Goal: Task Accomplishment & Management: Use online tool/utility

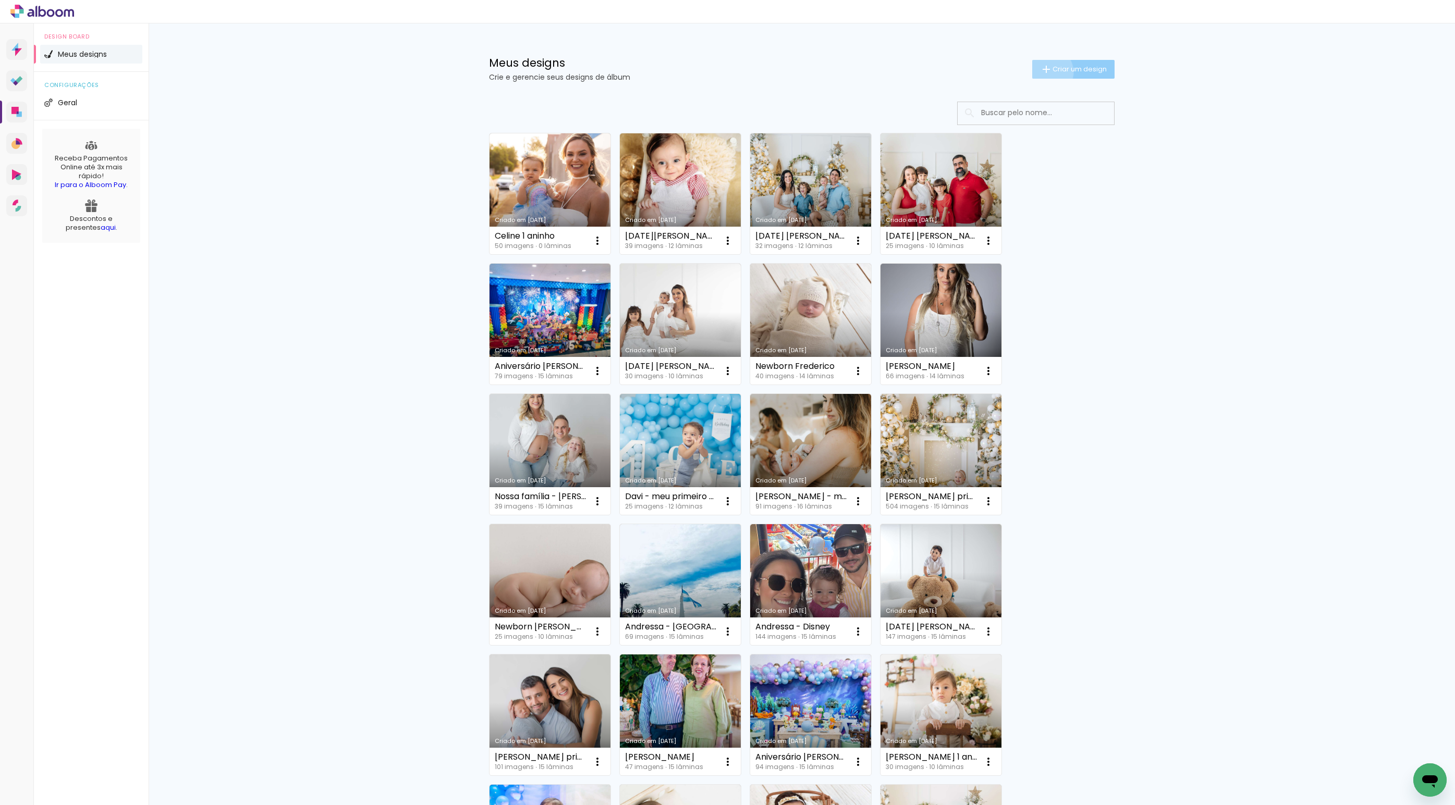
click at [1041, 72] on iron-icon at bounding box center [1046, 69] width 13 height 13
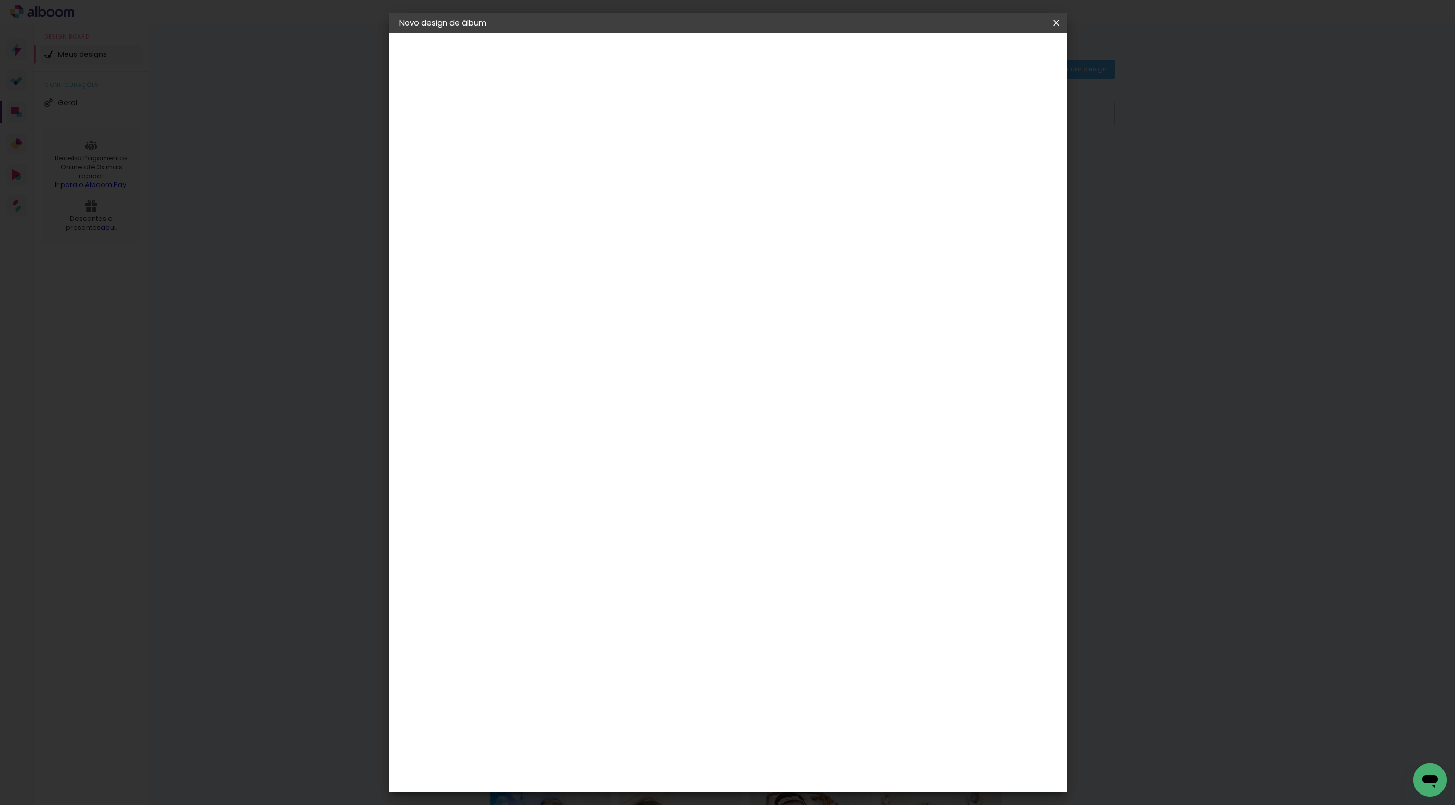
click at [570, 144] on input at bounding box center [570, 140] width 0 height 16
click at [570, 142] on input at bounding box center [570, 140] width 0 height 16
type input "Bella 3 Melissa 5"
type paper-input "Bella 3 Melissa 5"
click at [0, 0] on slot "Avançar" at bounding box center [0, 0] width 0 height 0
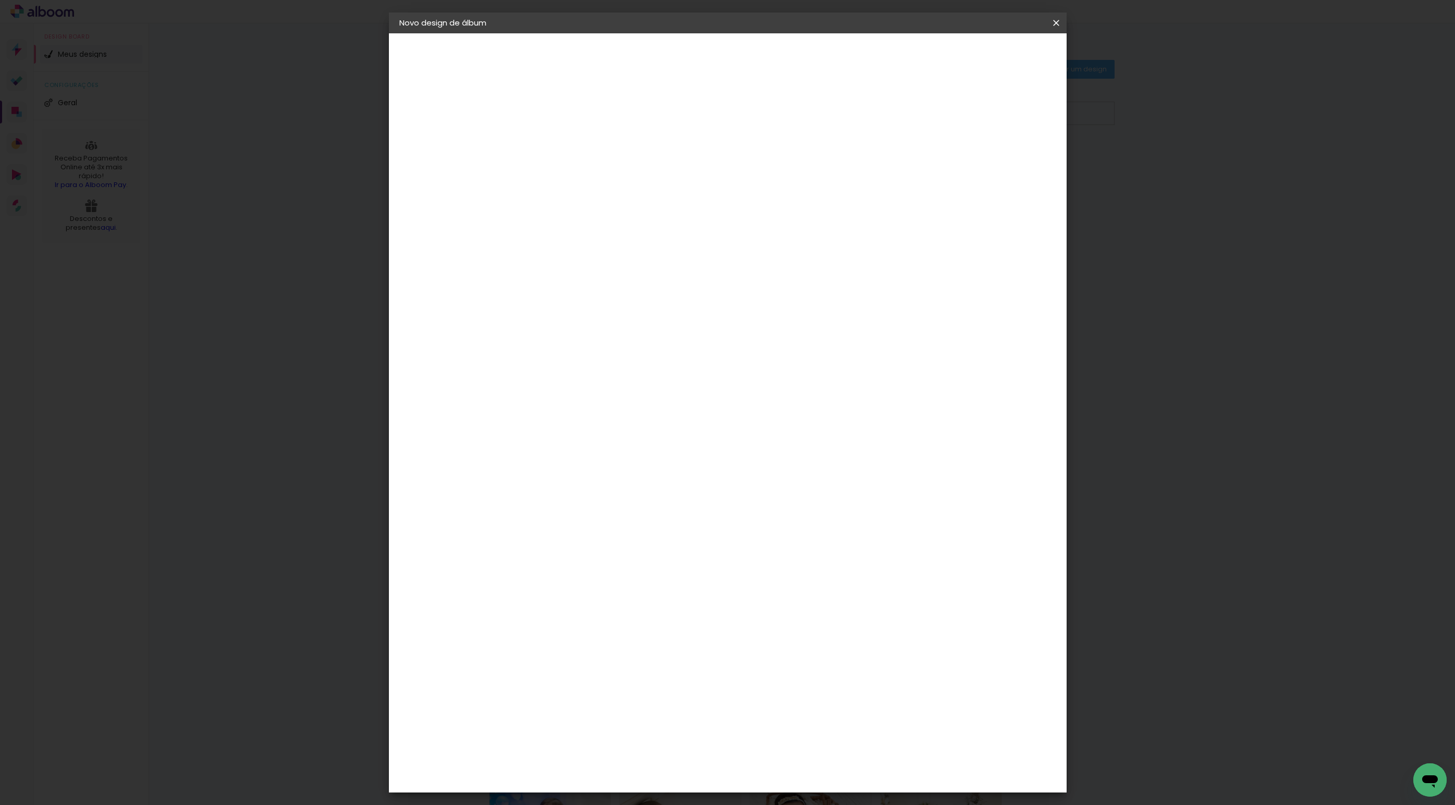
scroll to position [740, 0]
click at [587, 226] on div "DreambooksPro" at bounding box center [596, 230] width 68 height 8
click at [765, 64] on paper-button "Avançar" at bounding box center [739, 55] width 51 height 18
click at [610, 174] on input "text" at bounding box center [590, 182] width 41 height 16
click at [0, 0] on slot "Álbum" at bounding box center [0, 0] width 0 height 0
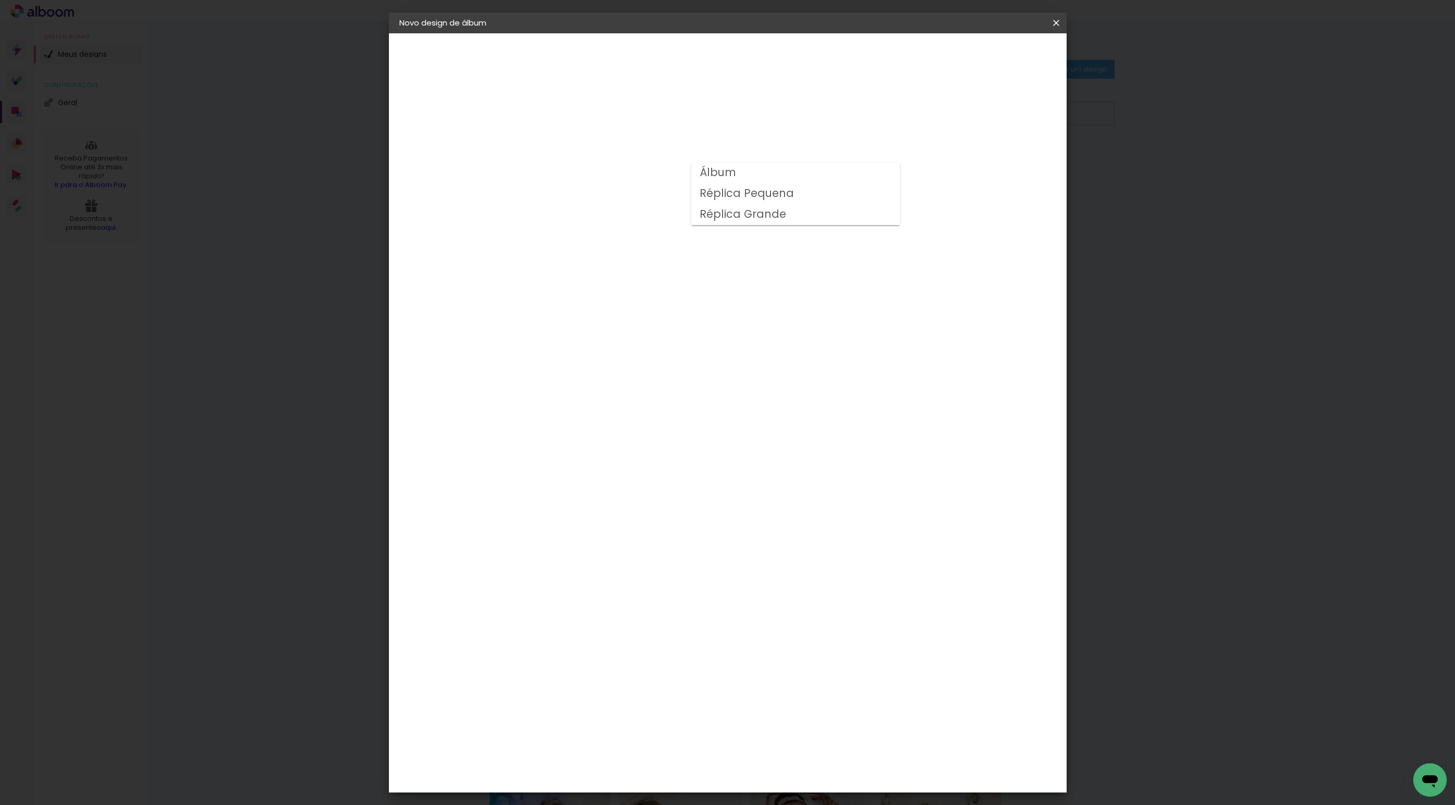
type input "Álbum"
click at [640, 473] on span "25 × 25" at bounding box center [616, 483] width 48 height 21
click at [0, 0] on slot "Avançar" at bounding box center [0, 0] width 0 height 0
click at [1001, 61] on paper-button "Iniciar design" at bounding box center [967, 55] width 68 height 18
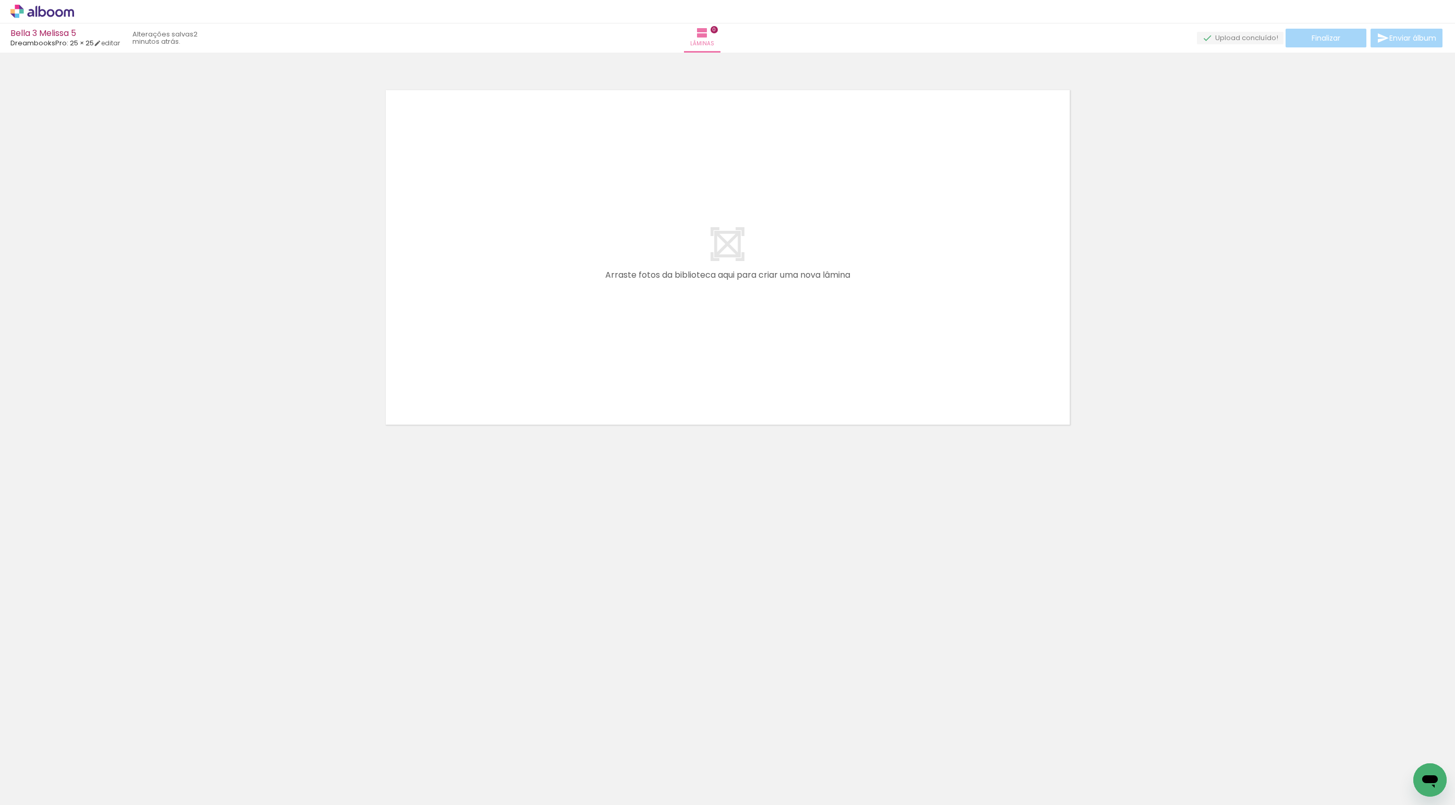
click at [49, 13] on icon at bounding box center [42, 12] width 64 height 14
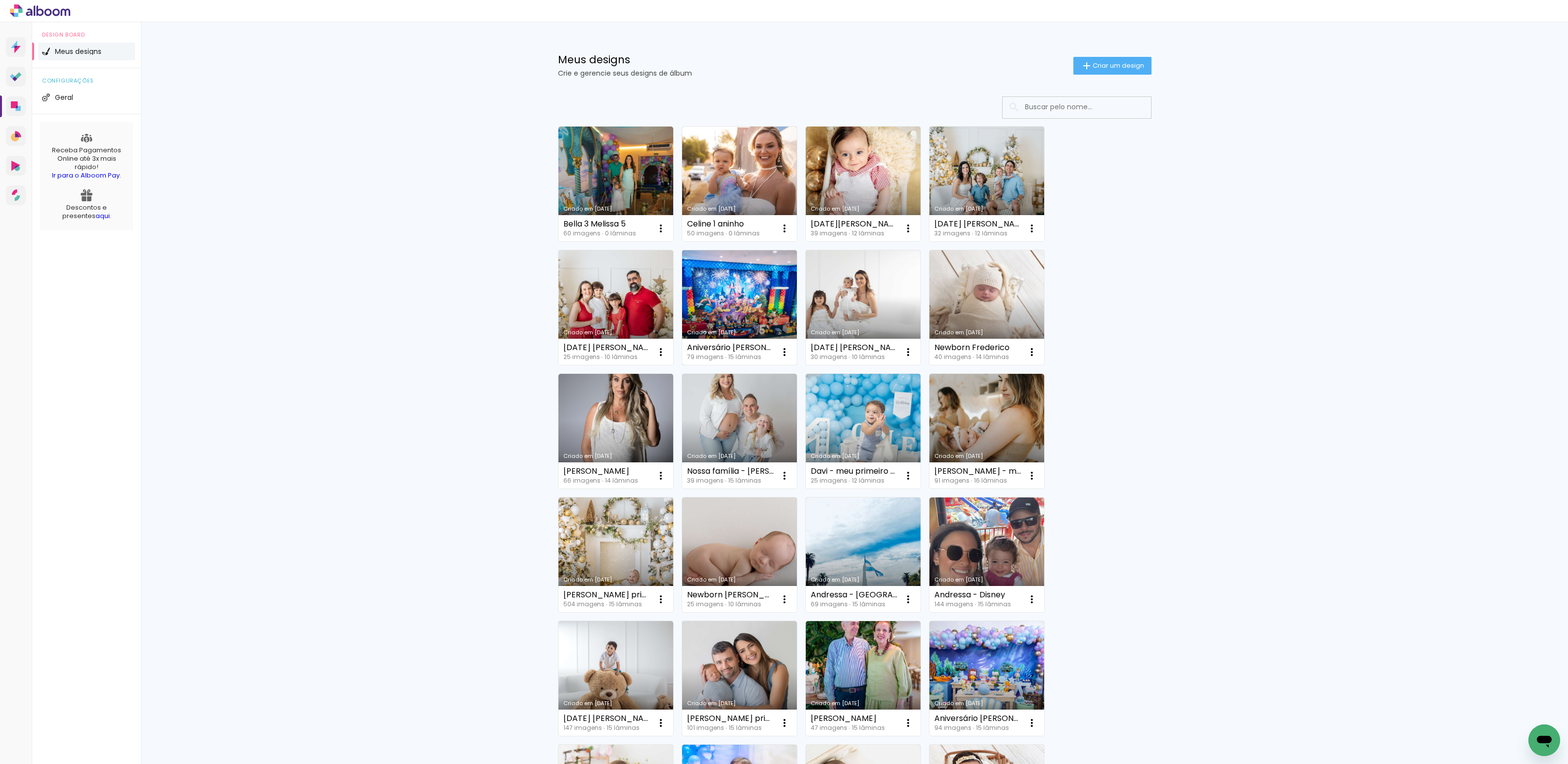
click at [716, 297] on link "Criado em [DATE]" at bounding box center [739, 307] width 115 height 115
click at [16, 79] on icon at bounding box center [14, 78] width 5 height 5
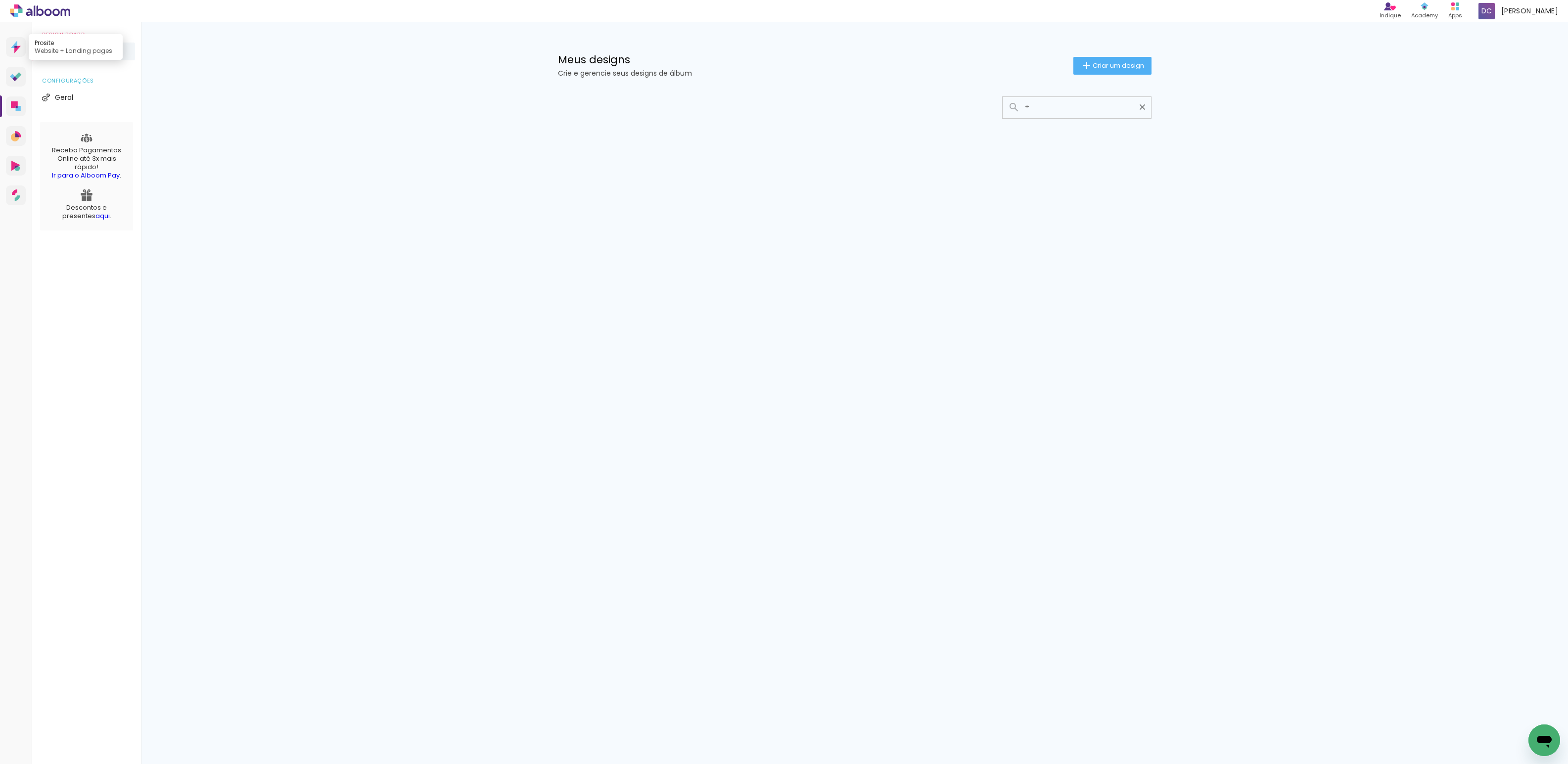
type input "+"
type paper-input "+"
click at [19, 50] on icon at bounding box center [15, 47] width 9 height 13
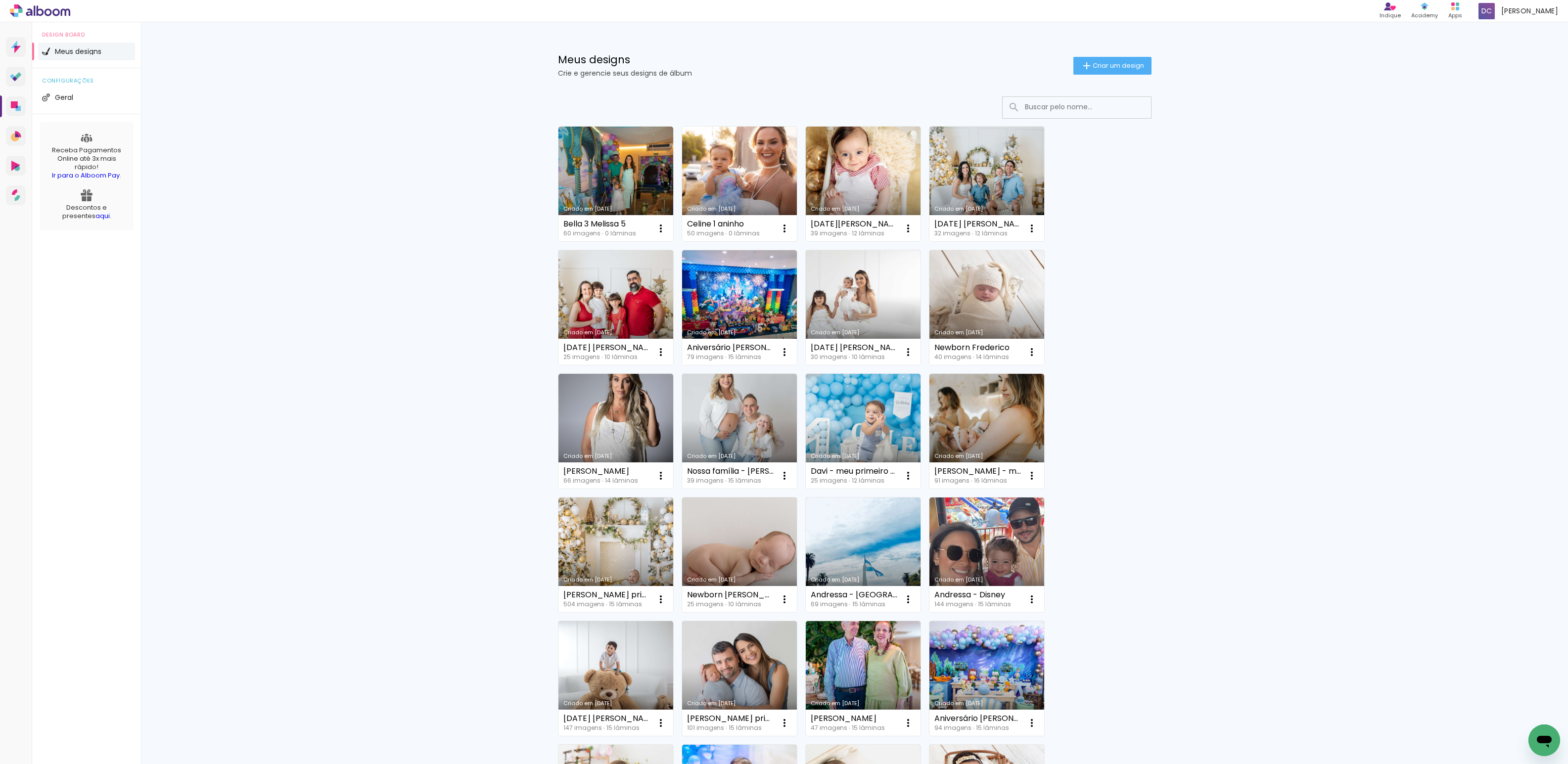
click at [703, 166] on link "Criado em [DATE]" at bounding box center [739, 183] width 115 height 115
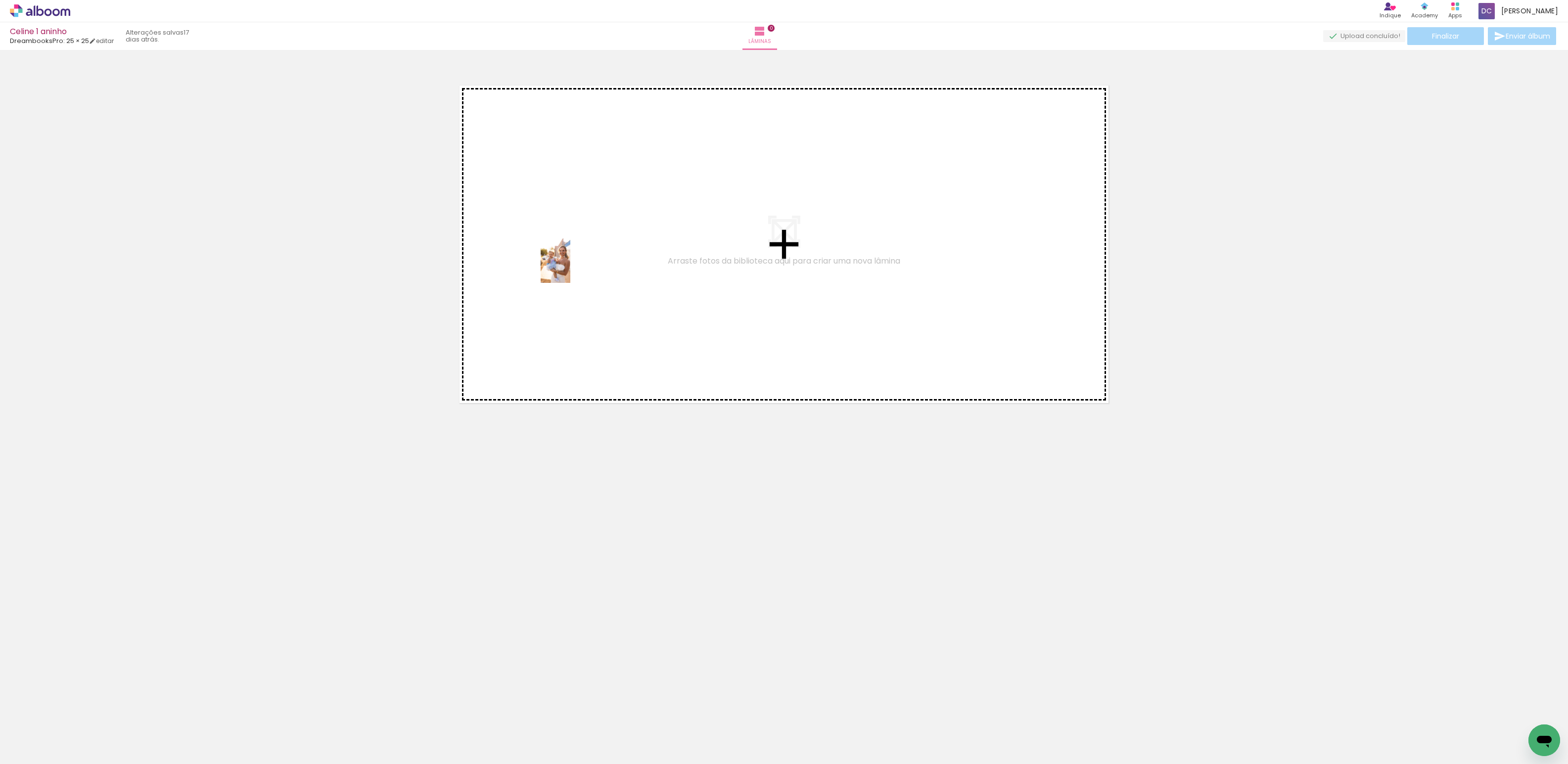
drag, startPoint x: 106, startPoint y: 738, endPoint x: 570, endPoint y: 269, distance: 659.7
click at [570, 269] on quentale-workspace at bounding box center [784, 382] width 1568 height 764
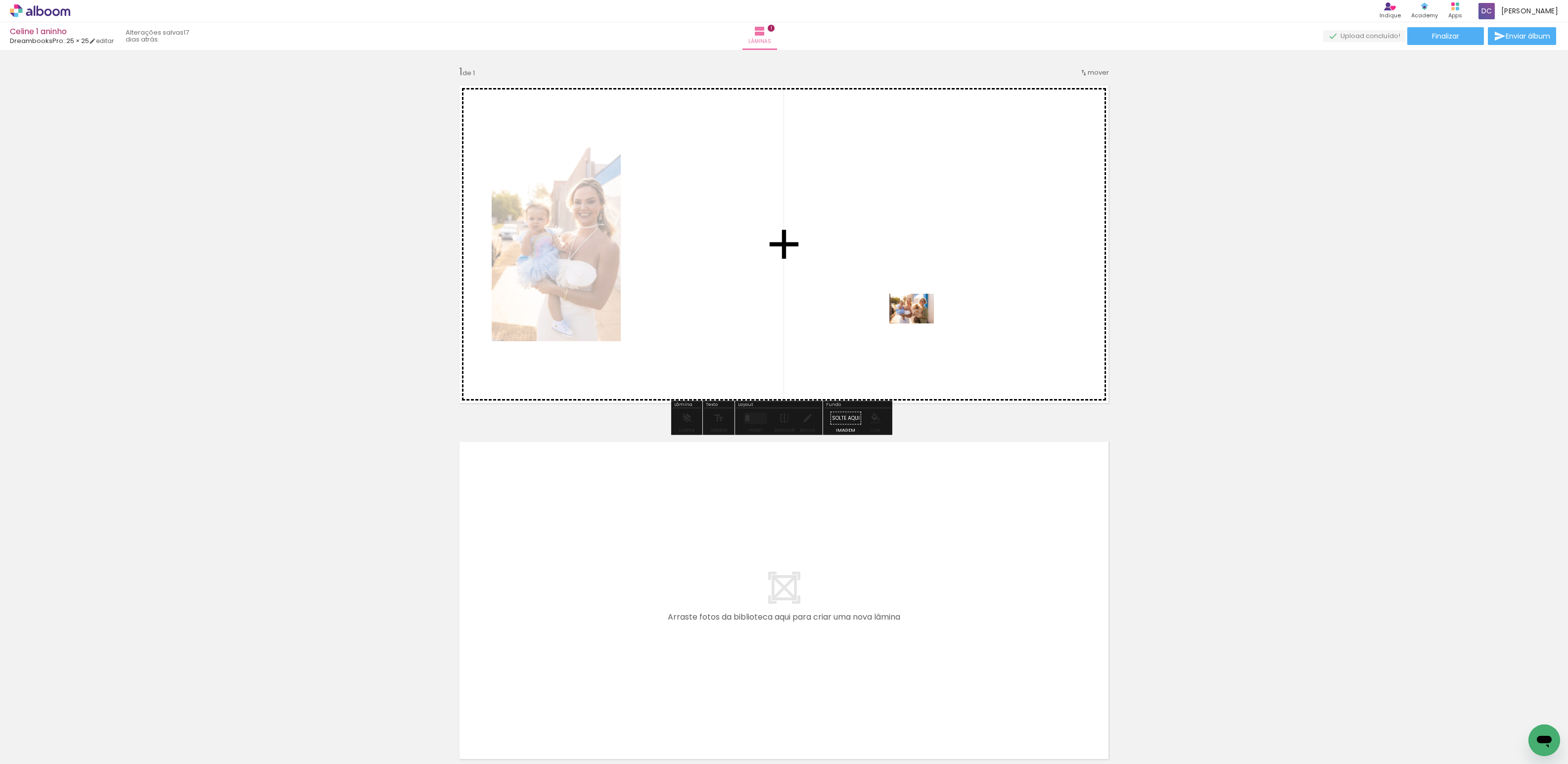
drag, startPoint x: 163, startPoint y: 728, endPoint x: 928, endPoint y: 322, distance: 866.1
click at [928, 322] on quentale-workspace at bounding box center [784, 382] width 1568 height 764
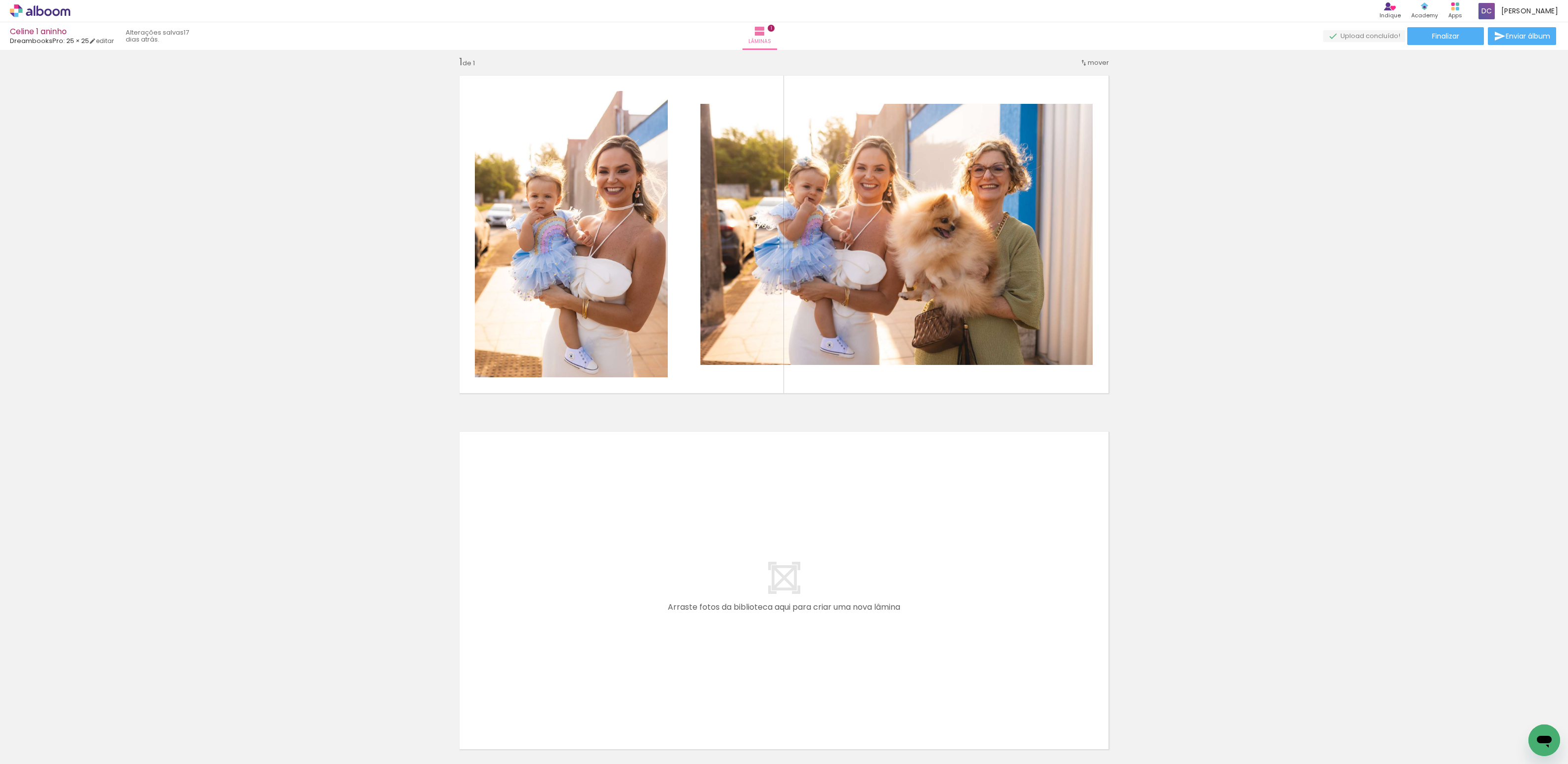
scroll to position [99, 0]
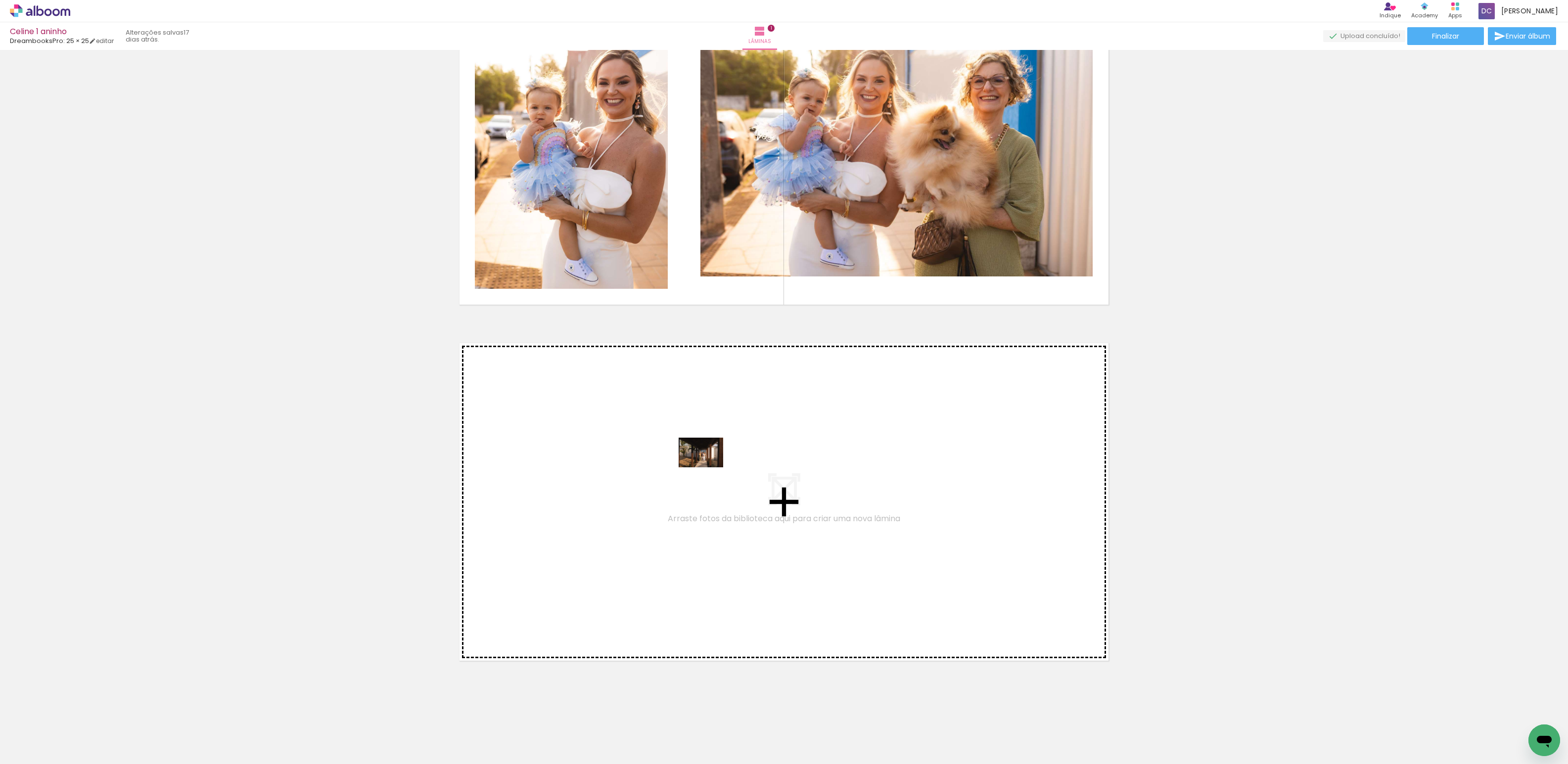
drag, startPoint x: 216, startPoint y: 732, endPoint x: 657, endPoint y: 492, distance: 502.1
click at [657, 492] on quentale-workspace at bounding box center [784, 382] width 1568 height 764
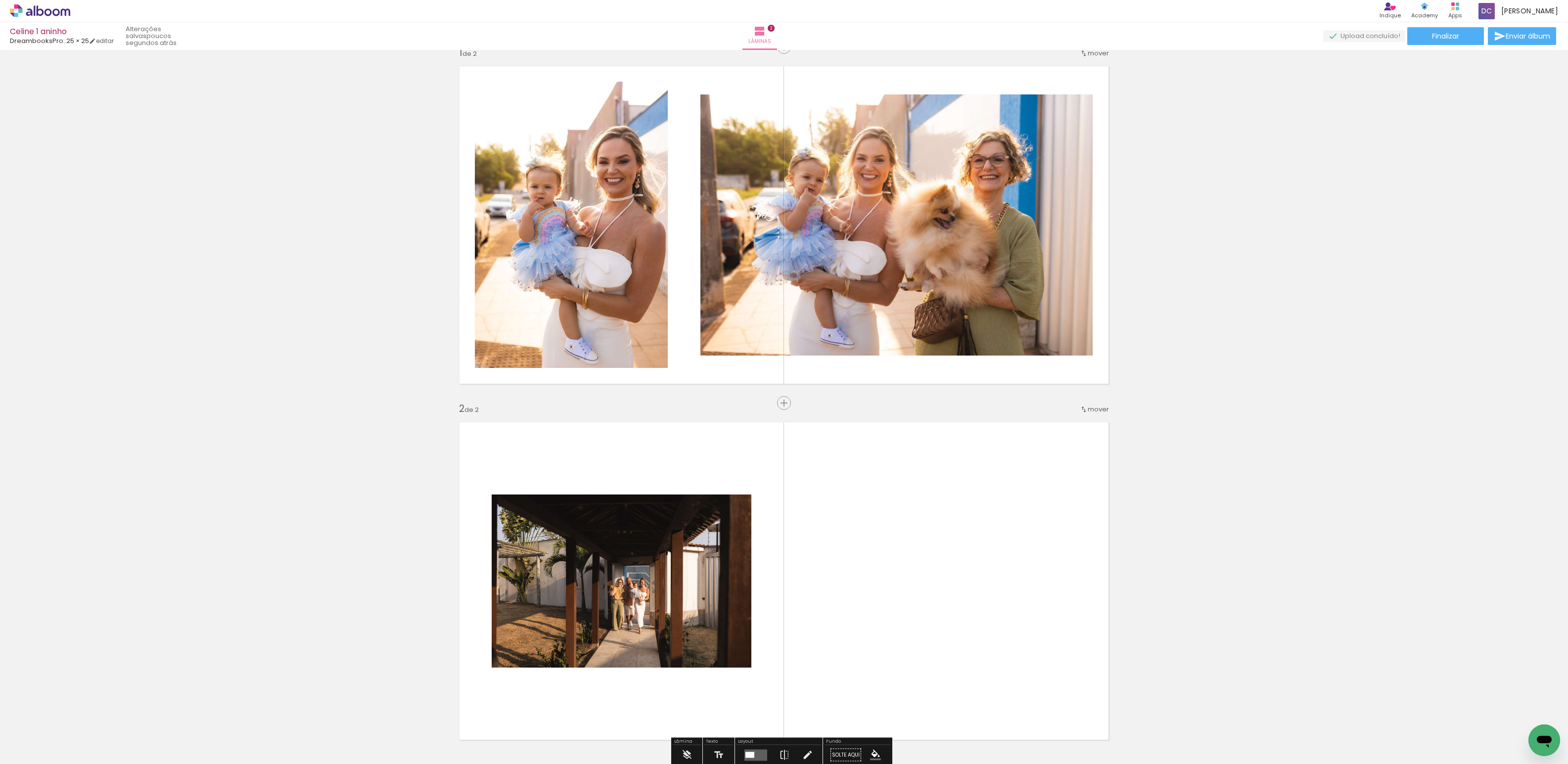
scroll to position [0, 0]
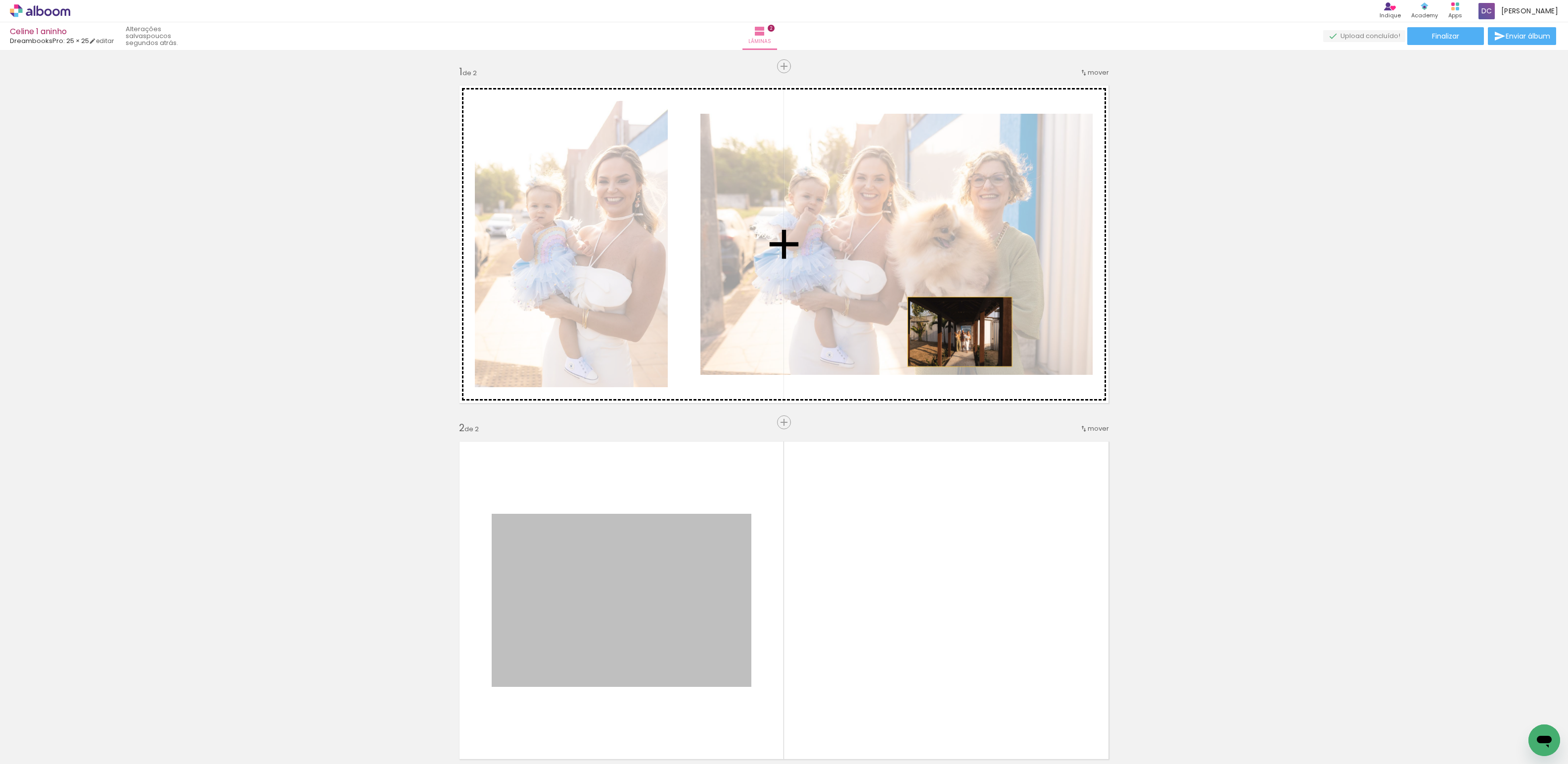
drag, startPoint x: 624, startPoint y: 590, endPoint x: 949, endPoint y: 350, distance: 404.0
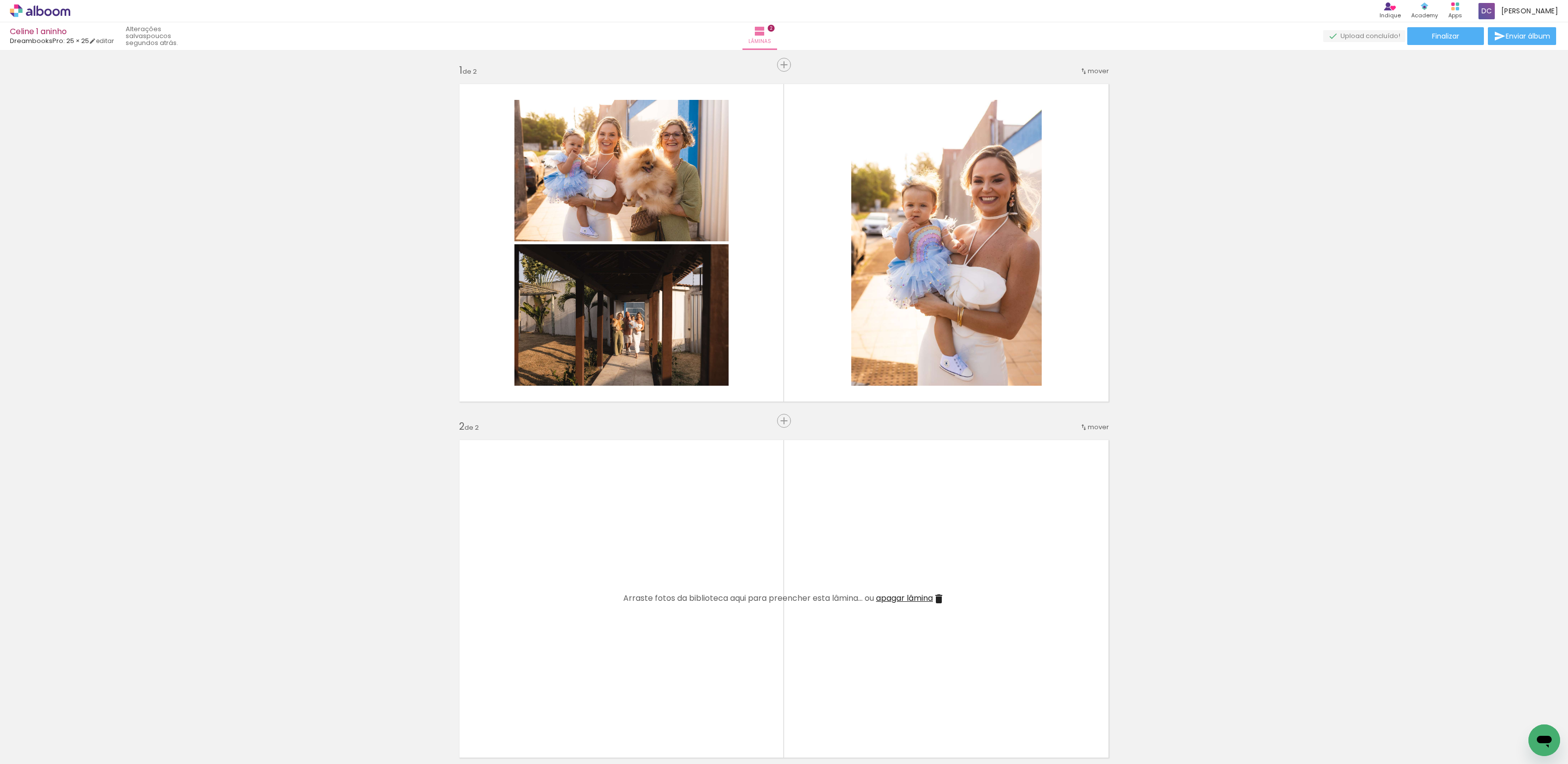
scroll to position [2, 0]
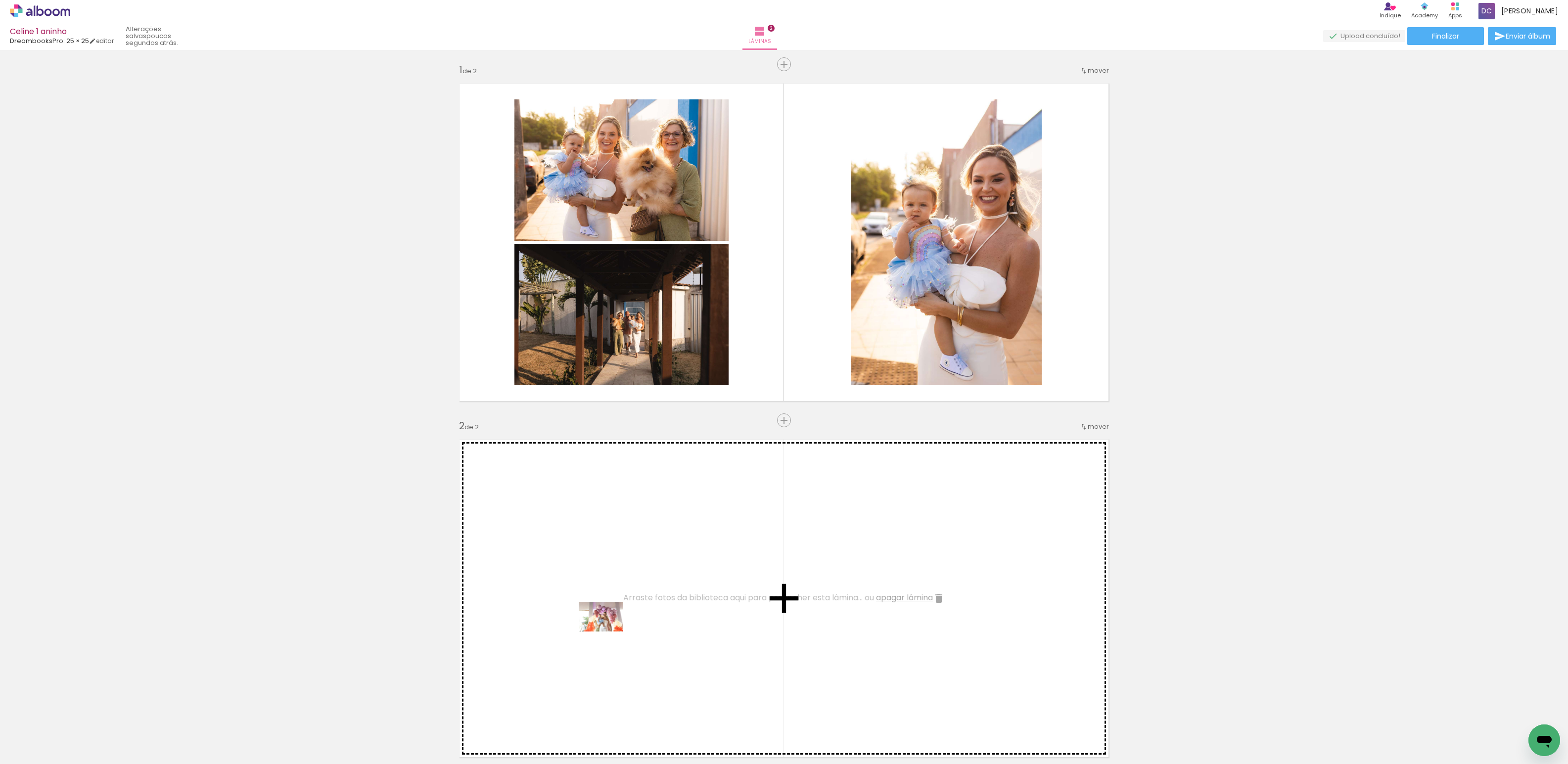
drag, startPoint x: 272, startPoint y: 744, endPoint x: 612, endPoint y: 631, distance: 358.3
click at [612, 631] on quentale-workspace at bounding box center [784, 382] width 1568 height 764
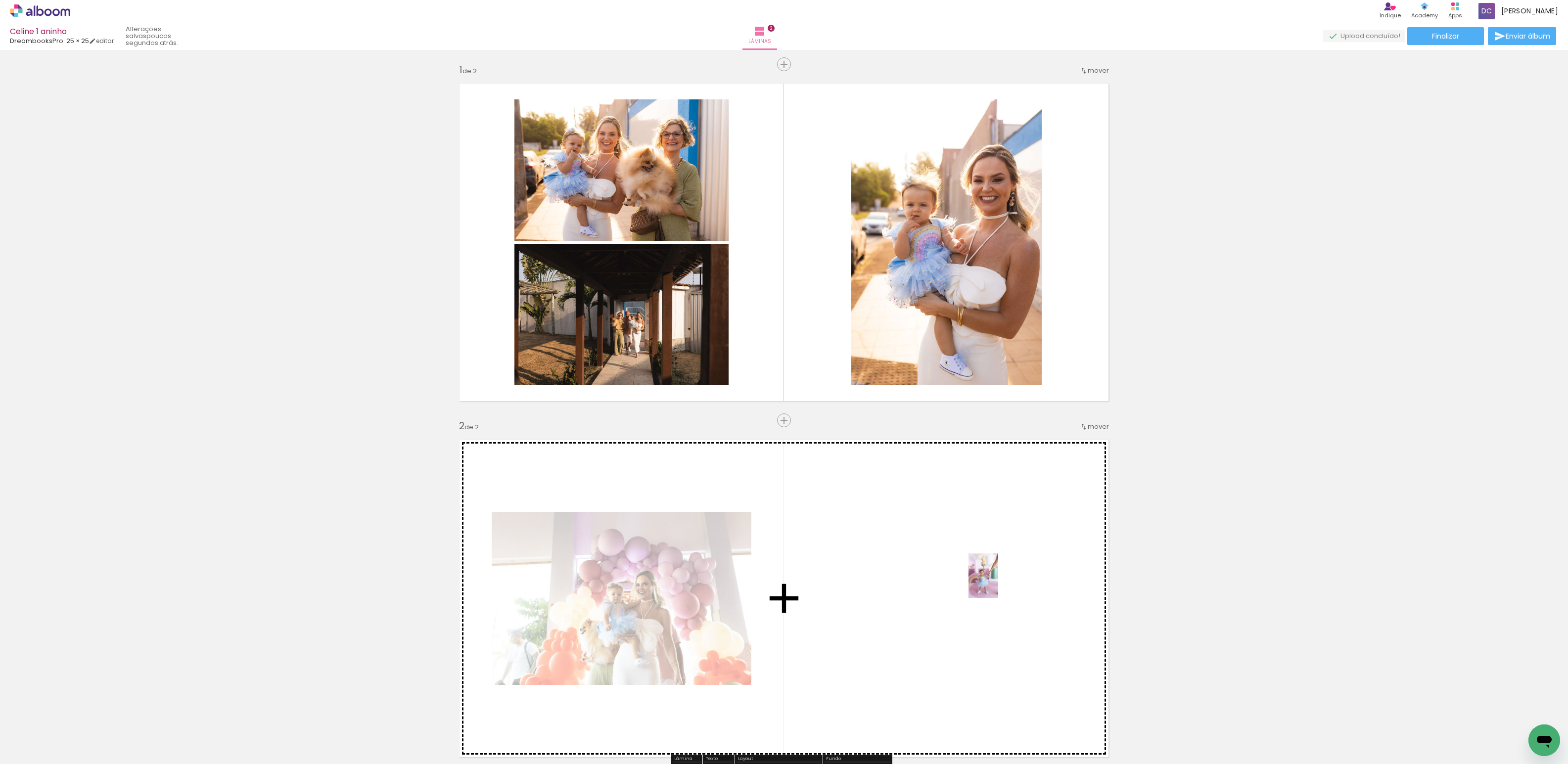
drag, startPoint x: 335, startPoint y: 735, endPoint x: 756, endPoint y: 619, distance: 436.7
click at [906, 577] on quentale-workspace at bounding box center [784, 382] width 1568 height 764
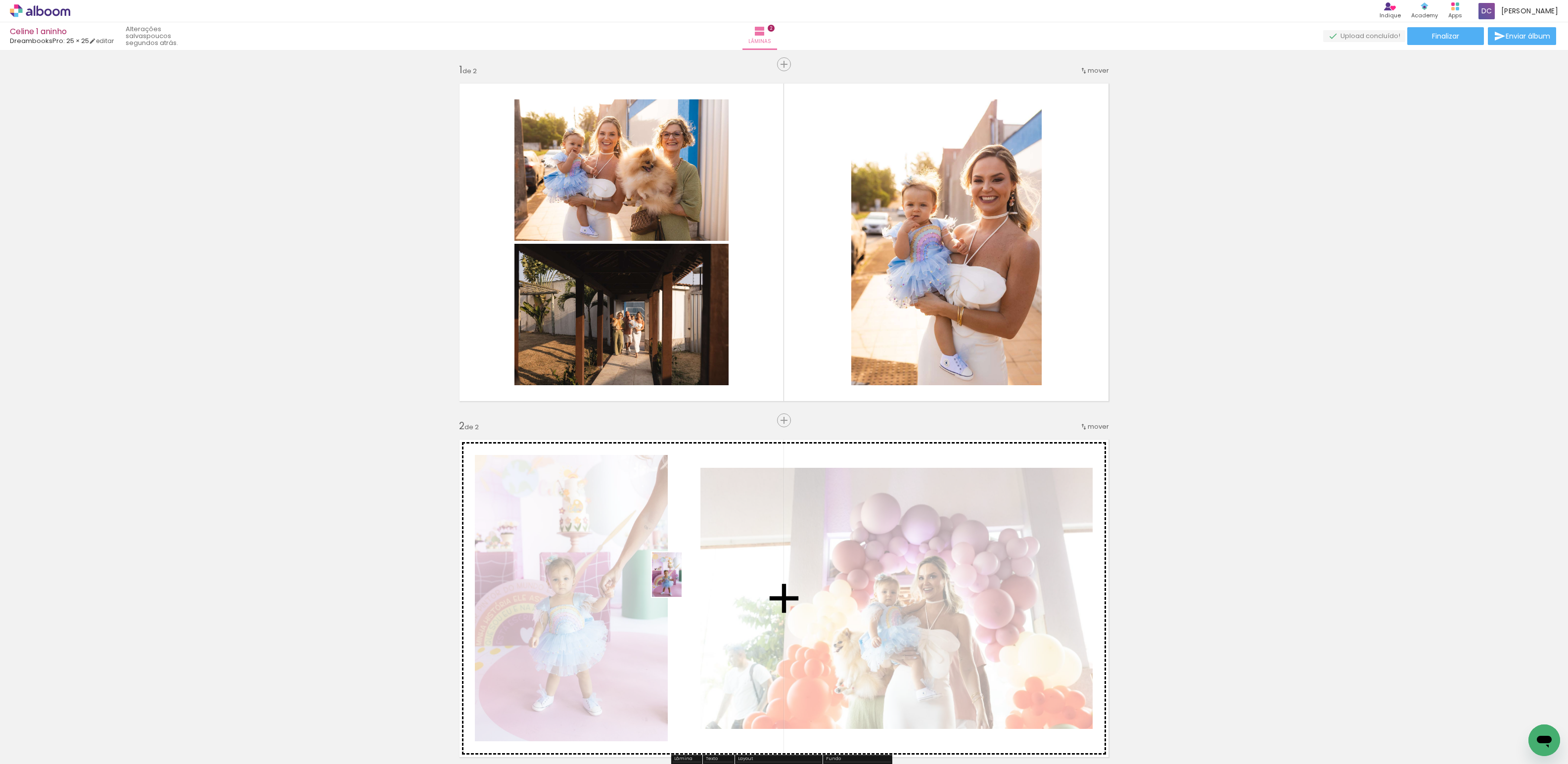
drag, startPoint x: 367, startPoint y: 736, endPoint x: 702, endPoint y: 582, distance: 368.7
click at [703, 583] on quentale-workspace at bounding box center [784, 382] width 1568 height 764
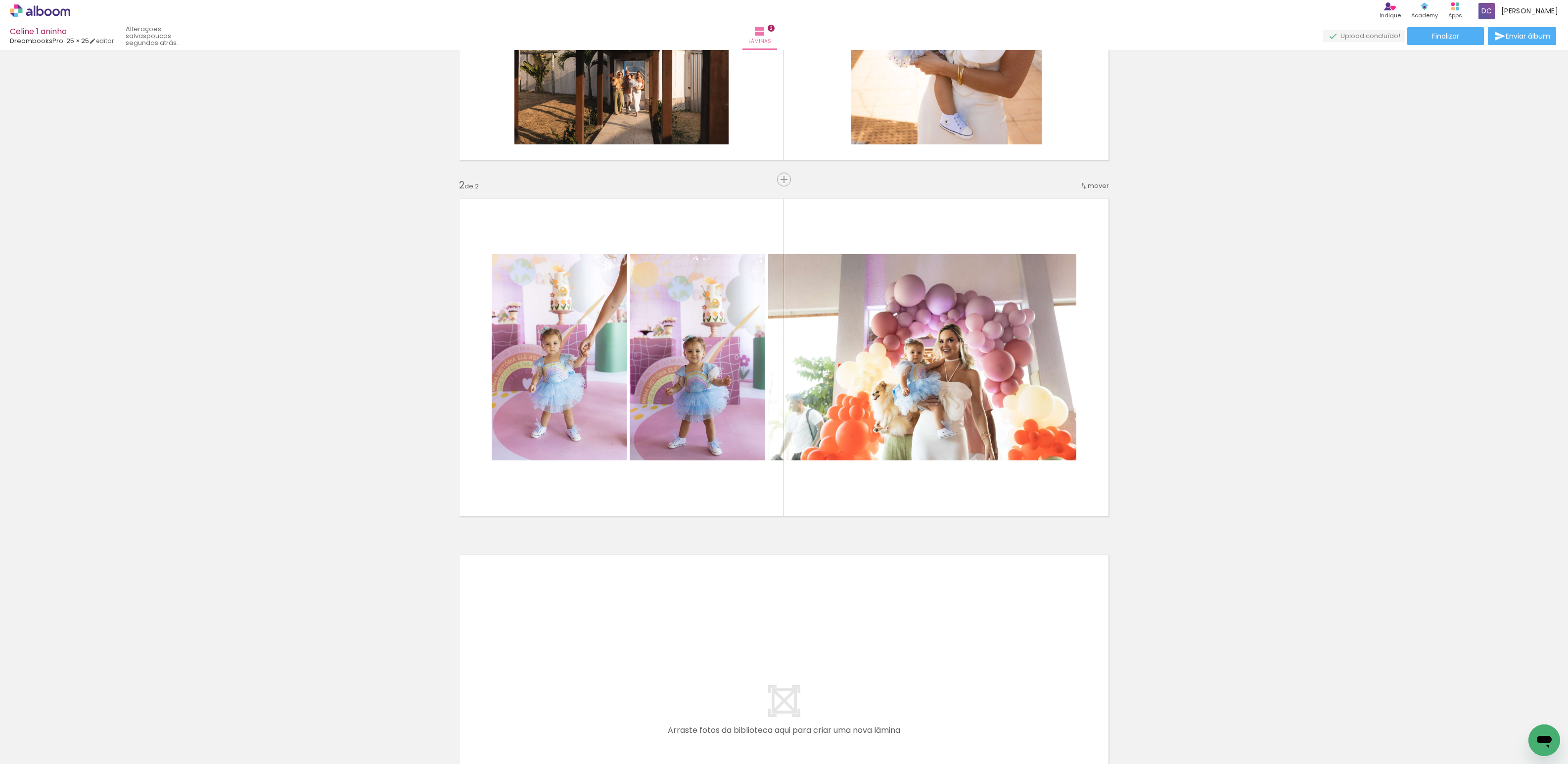
scroll to position [318, 0]
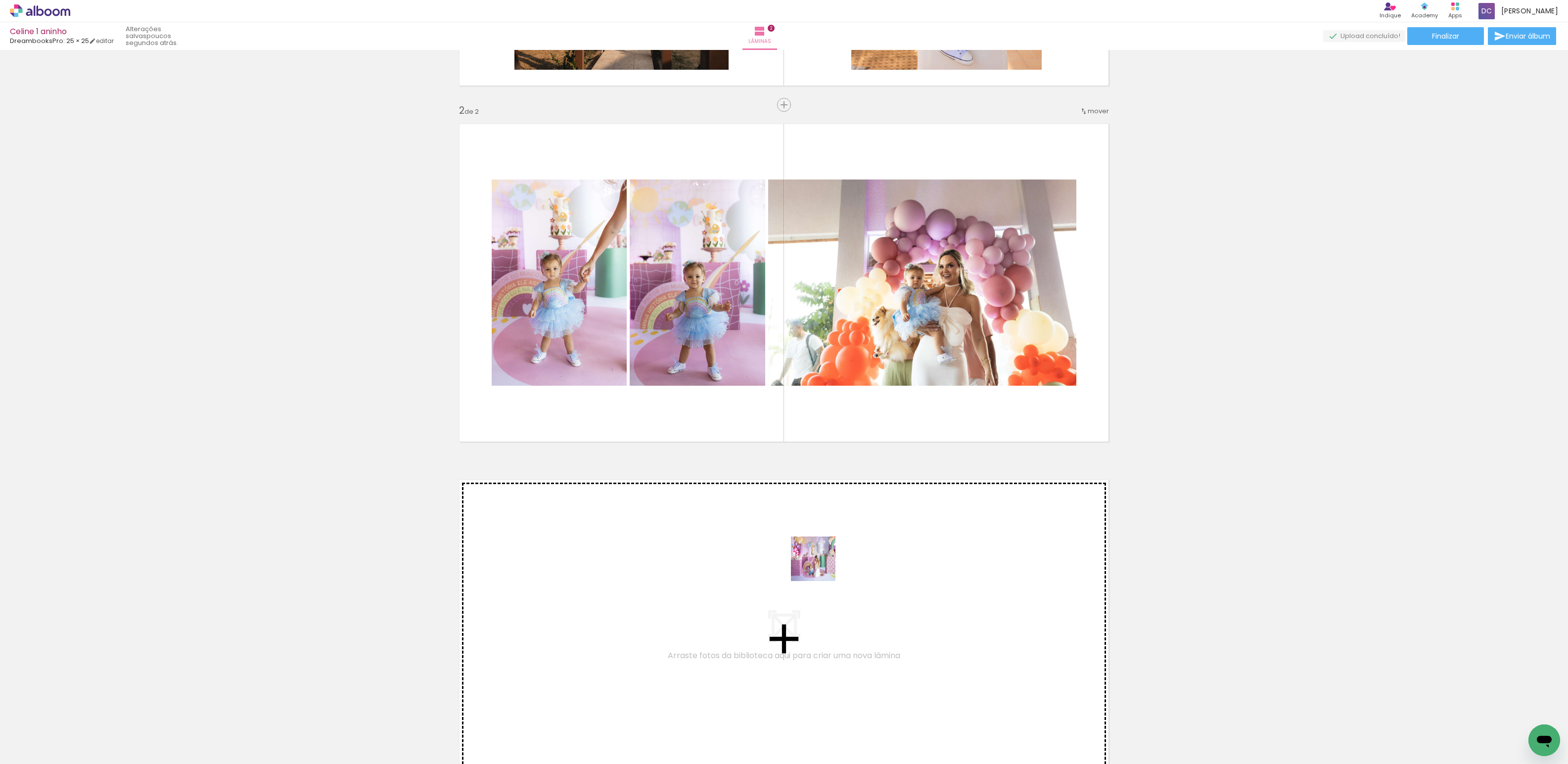
drag, startPoint x: 438, startPoint y: 738, endPoint x: 821, endPoint y: 567, distance: 419.4
click at [821, 567] on quentale-workspace at bounding box center [784, 382] width 1568 height 764
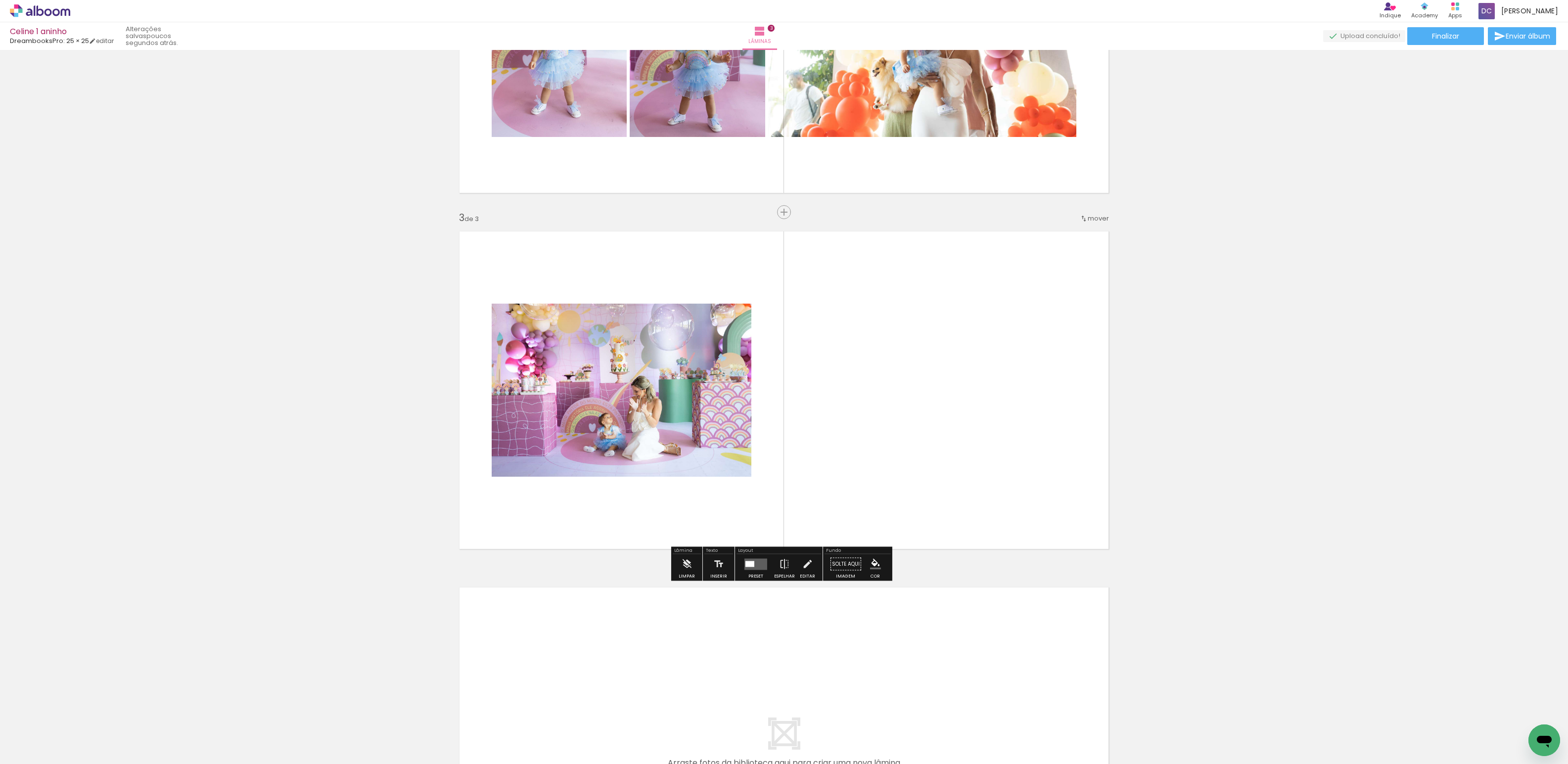
scroll to position [580, 0]
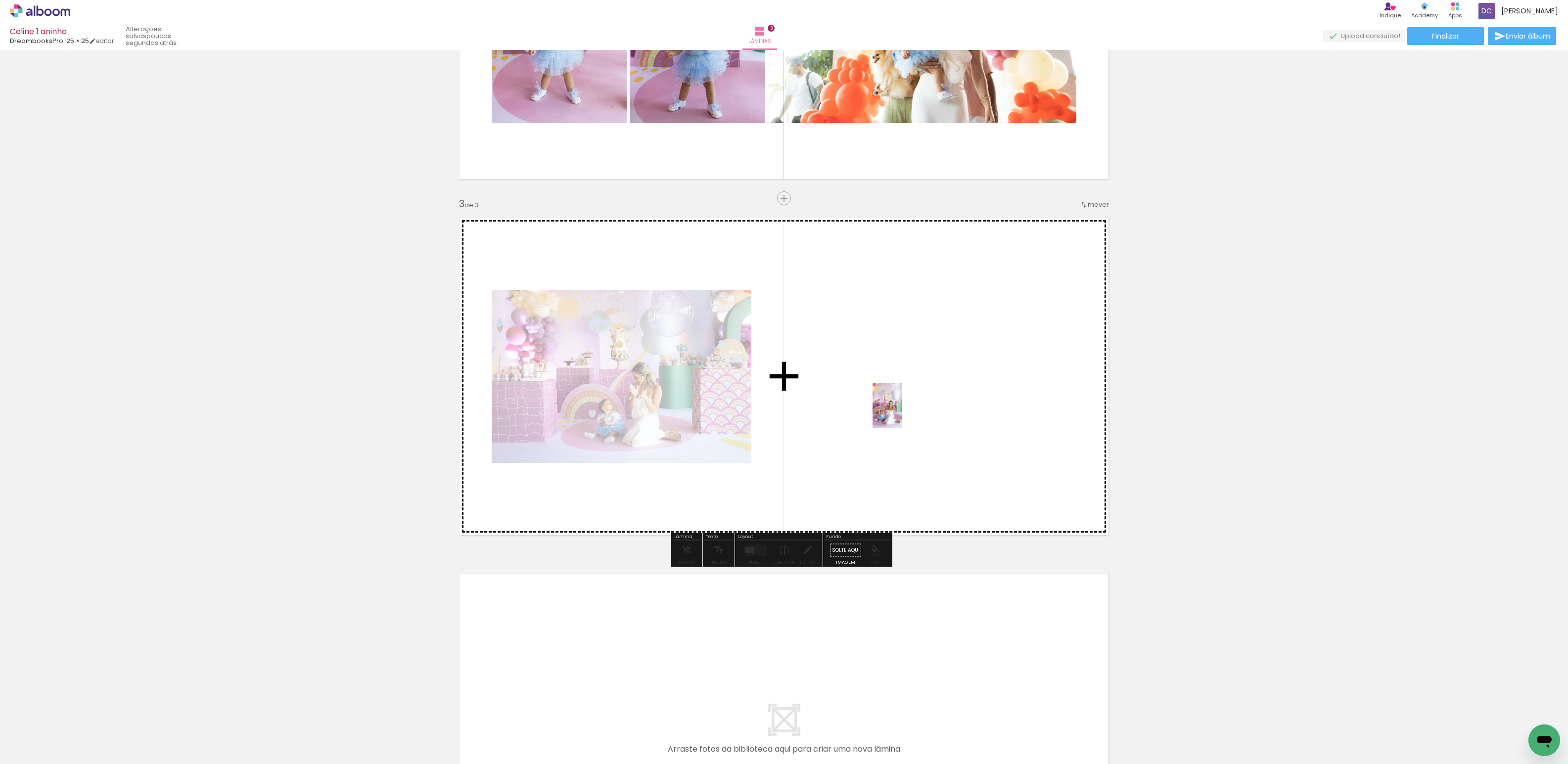
drag, startPoint x: 496, startPoint y: 727, endPoint x: 902, endPoint y: 413, distance: 513.3
click at [902, 413] on quentale-workspace at bounding box center [784, 382] width 1568 height 764
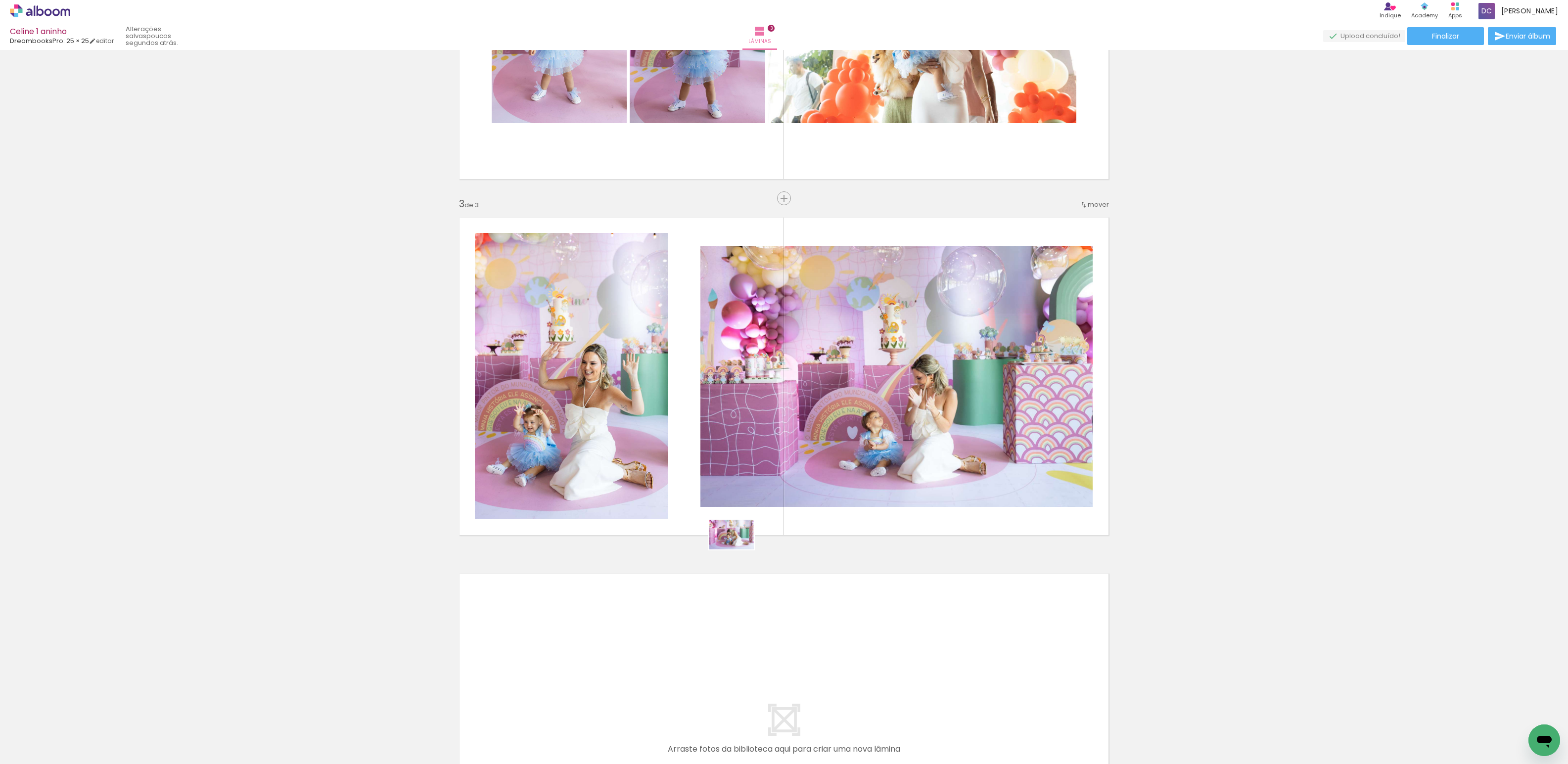
drag, startPoint x: 563, startPoint y: 732, endPoint x: 739, endPoint y: 550, distance: 253.2
click at [739, 550] on quentale-workspace at bounding box center [784, 382] width 1568 height 764
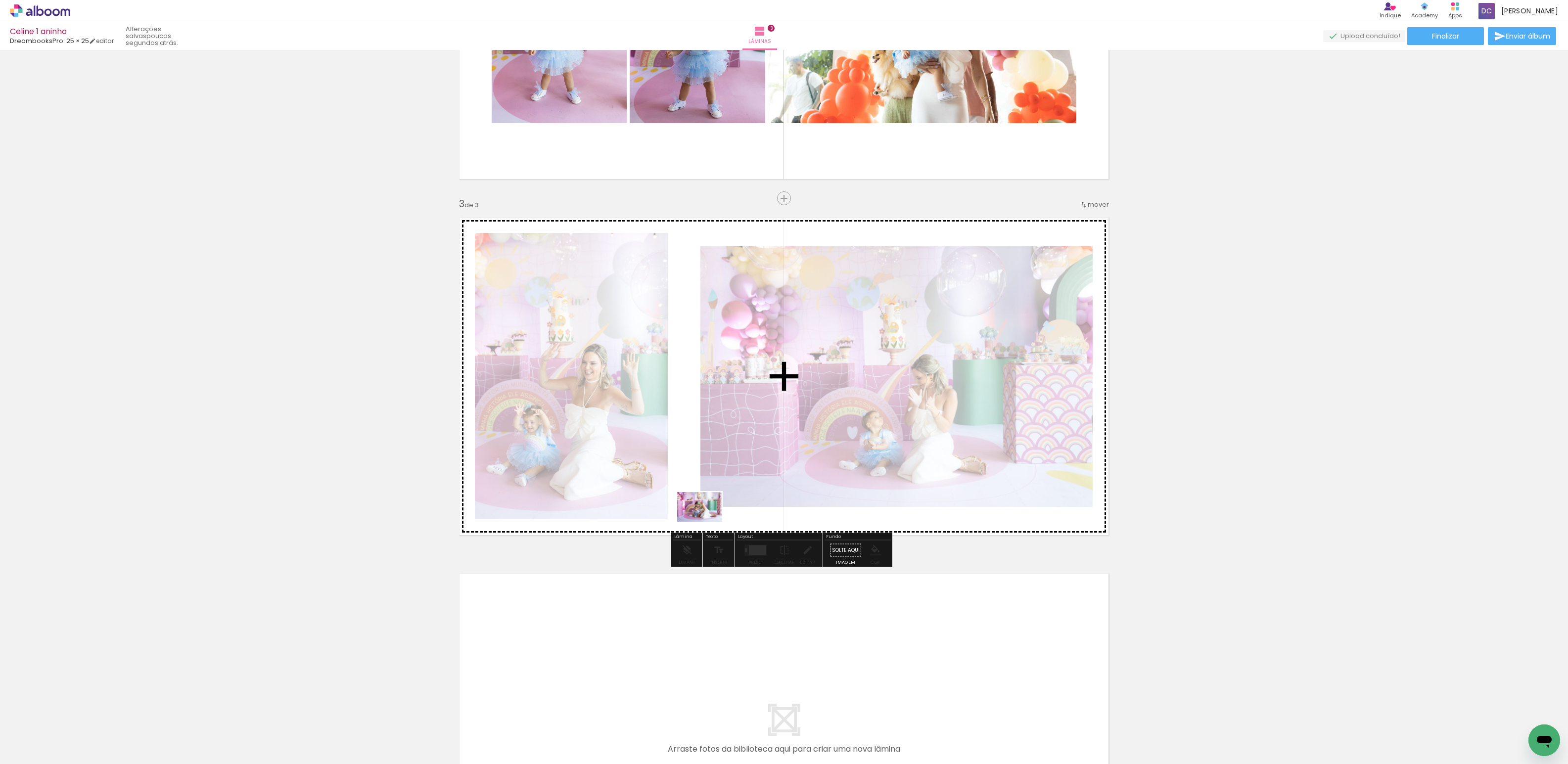
drag, startPoint x: 541, startPoint y: 726, endPoint x: 707, endPoint y: 522, distance: 263.0
click at [707, 522] on quentale-workspace at bounding box center [784, 382] width 1568 height 764
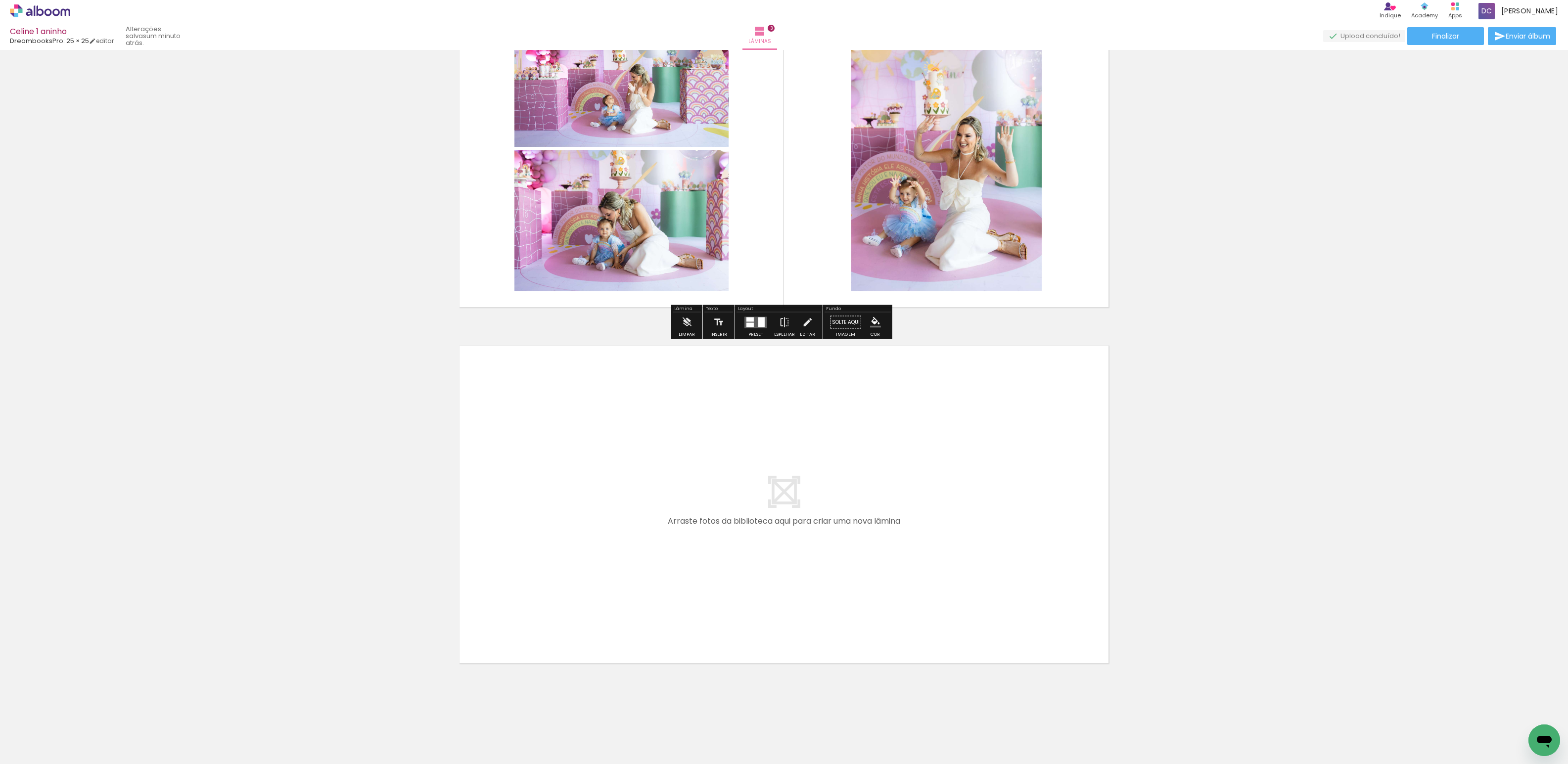
scroll to position [811, 0]
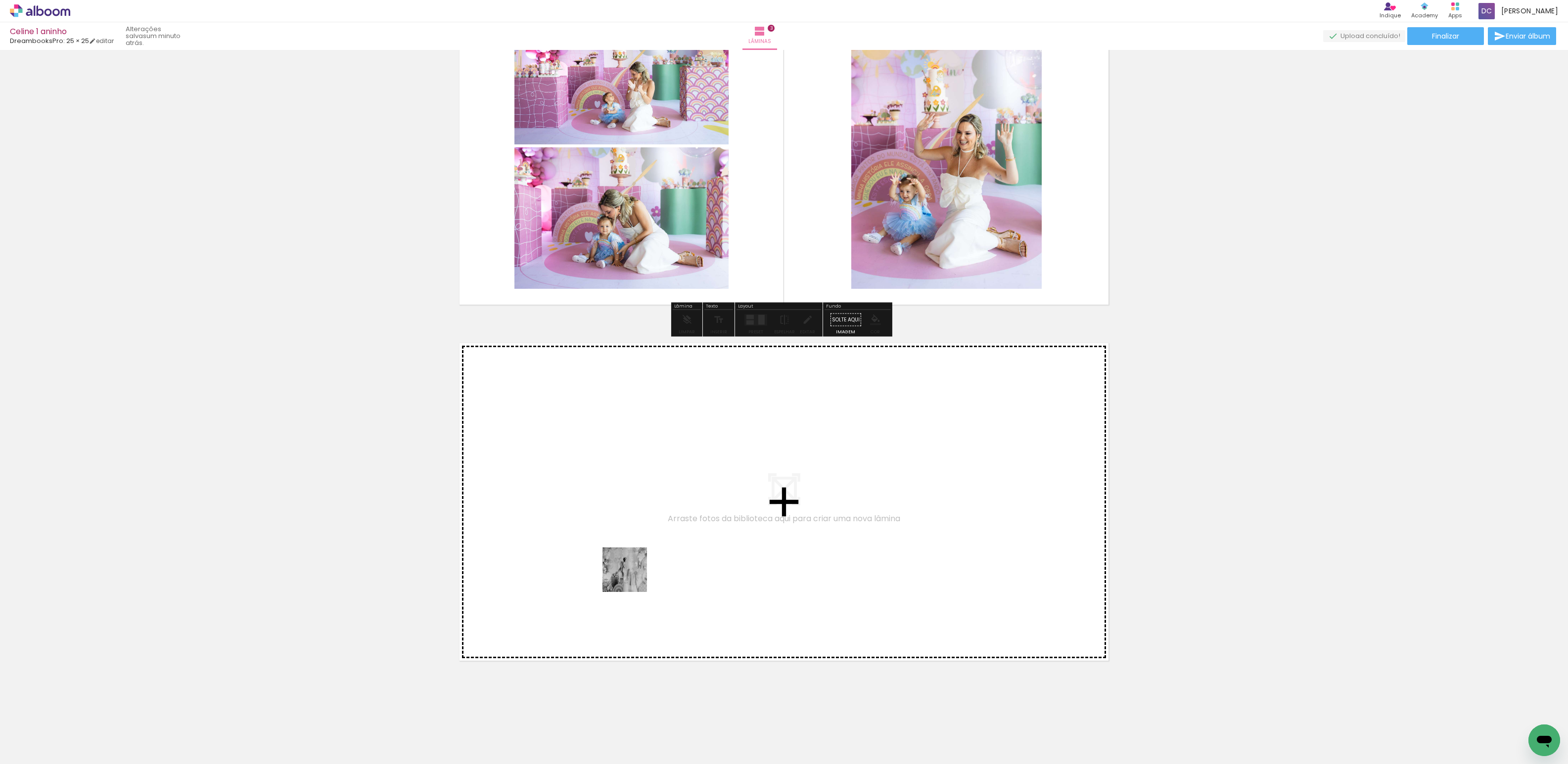
drag, startPoint x: 597, startPoint y: 734, endPoint x: 631, endPoint y: 579, distance: 158.7
click at [631, 579] on quentale-workspace at bounding box center [784, 382] width 1568 height 764
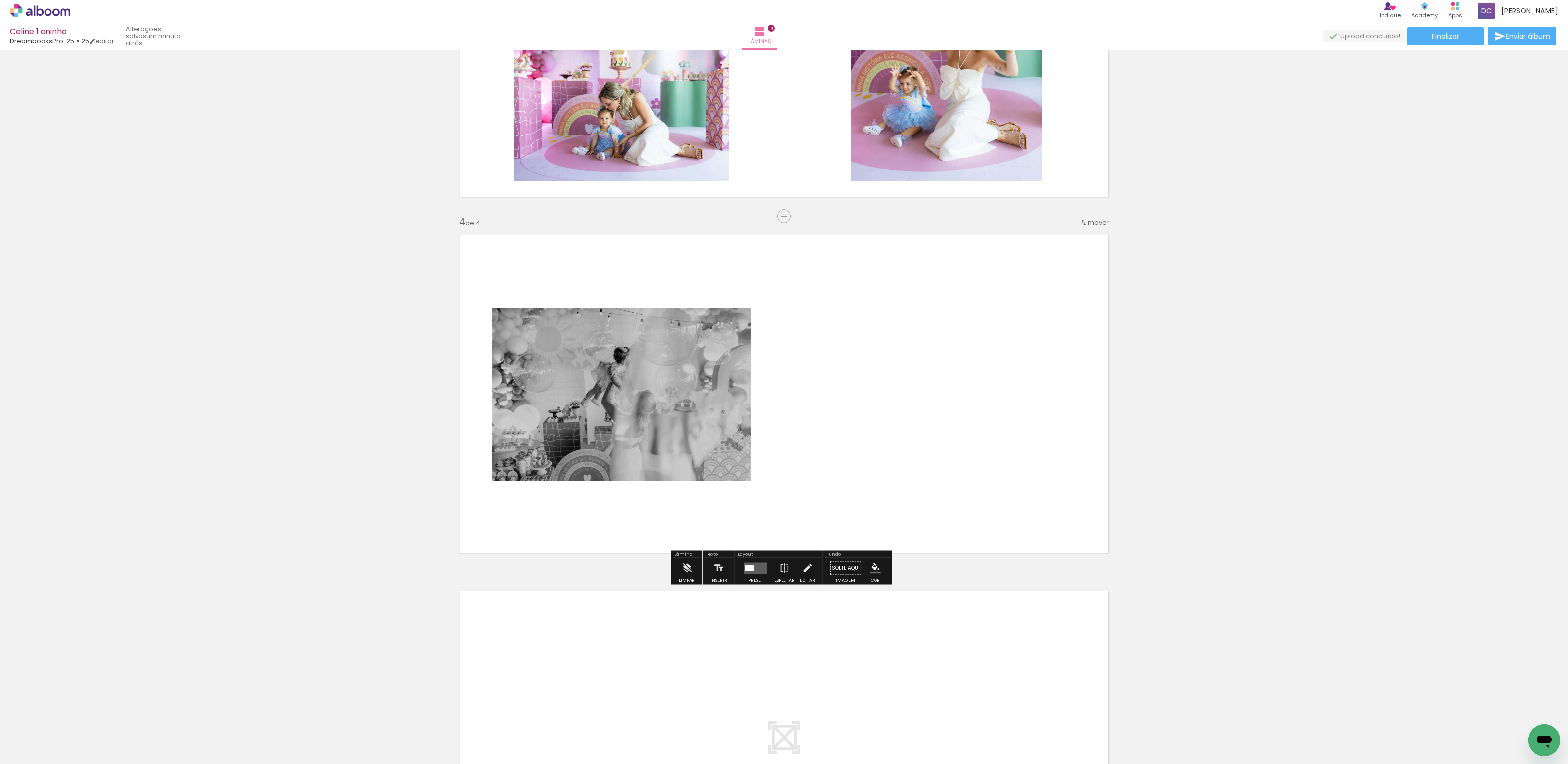
scroll to position [937, 0]
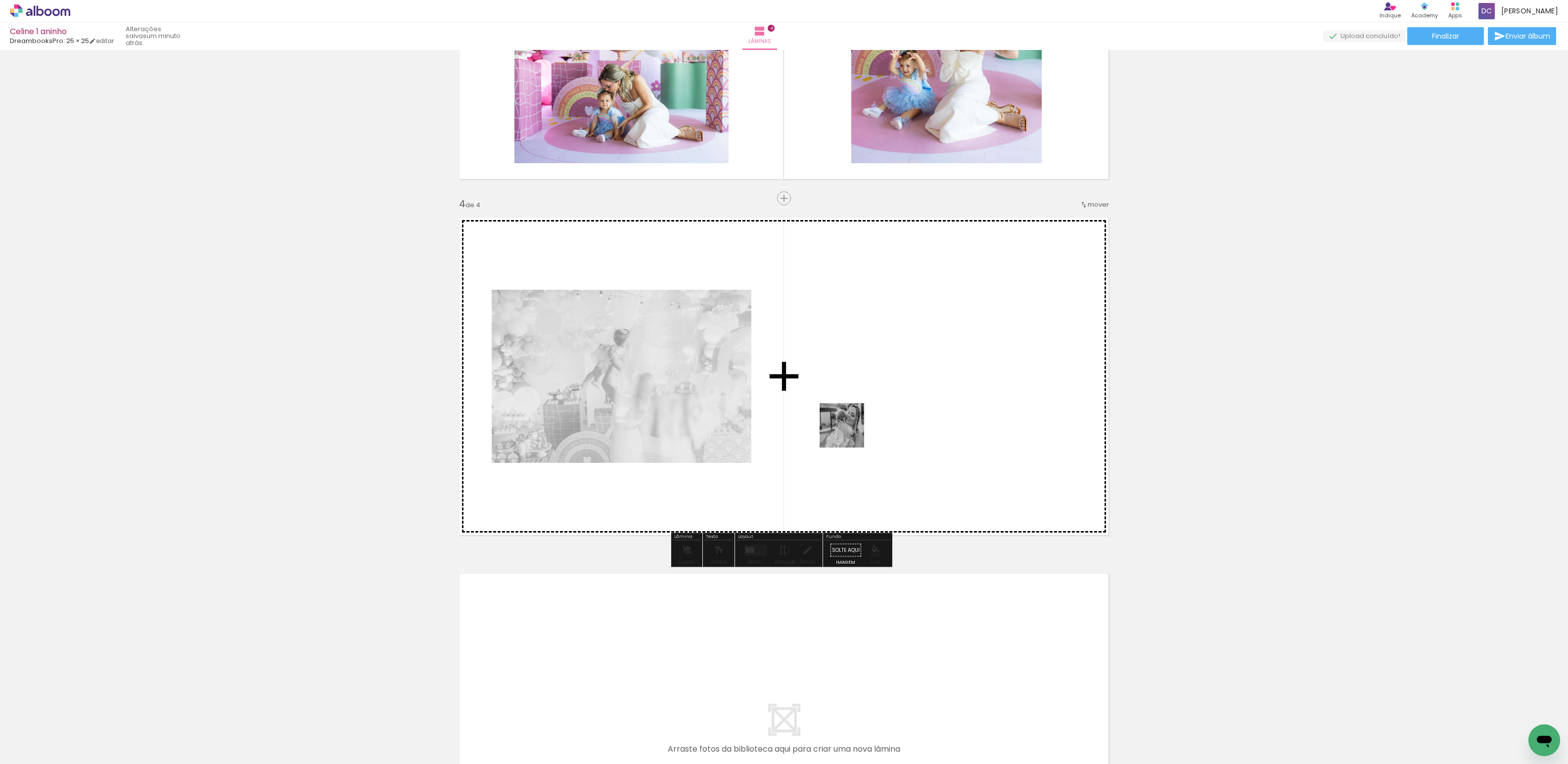
drag, startPoint x: 655, startPoint y: 733, endPoint x: 846, endPoint y: 432, distance: 356.5
click at [846, 432] on quentale-workspace at bounding box center [784, 382] width 1568 height 764
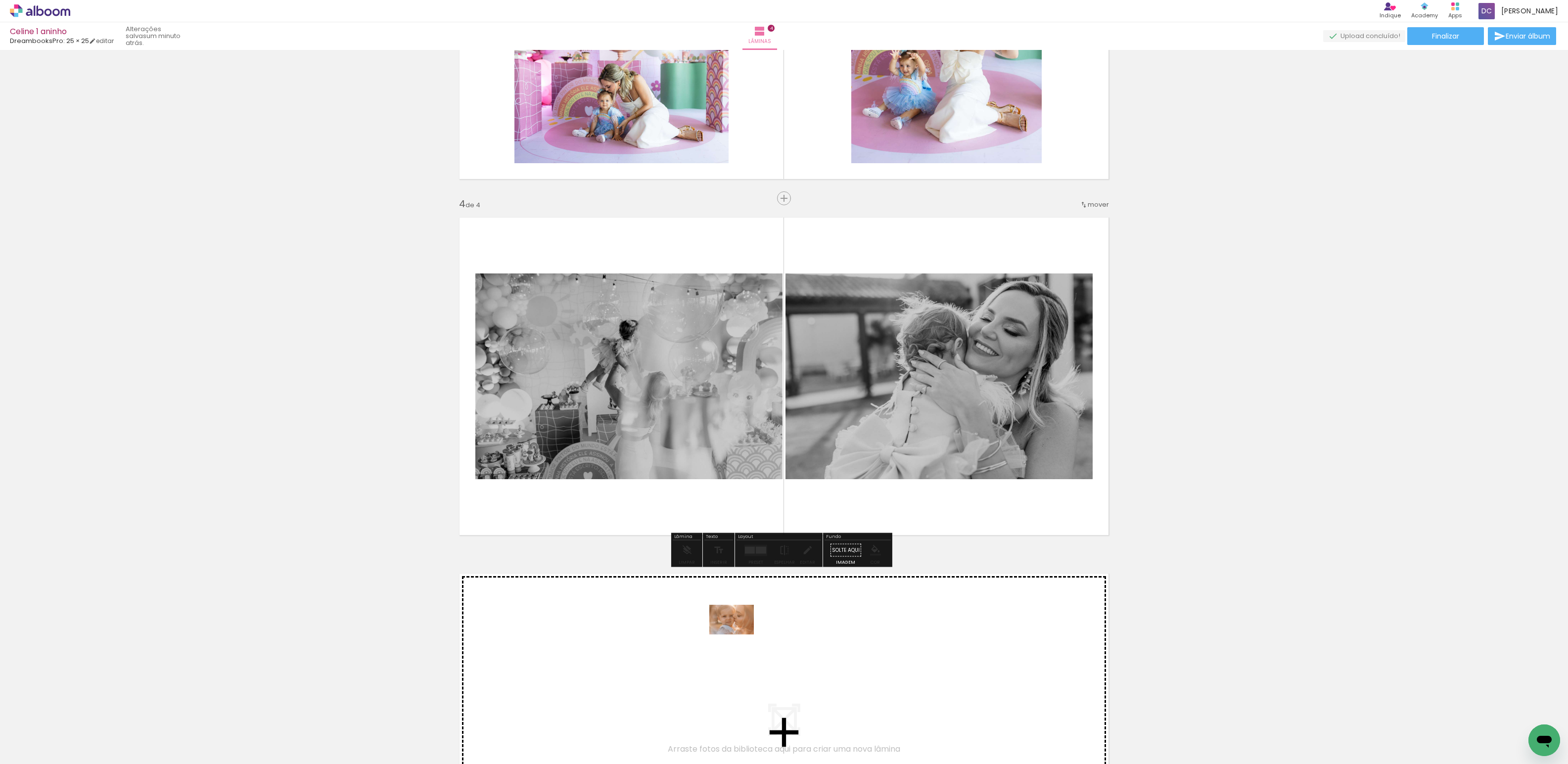
drag, startPoint x: 717, startPoint y: 733, endPoint x: 739, endPoint y: 635, distance: 100.4
click at [739, 635] on quentale-workspace at bounding box center [784, 382] width 1568 height 764
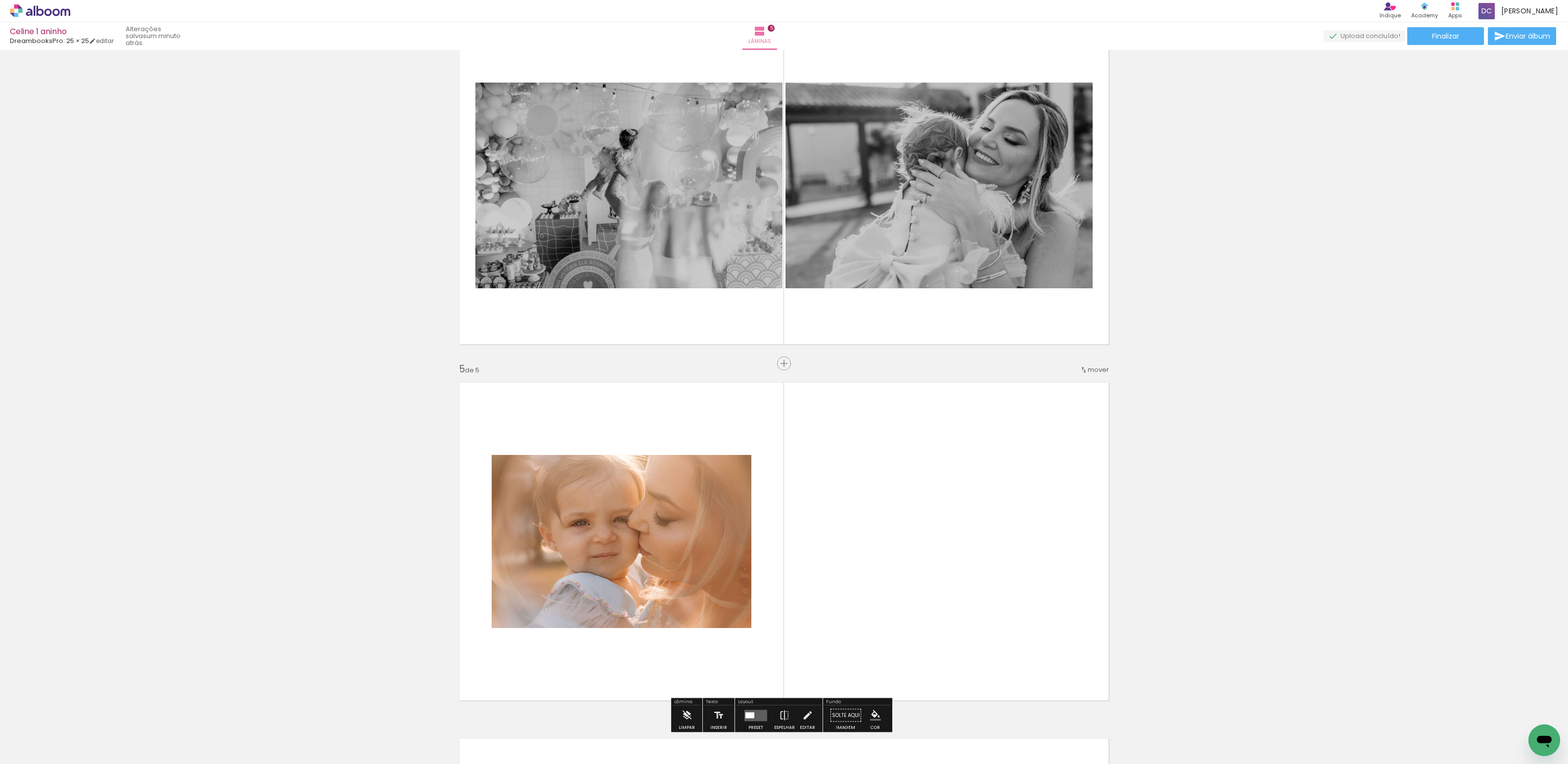
scroll to position [1293, 0]
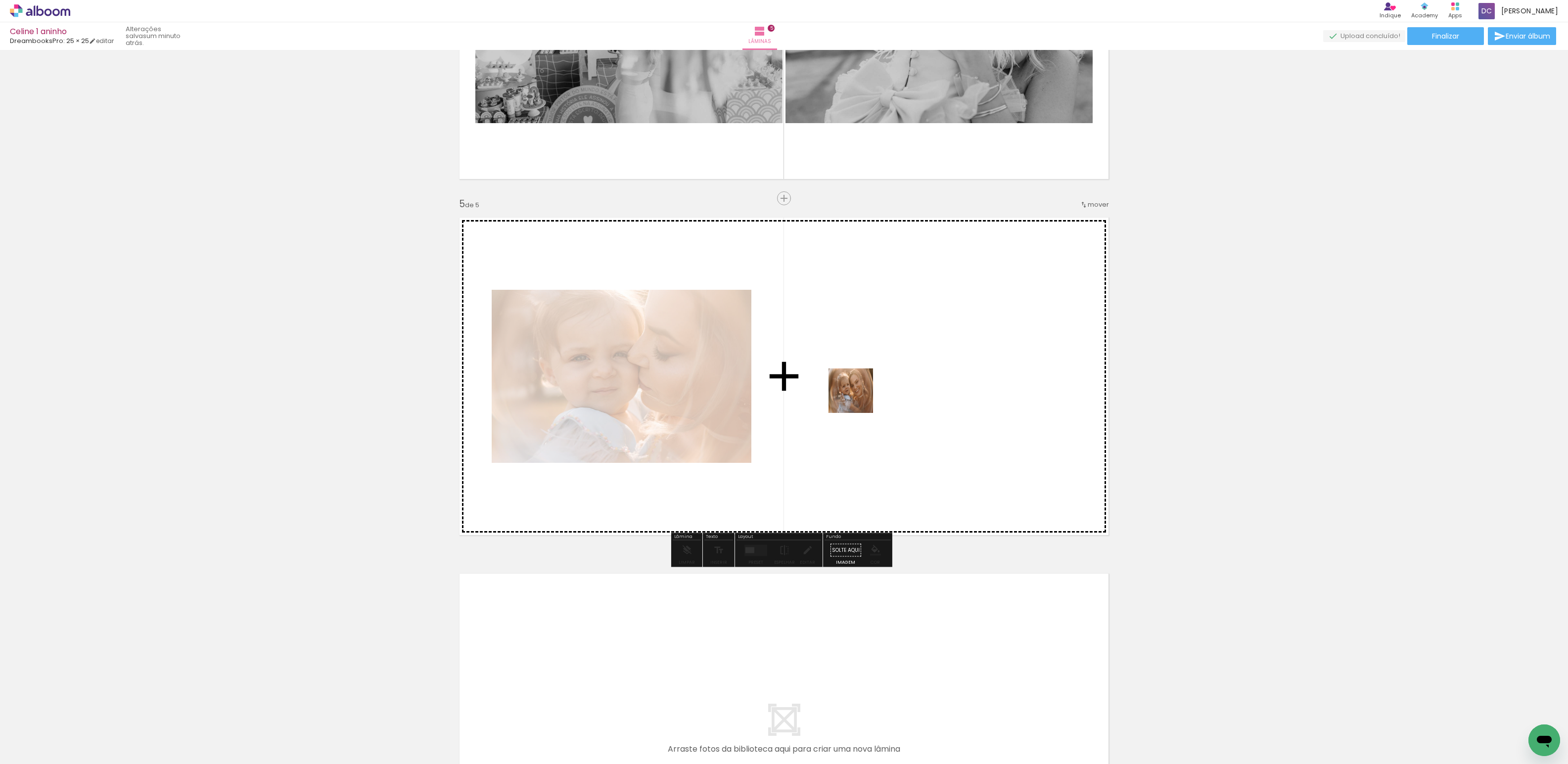
drag, startPoint x: 769, startPoint y: 740, endPoint x: 852, endPoint y: 479, distance: 273.9
click at [833, 433] on quentale-workspace at bounding box center [784, 382] width 1568 height 764
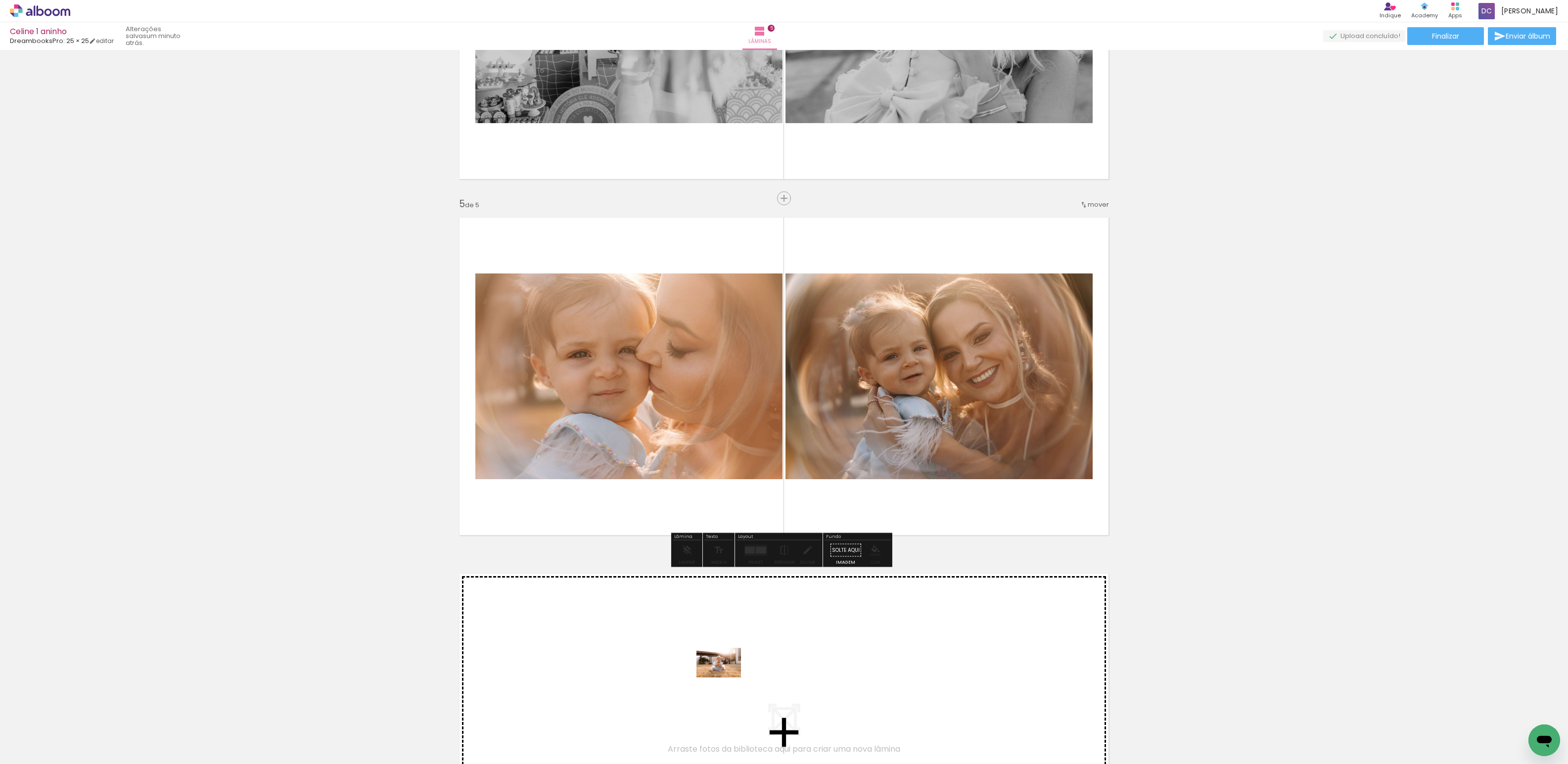
drag, startPoint x: 839, startPoint y: 725, endPoint x: 721, endPoint y: 669, distance: 130.6
click at [721, 669] on quentale-workspace at bounding box center [784, 382] width 1568 height 764
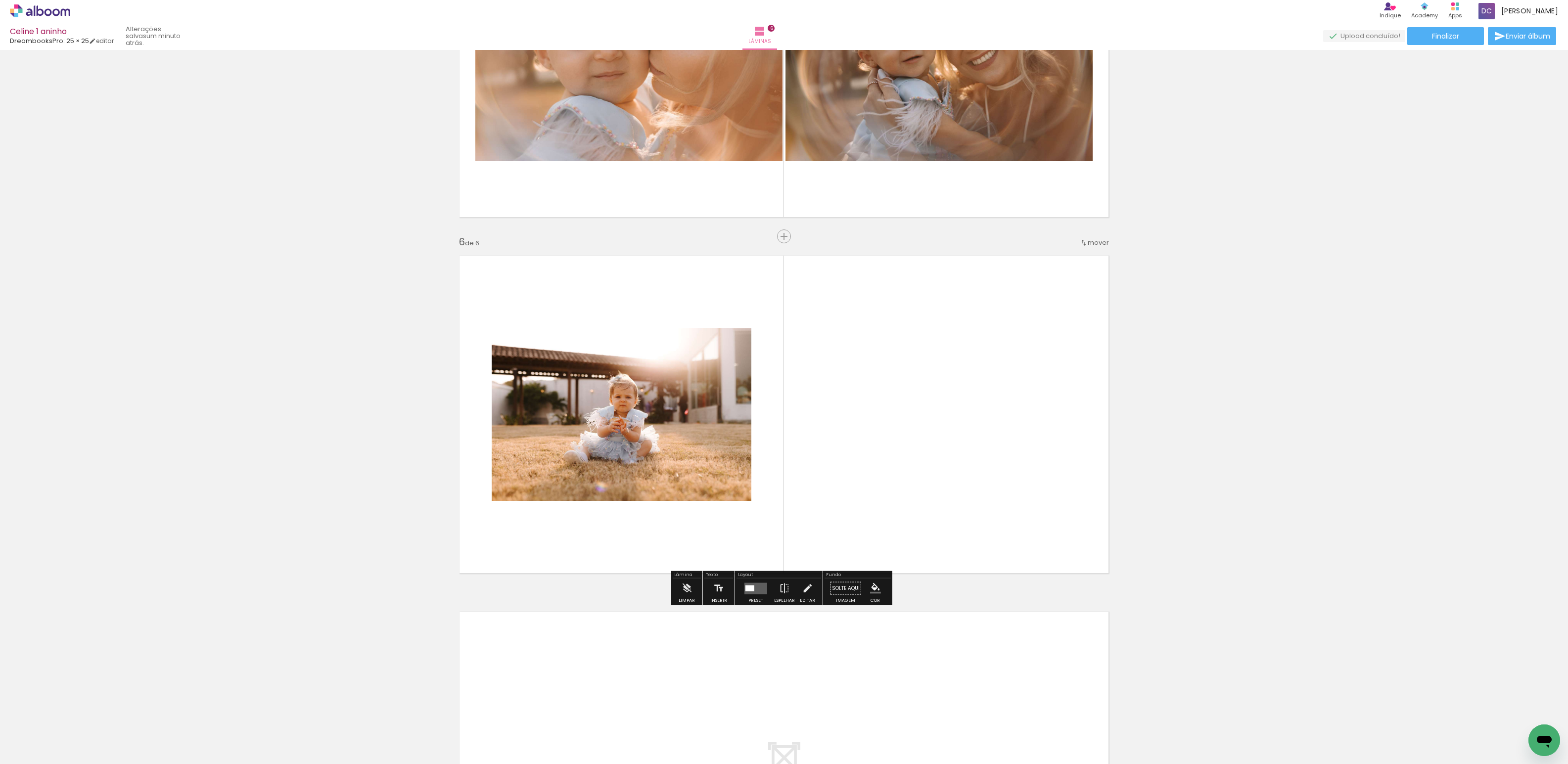
scroll to position [1649, 0]
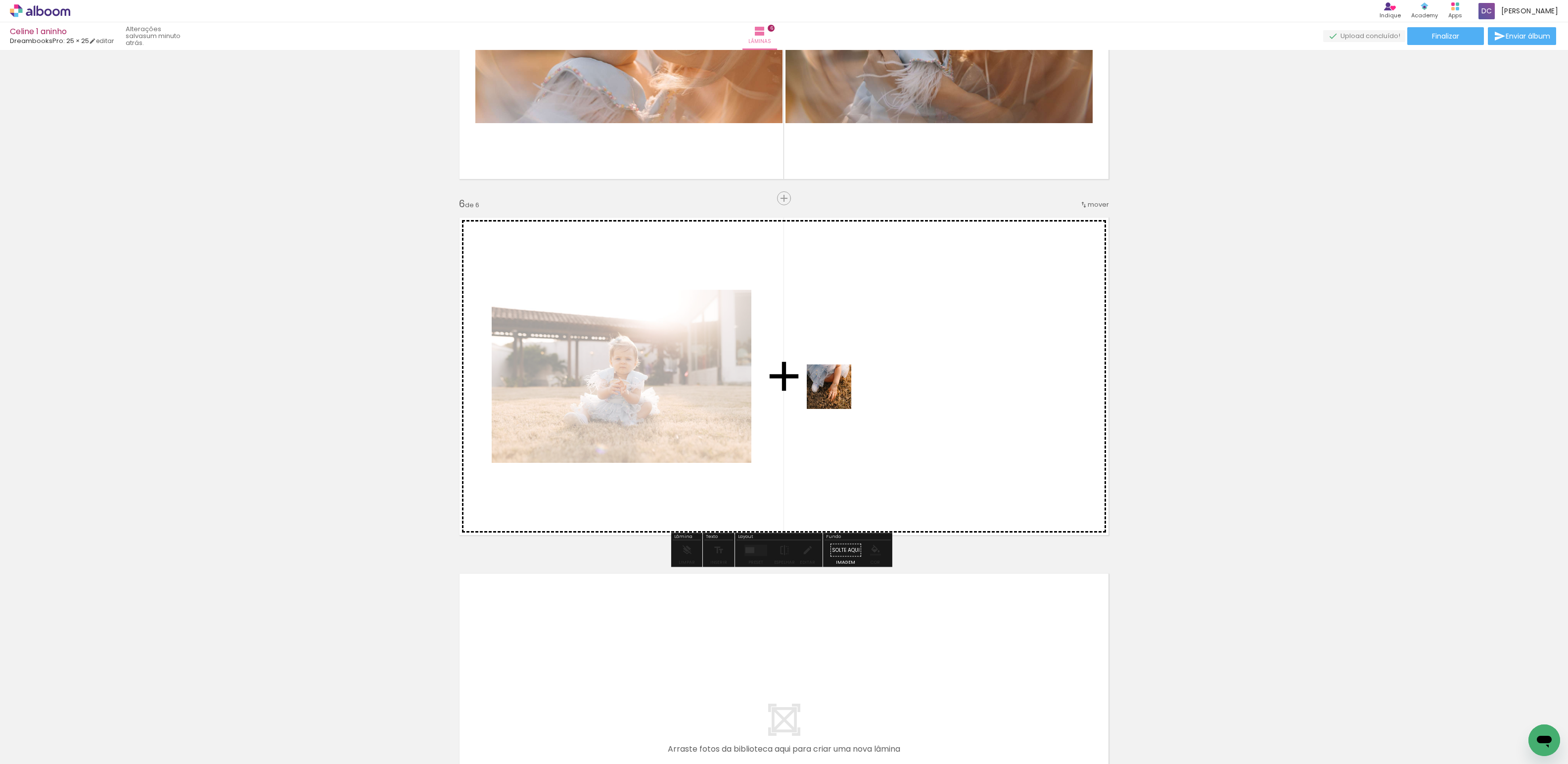
drag, startPoint x: 875, startPoint y: 729, endPoint x: 829, endPoint y: 382, distance: 350.0
click at [829, 382] on quentale-workspace at bounding box center [784, 382] width 1568 height 764
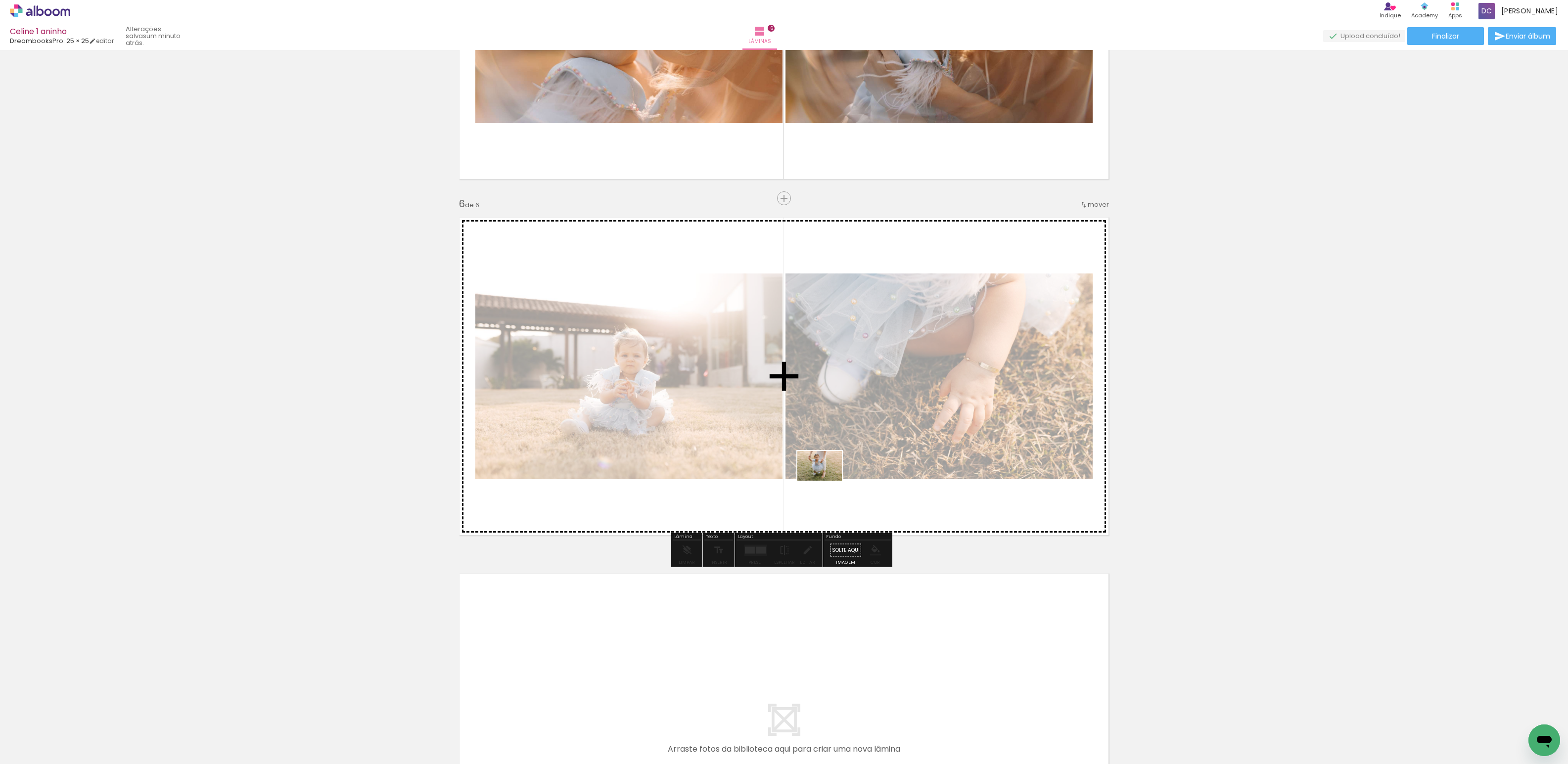
drag, startPoint x: 925, startPoint y: 733, endPoint x: 835, endPoint y: 507, distance: 243.3
click at [835, 507] on quentale-workspace at bounding box center [784, 382] width 1568 height 764
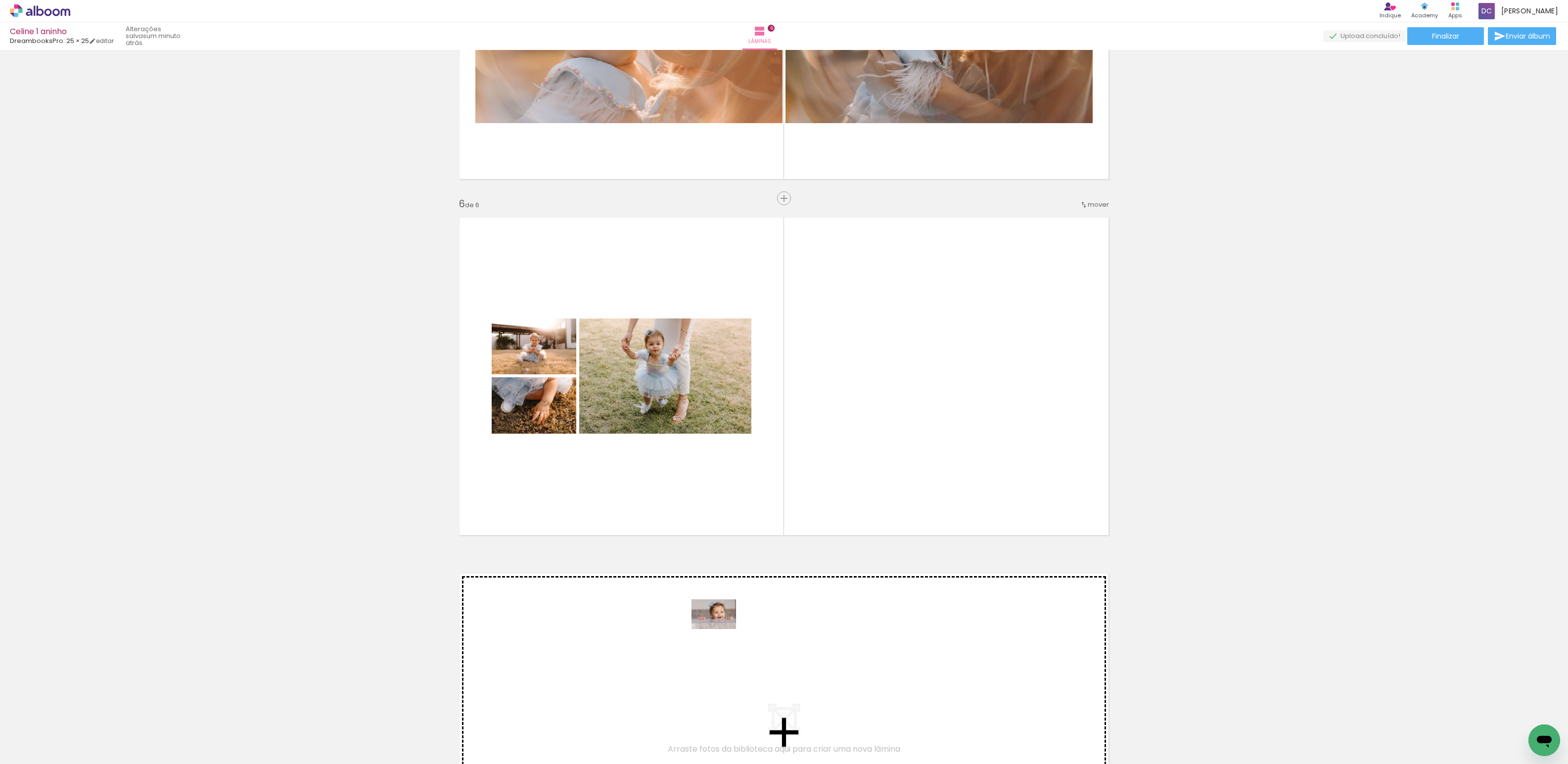
drag, startPoint x: 991, startPoint y: 739, endPoint x: 724, endPoint y: 643, distance: 283.7
click at [724, 643] on quentale-workspace at bounding box center [784, 382] width 1568 height 764
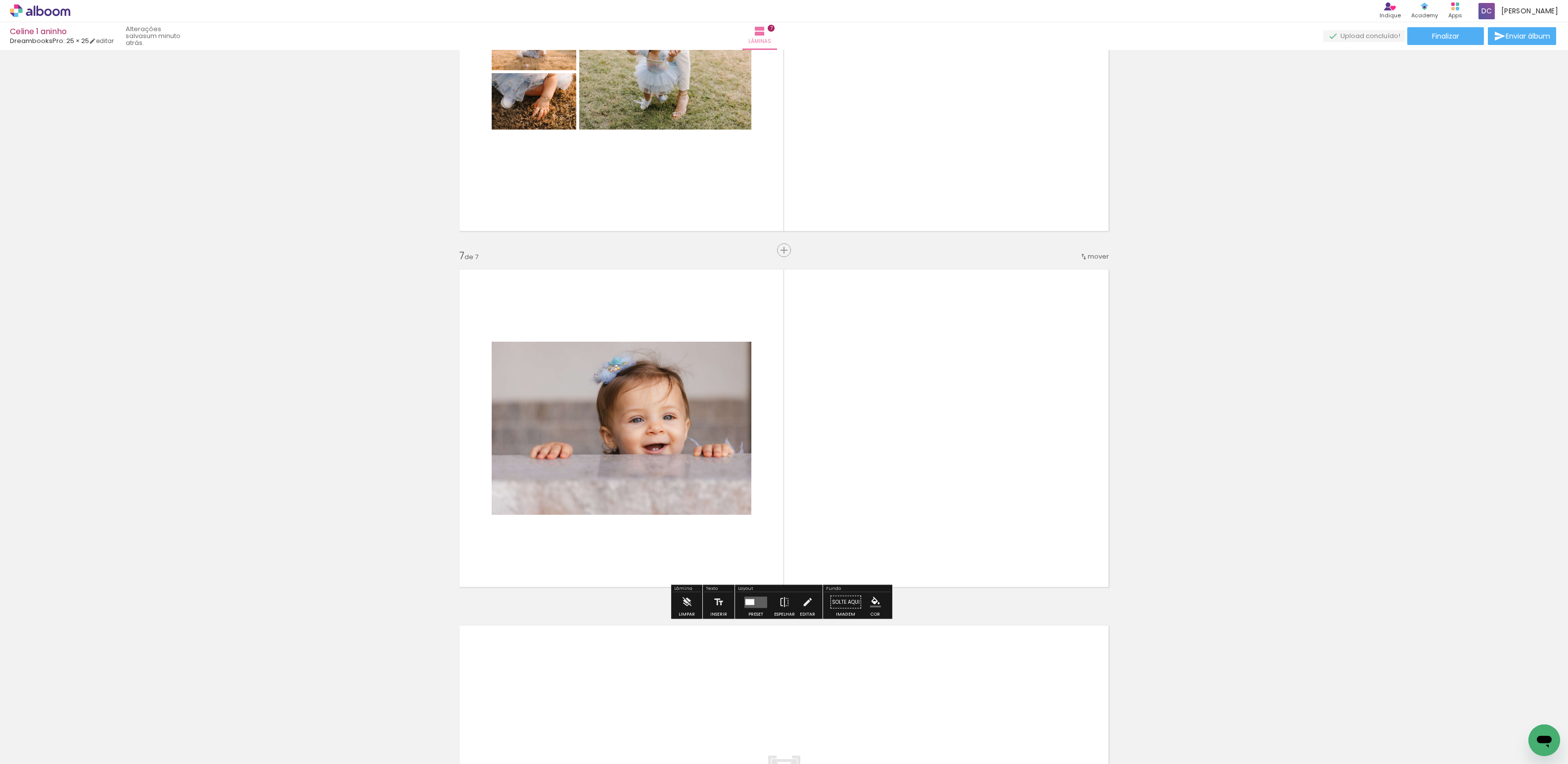
scroll to position [2005, 0]
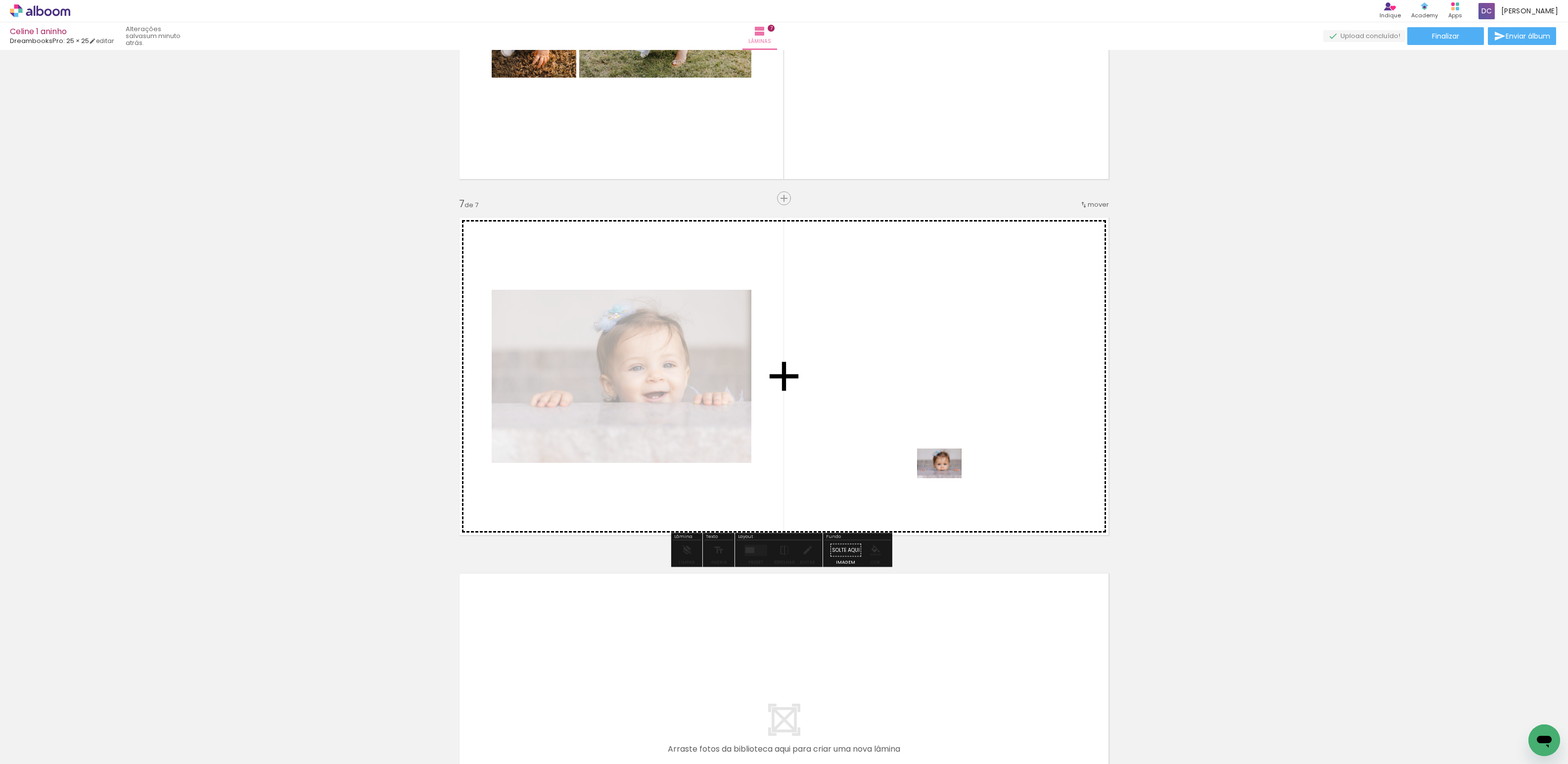
drag, startPoint x: 1047, startPoint y: 736, endPoint x: 947, endPoint y: 478, distance: 276.7
click at [947, 478] on quentale-workspace at bounding box center [784, 382] width 1568 height 764
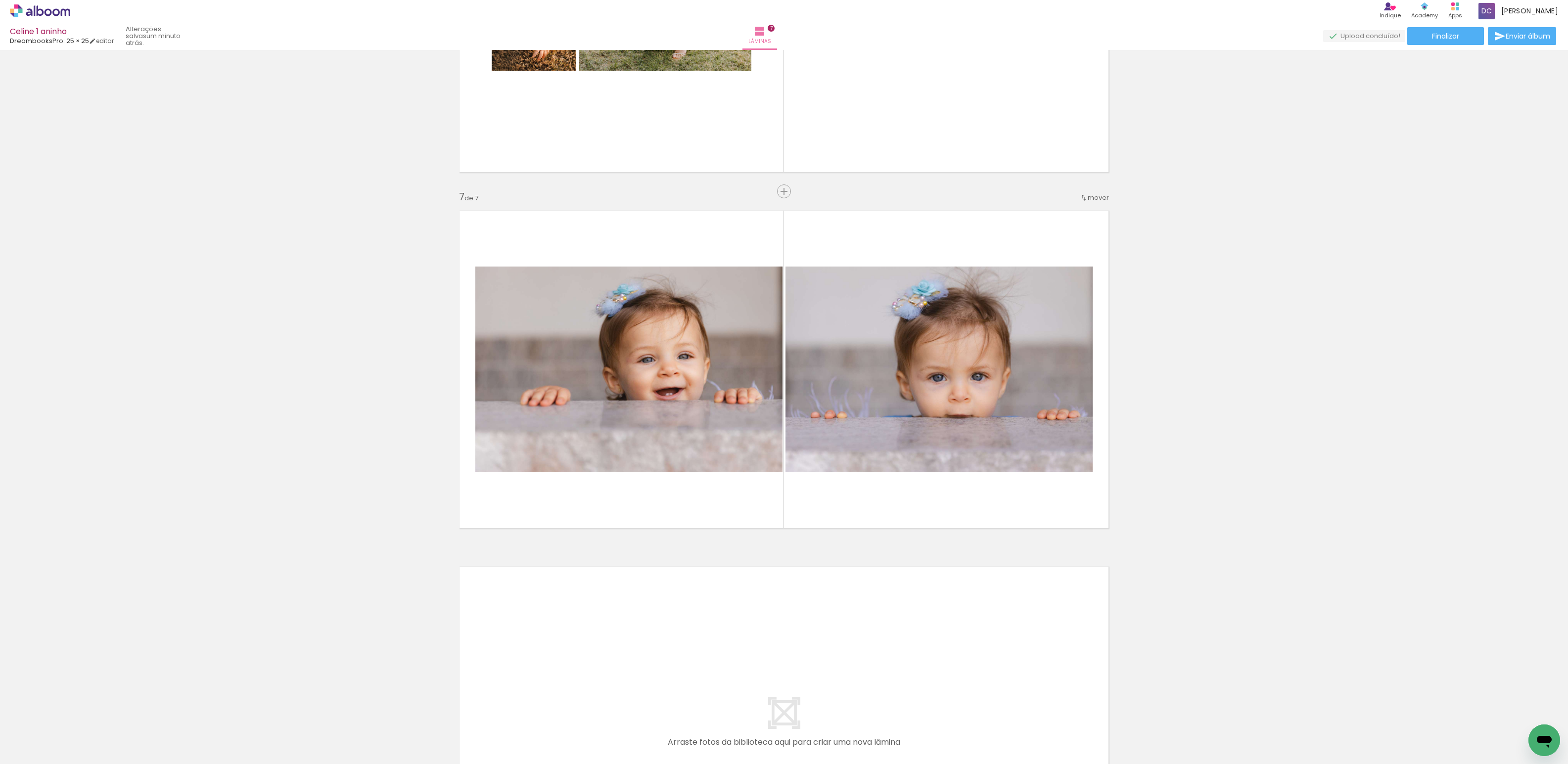
scroll to position [0, 667]
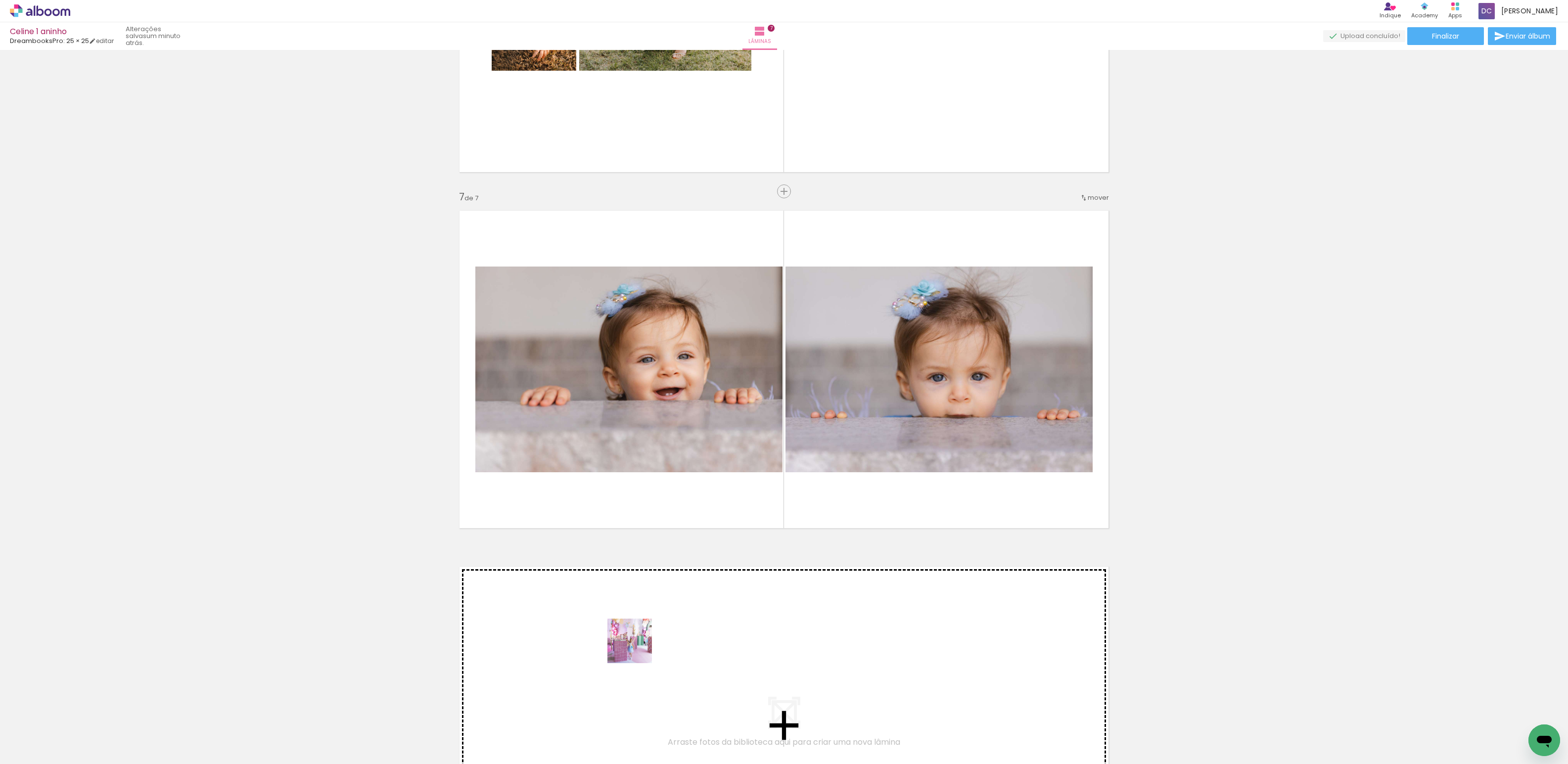
drag, startPoint x: 451, startPoint y: 733, endPoint x: 636, endPoint y: 648, distance: 203.6
click at [636, 648] on quentale-workspace at bounding box center [784, 382] width 1568 height 764
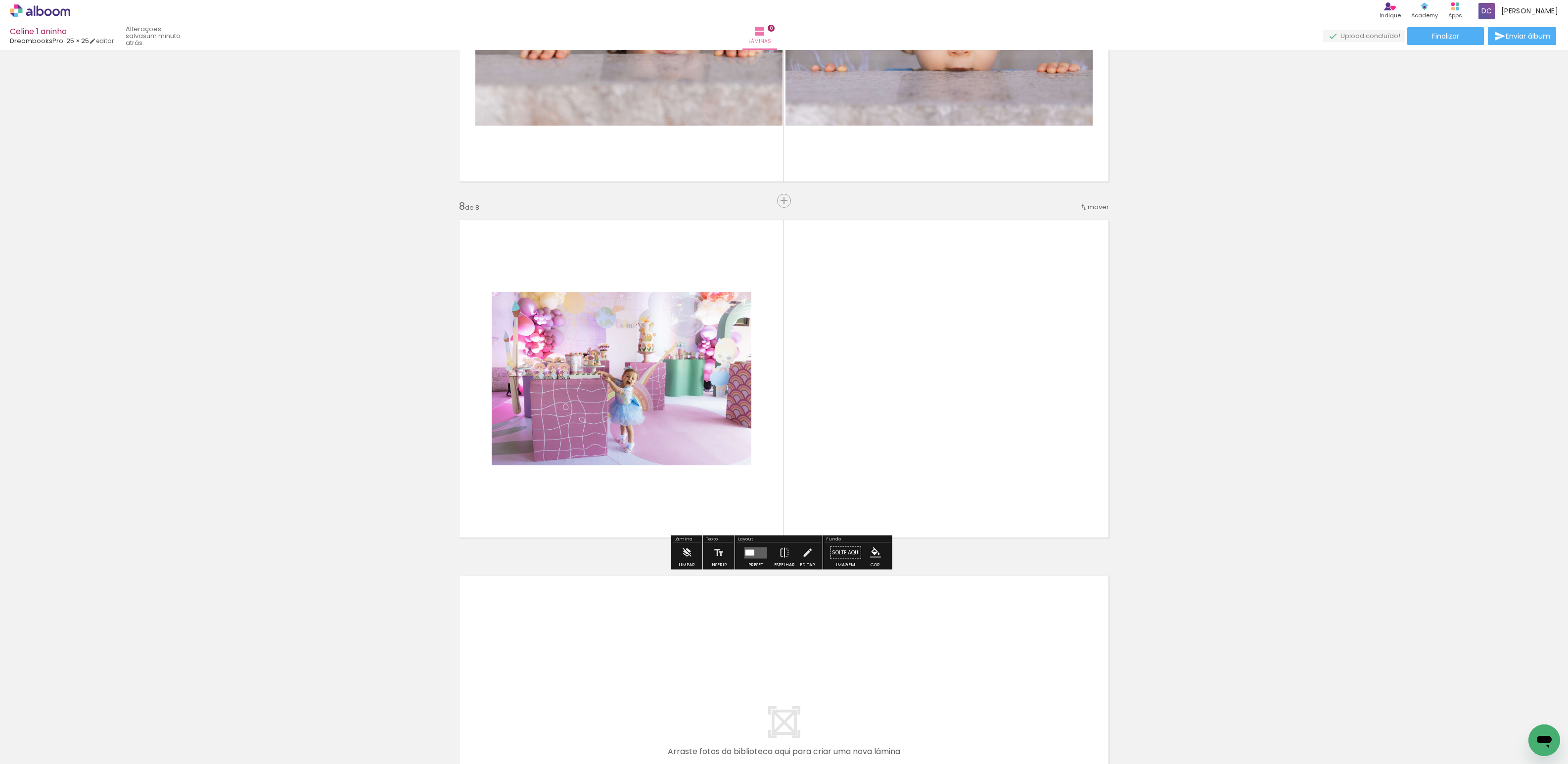
scroll to position [2361, 0]
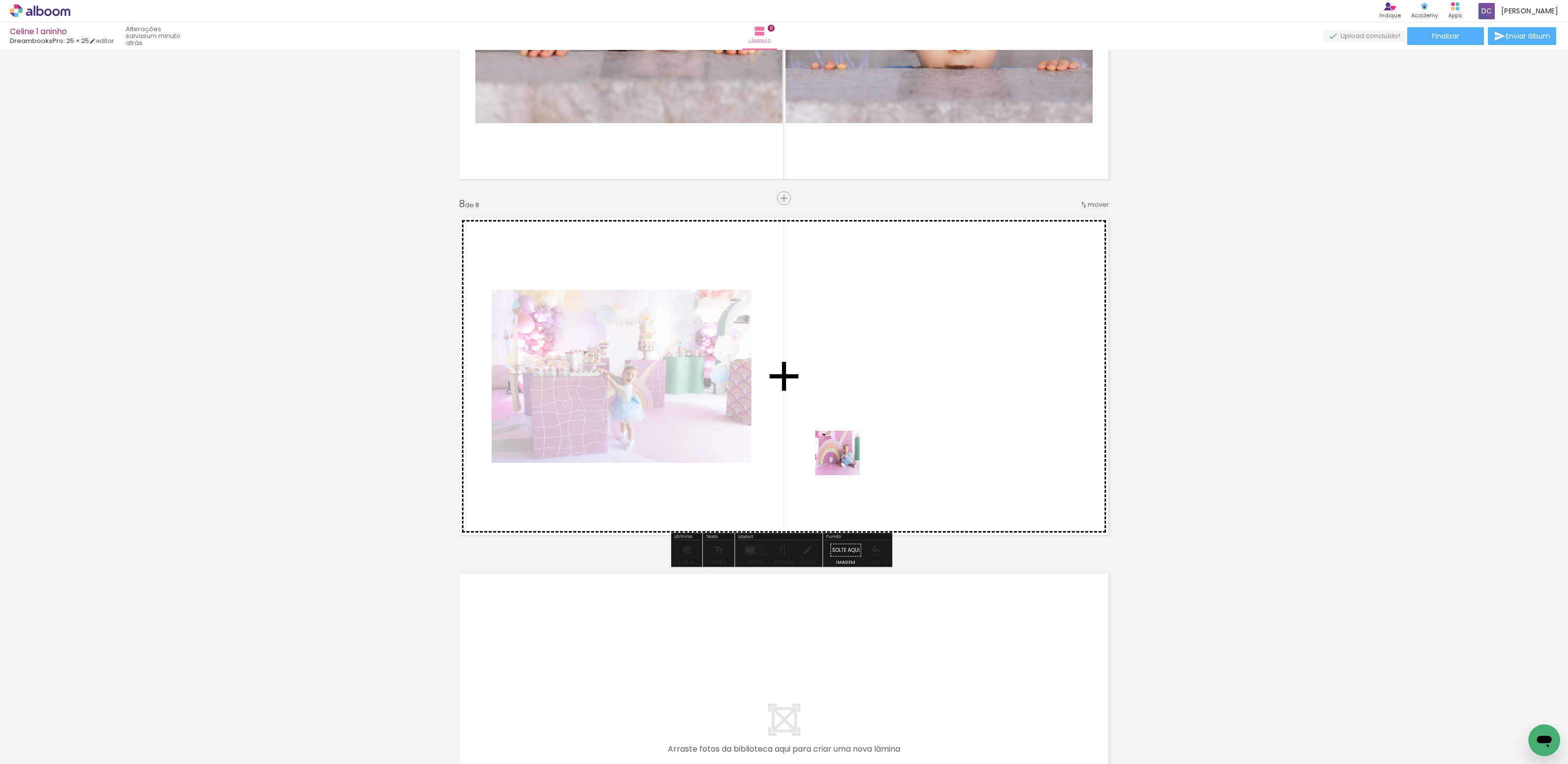
drag, startPoint x: 497, startPoint y: 736, endPoint x: 782, endPoint y: 490, distance: 376.5
click at [850, 446] on quentale-workspace at bounding box center [784, 382] width 1568 height 764
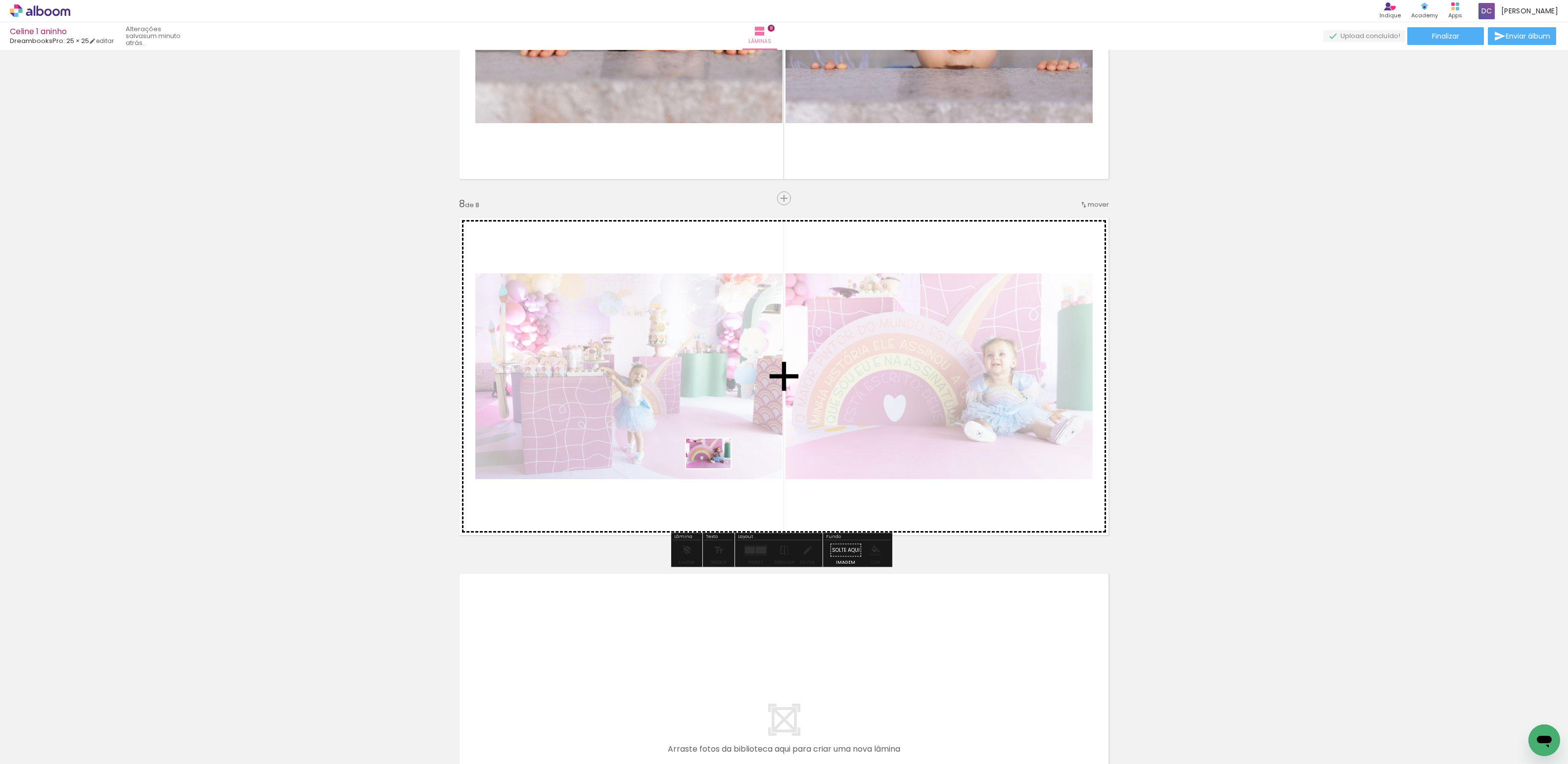
drag, startPoint x: 552, startPoint y: 726, endPoint x: 718, endPoint y: 510, distance: 272.4
click at [718, 510] on quentale-workspace at bounding box center [784, 382] width 1568 height 764
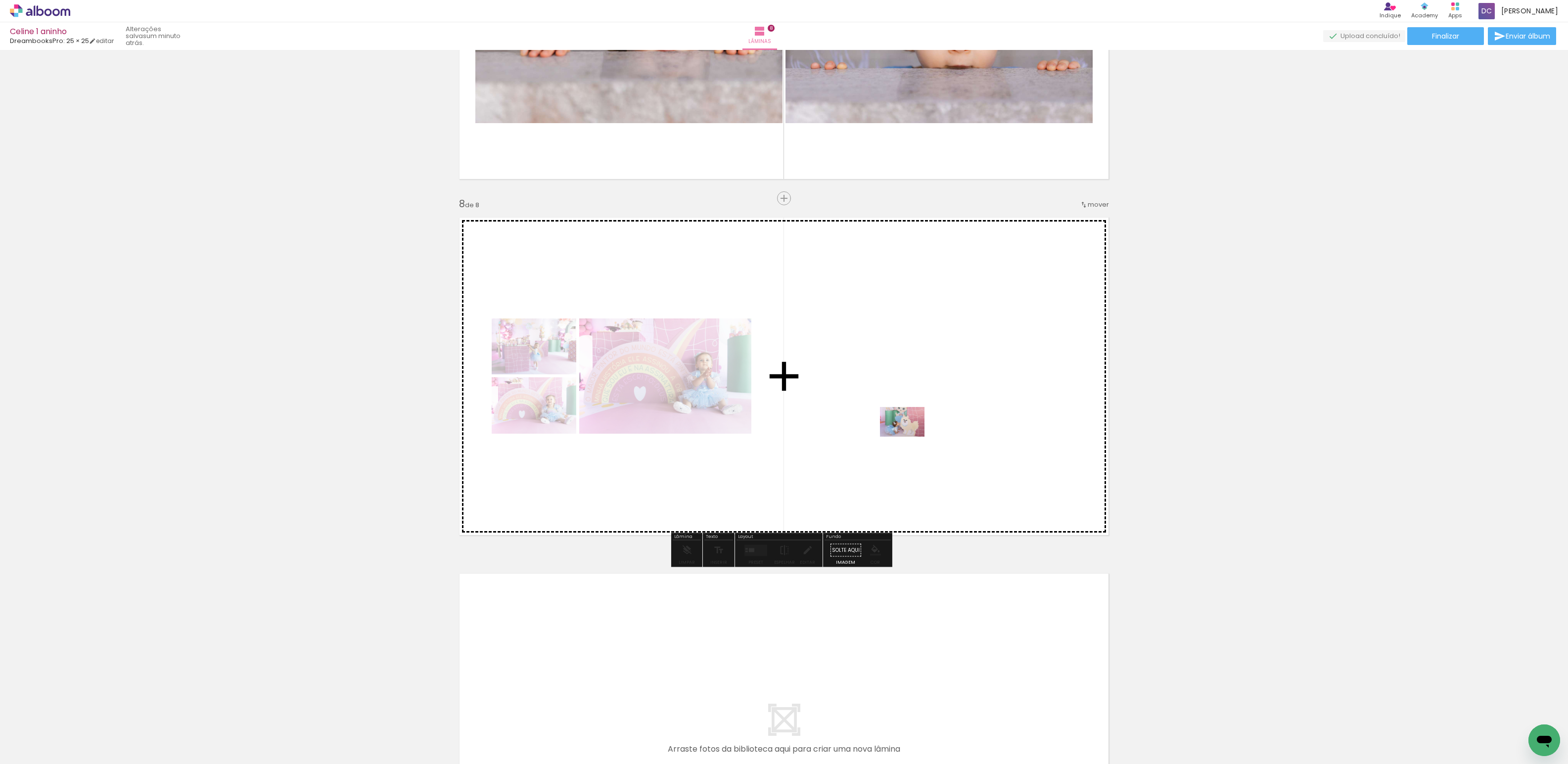
drag, startPoint x: 590, startPoint y: 736, endPoint x: 910, endPoint y: 437, distance: 438.0
click at [910, 437] on quentale-workspace at bounding box center [784, 382] width 1568 height 764
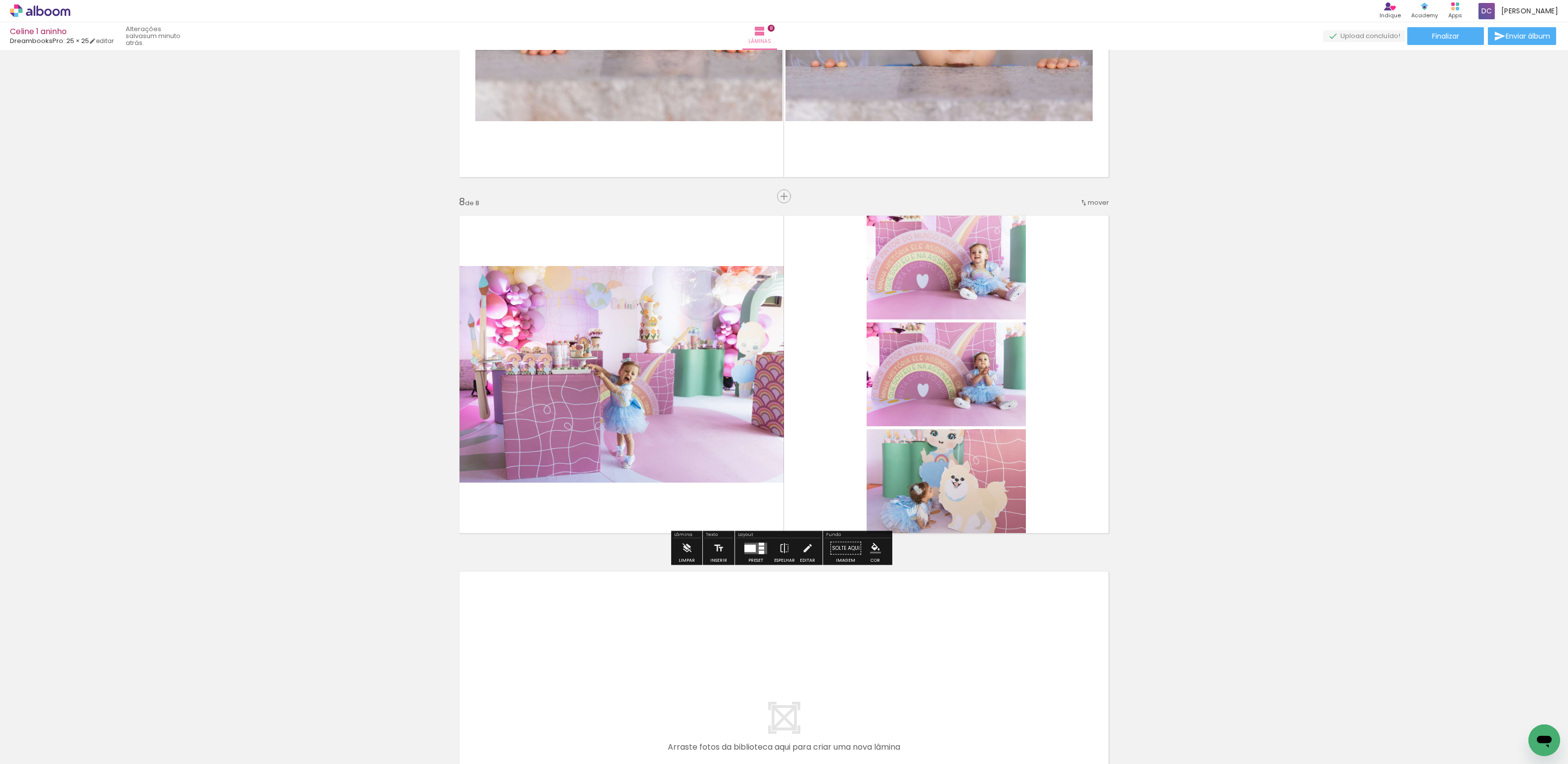
scroll to position [2363, 0]
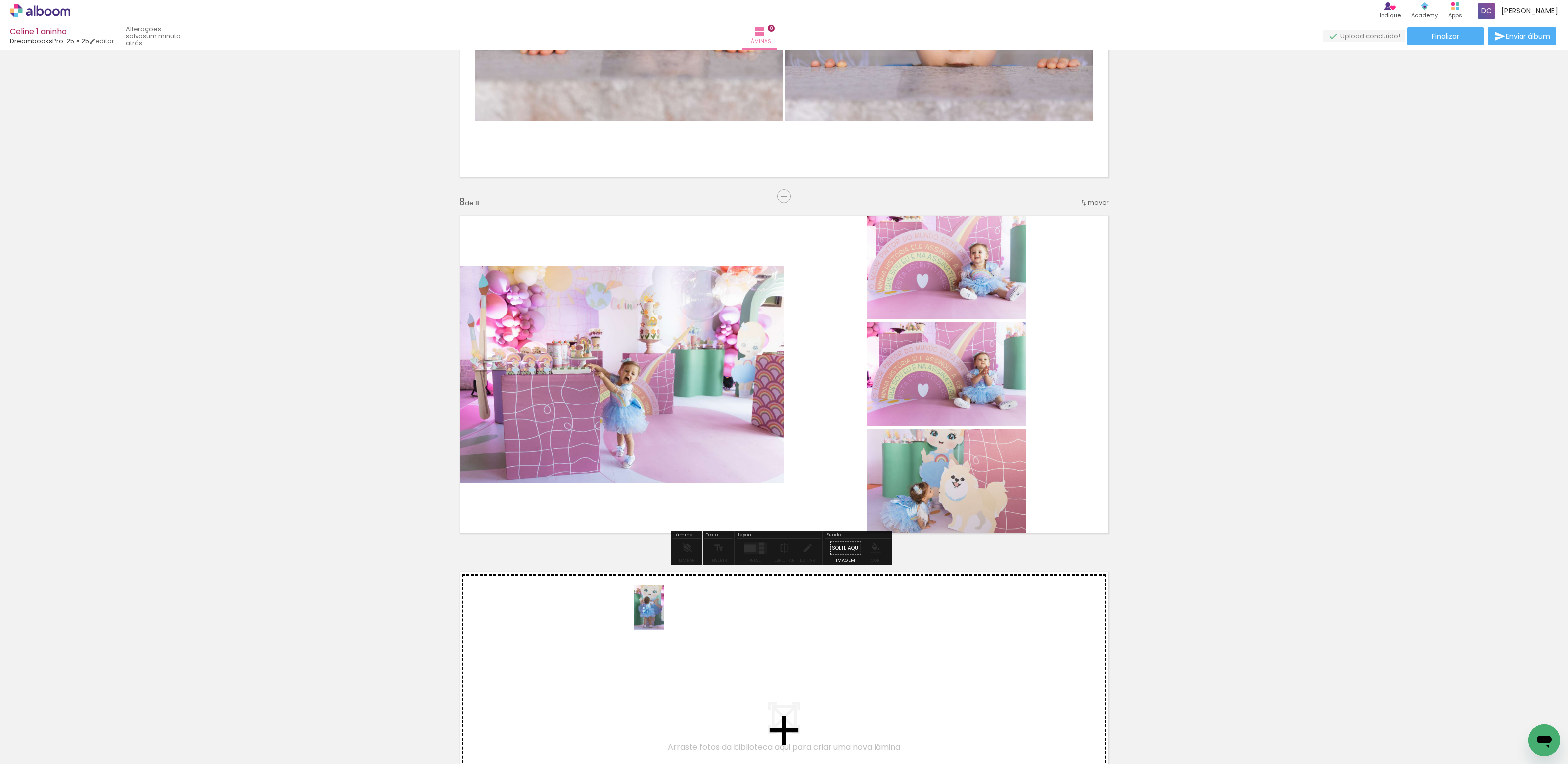
drag, startPoint x: 661, startPoint y: 724, endPoint x: 664, endPoint y: 615, distance: 109.0
click at [664, 615] on quentale-workspace at bounding box center [784, 382] width 1568 height 764
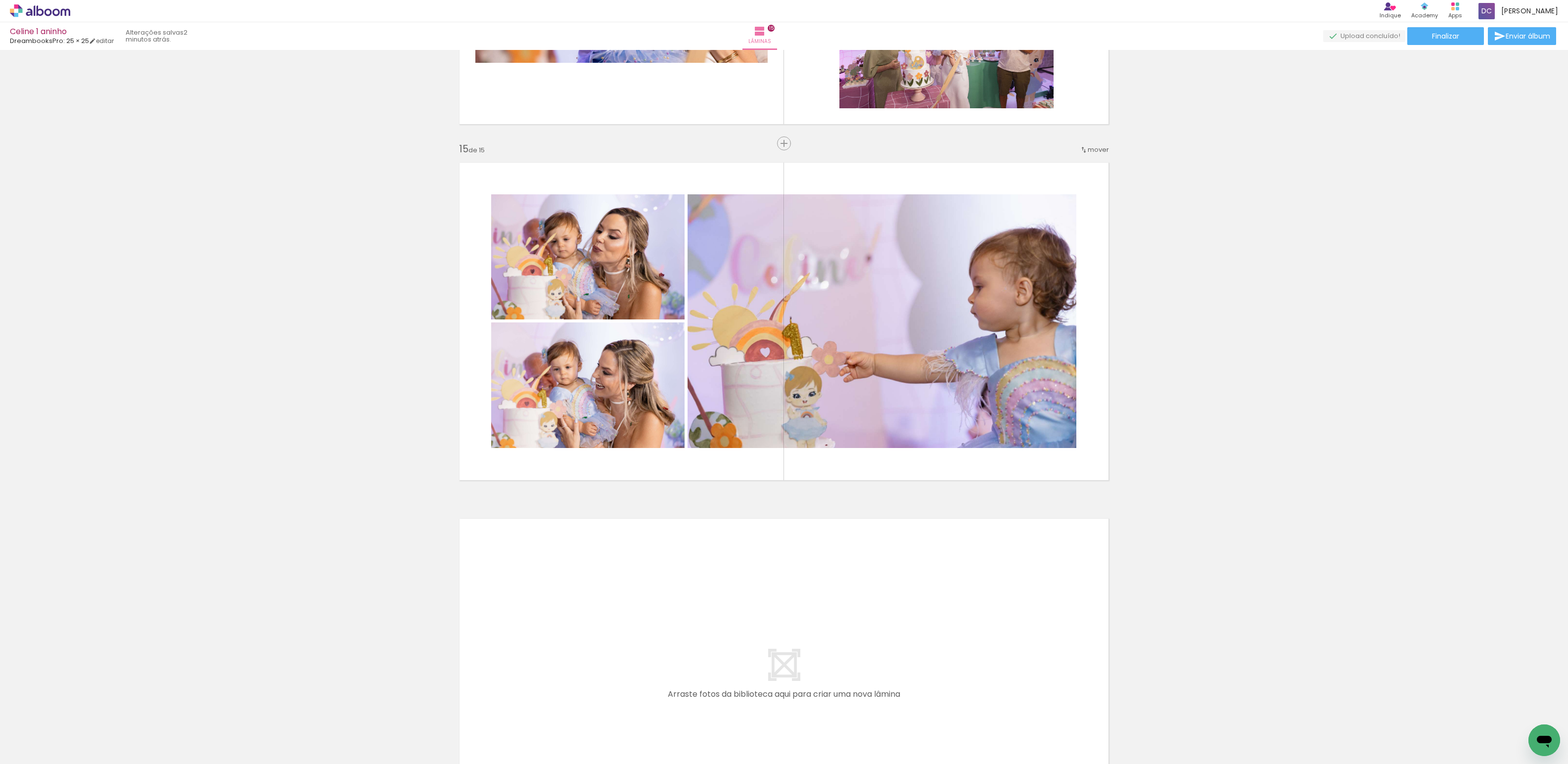
scroll to position [4911, 0]
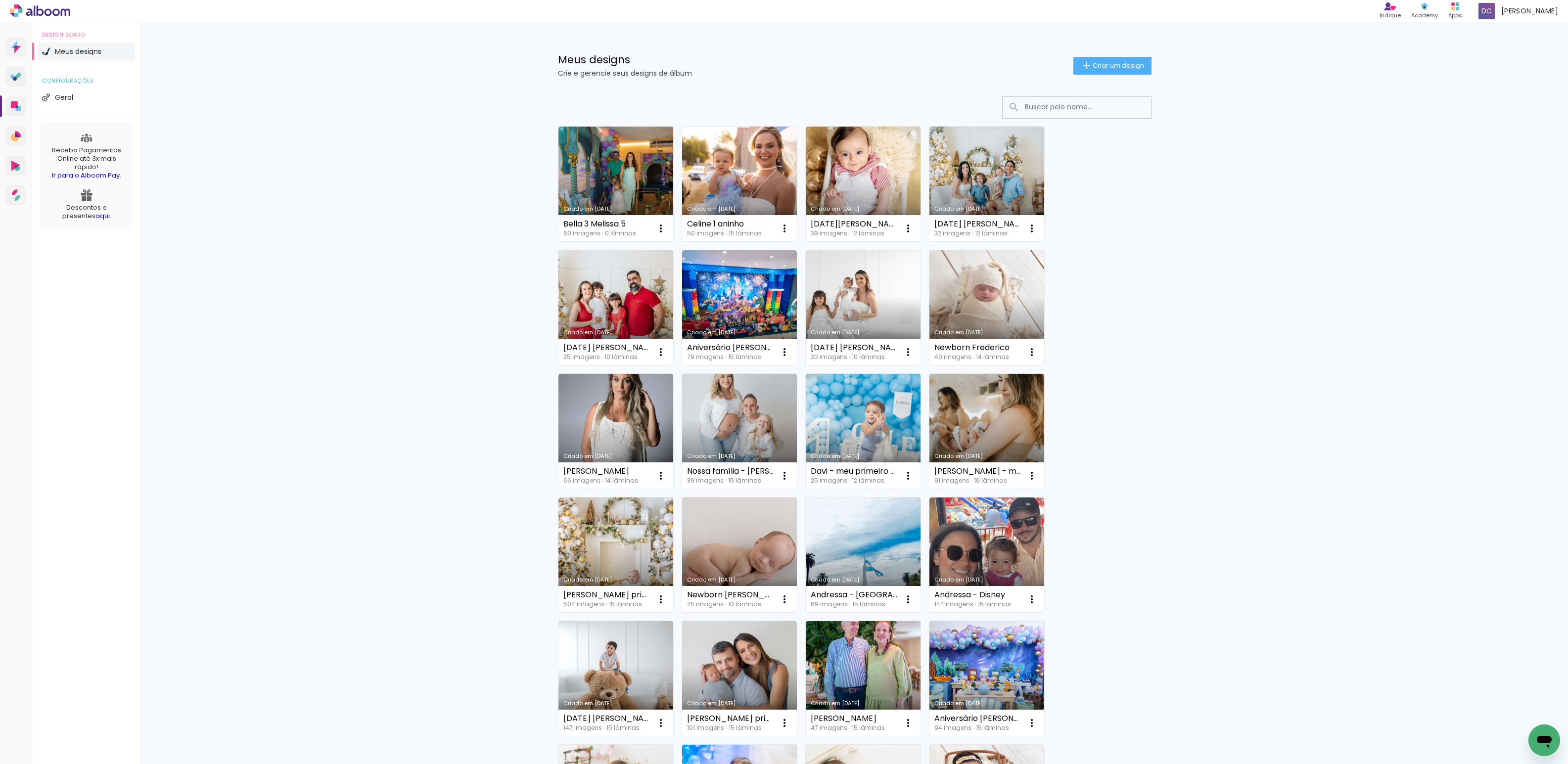
click at [637, 176] on link "Criado em [DATE]" at bounding box center [616, 183] width 115 height 115
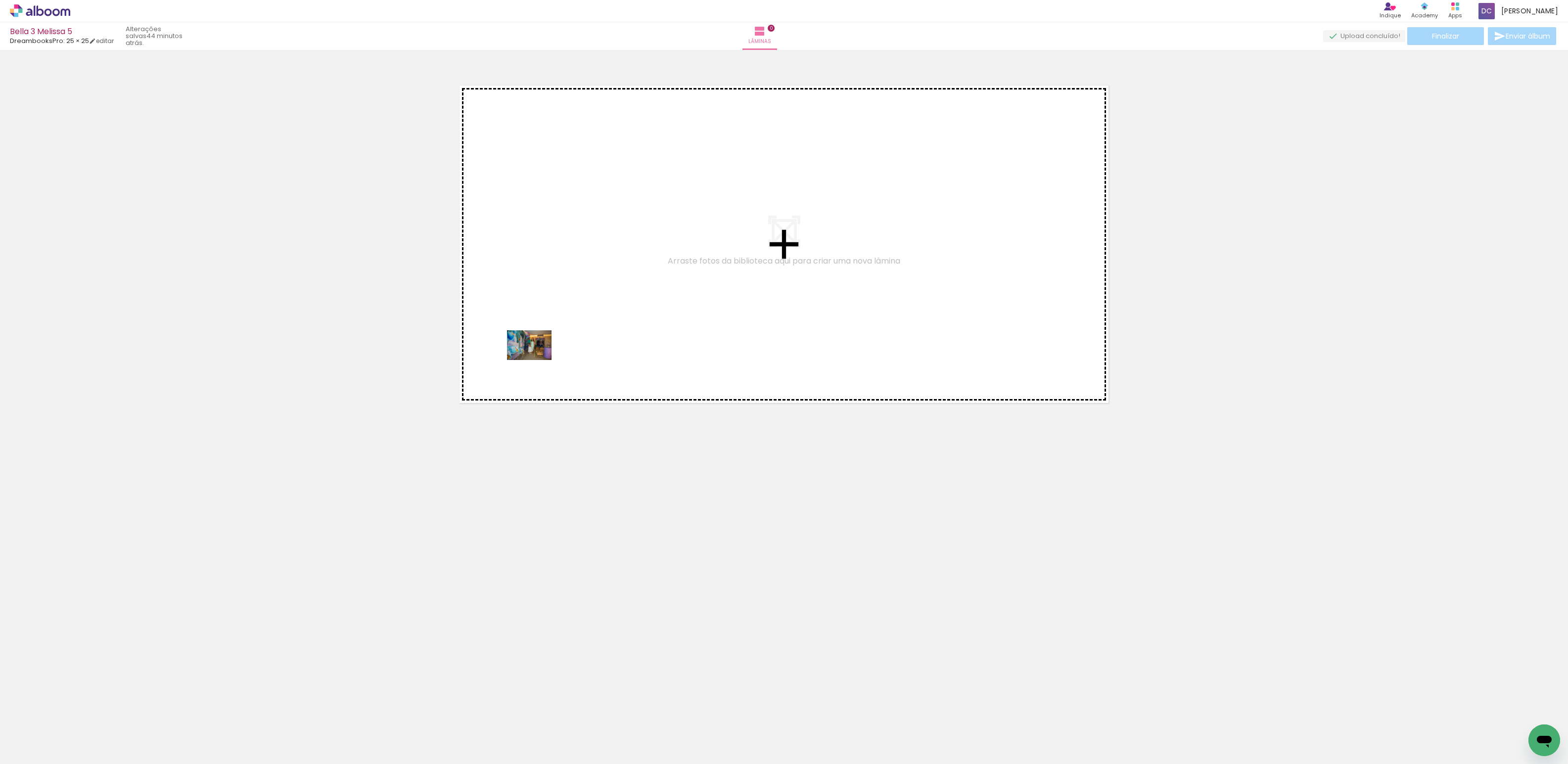
drag, startPoint x: 286, startPoint y: 644, endPoint x: 538, endPoint y: 355, distance: 383.4
click at [538, 355] on quentale-workspace at bounding box center [784, 382] width 1568 height 764
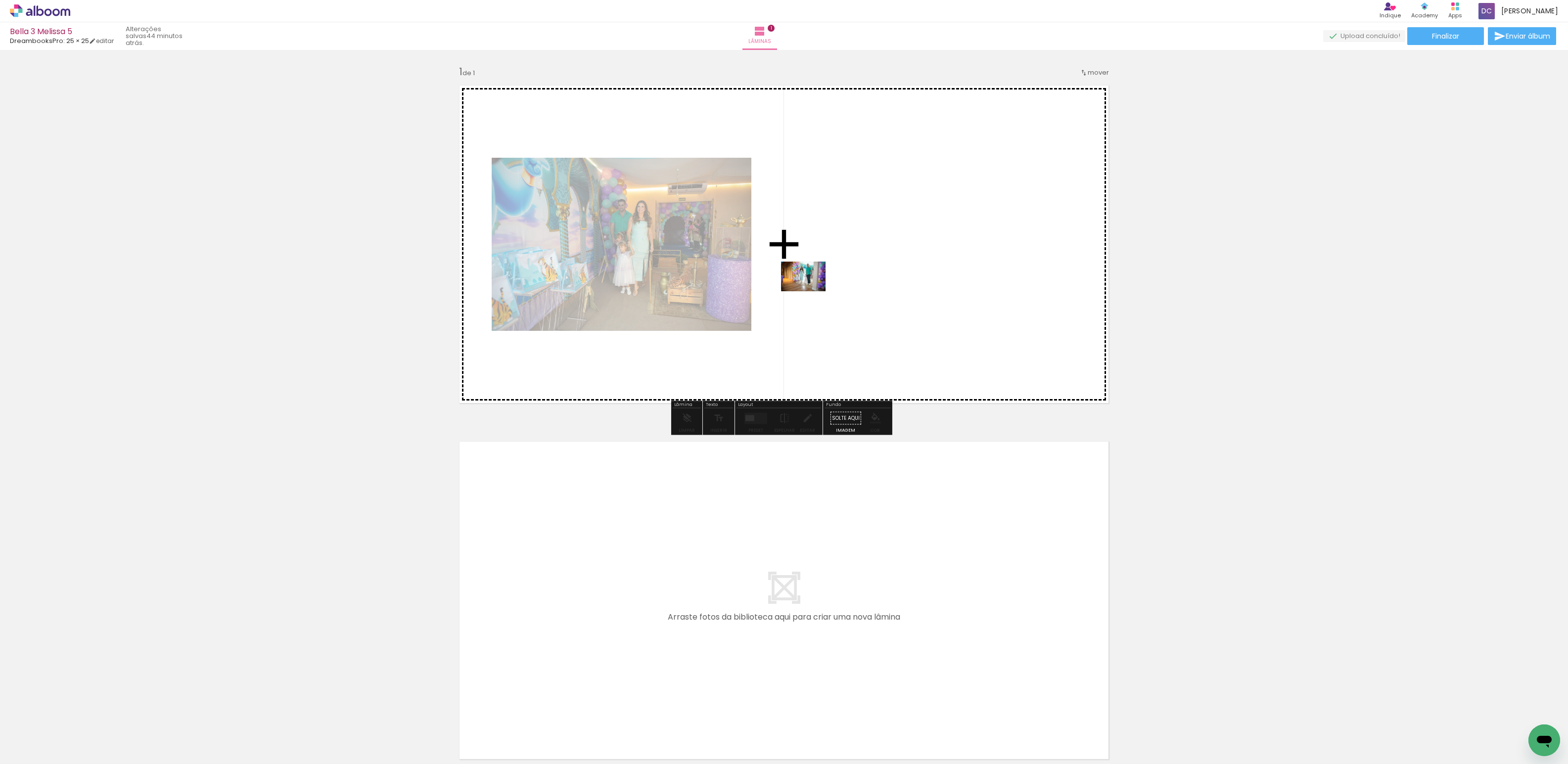
drag, startPoint x: 160, startPoint y: 738, endPoint x: 847, endPoint y: 269, distance: 831.8
click at [847, 269] on quentale-workspace at bounding box center [784, 382] width 1568 height 764
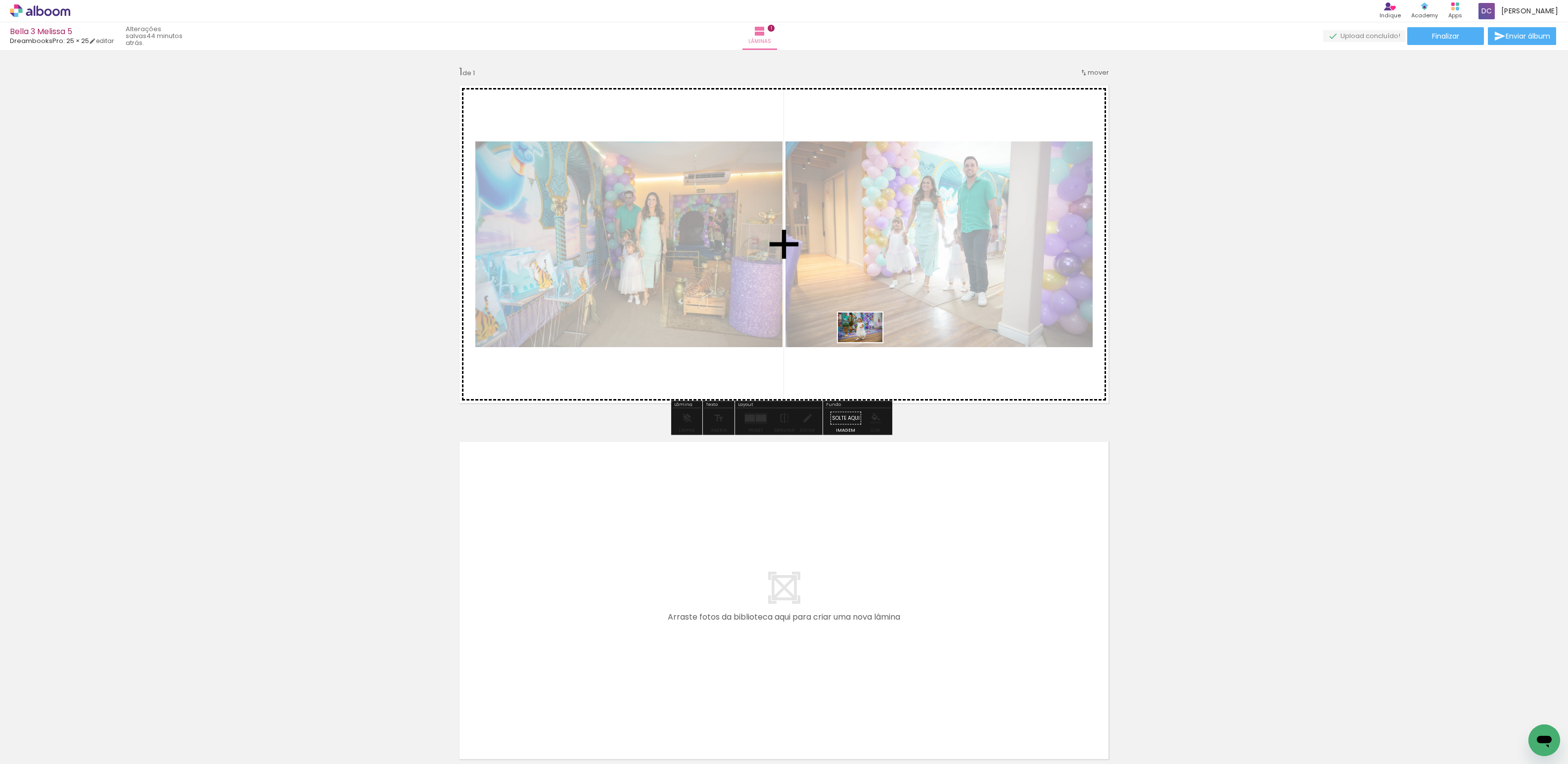
drag, startPoint x: 218, startPoint y: 741, endPoint x: 897, endPoint y: 336, distance: 790.6
click at [897, 336] on quentale-workspace at bounding box center [784, 382] width 1568 height 764
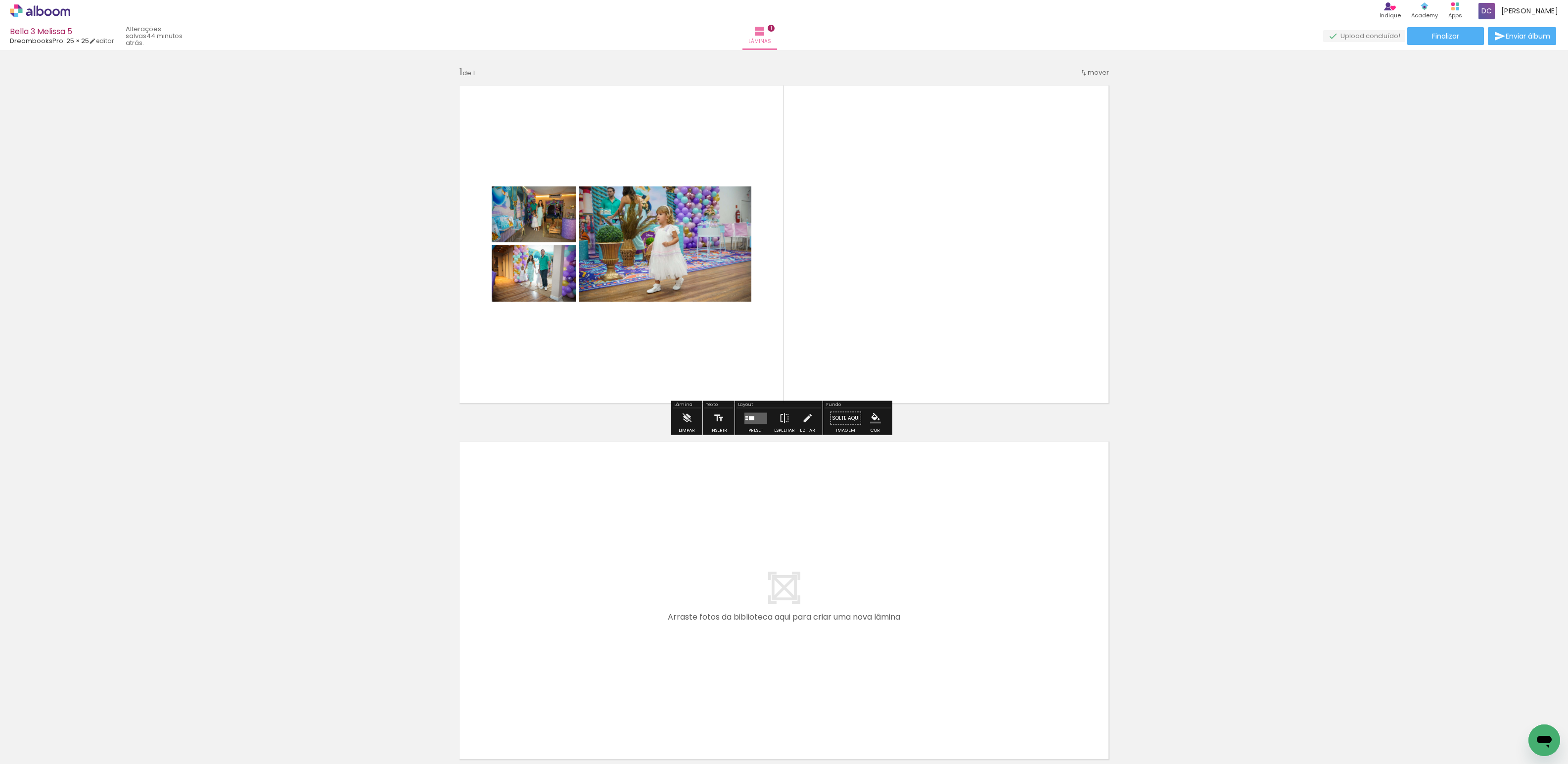
drag, startPoint x: 277, startPoint y: 737, endPoint x: 745, endPoint y: 450, distance: 549.0
click at [121, 731] on div at bounding box center [99, 731] width 45 height 29
drag, startPoint x: 555, startPoint y: 736, endPoint x: 597, endPoint y: 733, distance: 42.1
click at [574, 627] on quentale-workspace at bounding box center [784, 382] width 1568 height 764
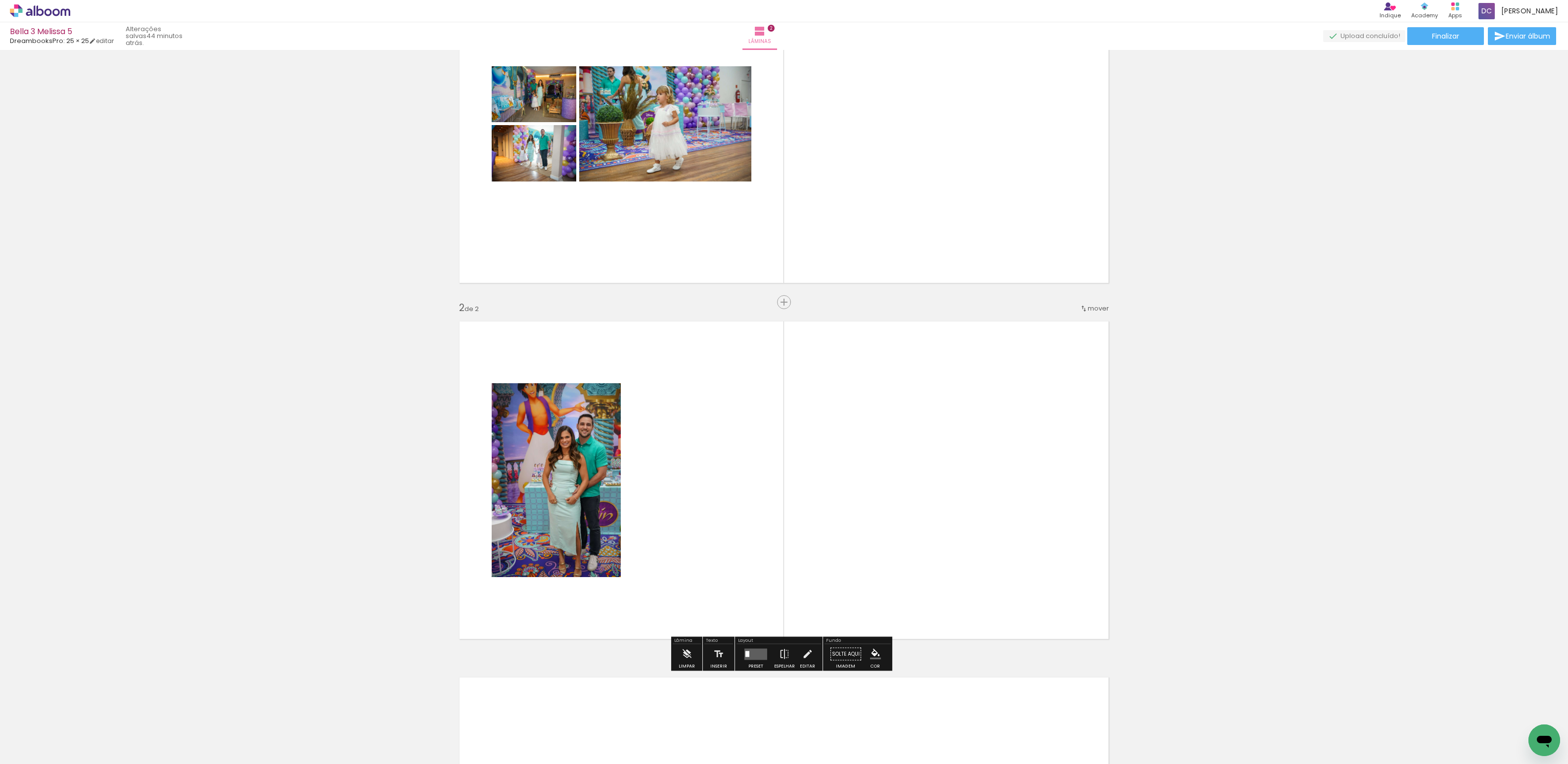
scroll to position [224, 0]
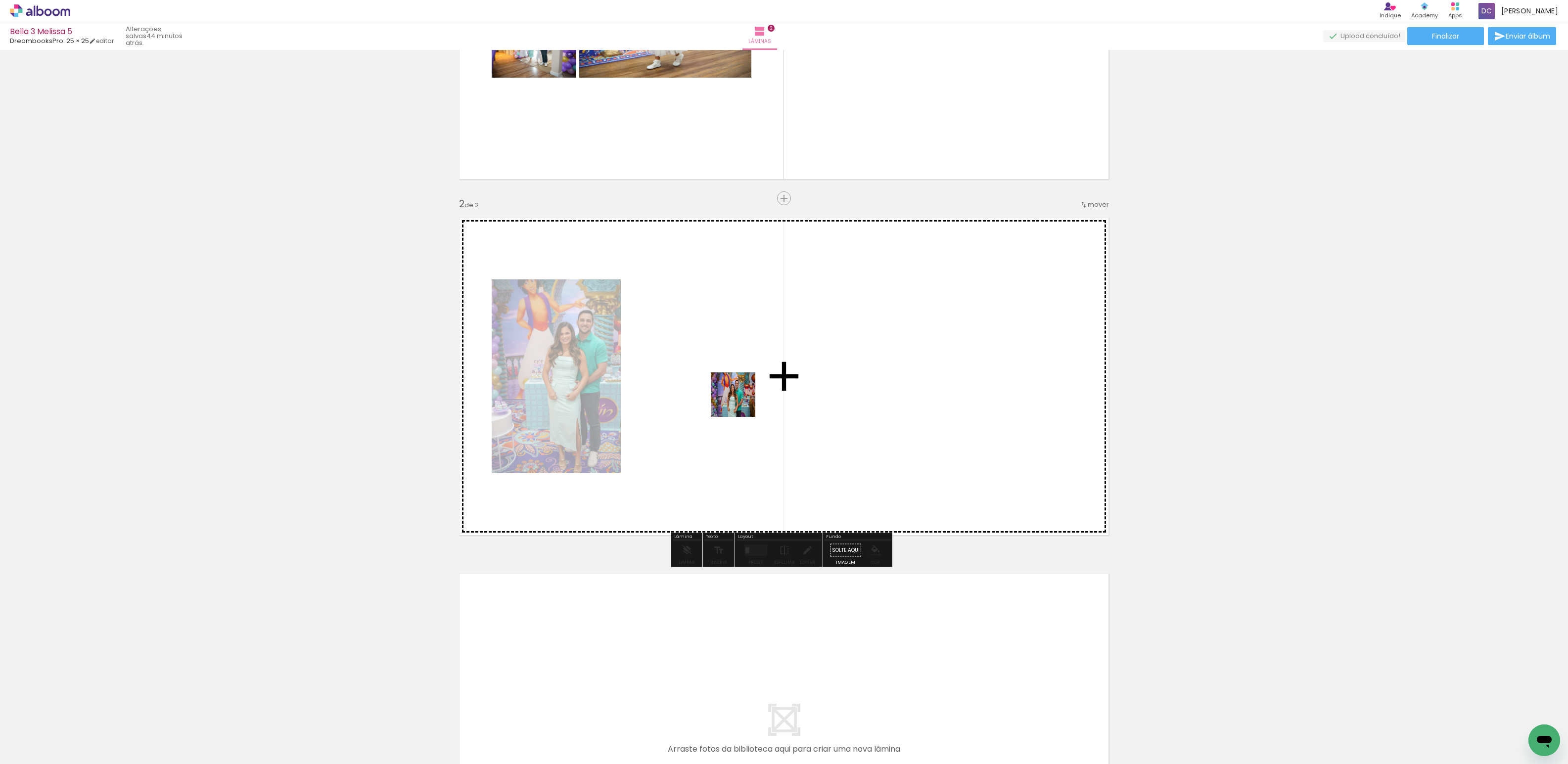
drag, startPoint x: 606, startPoint y: 737, endPoint x: 743, endPoint y: 347, distance: 413.4
click at [743, 347] on quentale-workspace at bounding box center [784, 382] width 1568 height 764
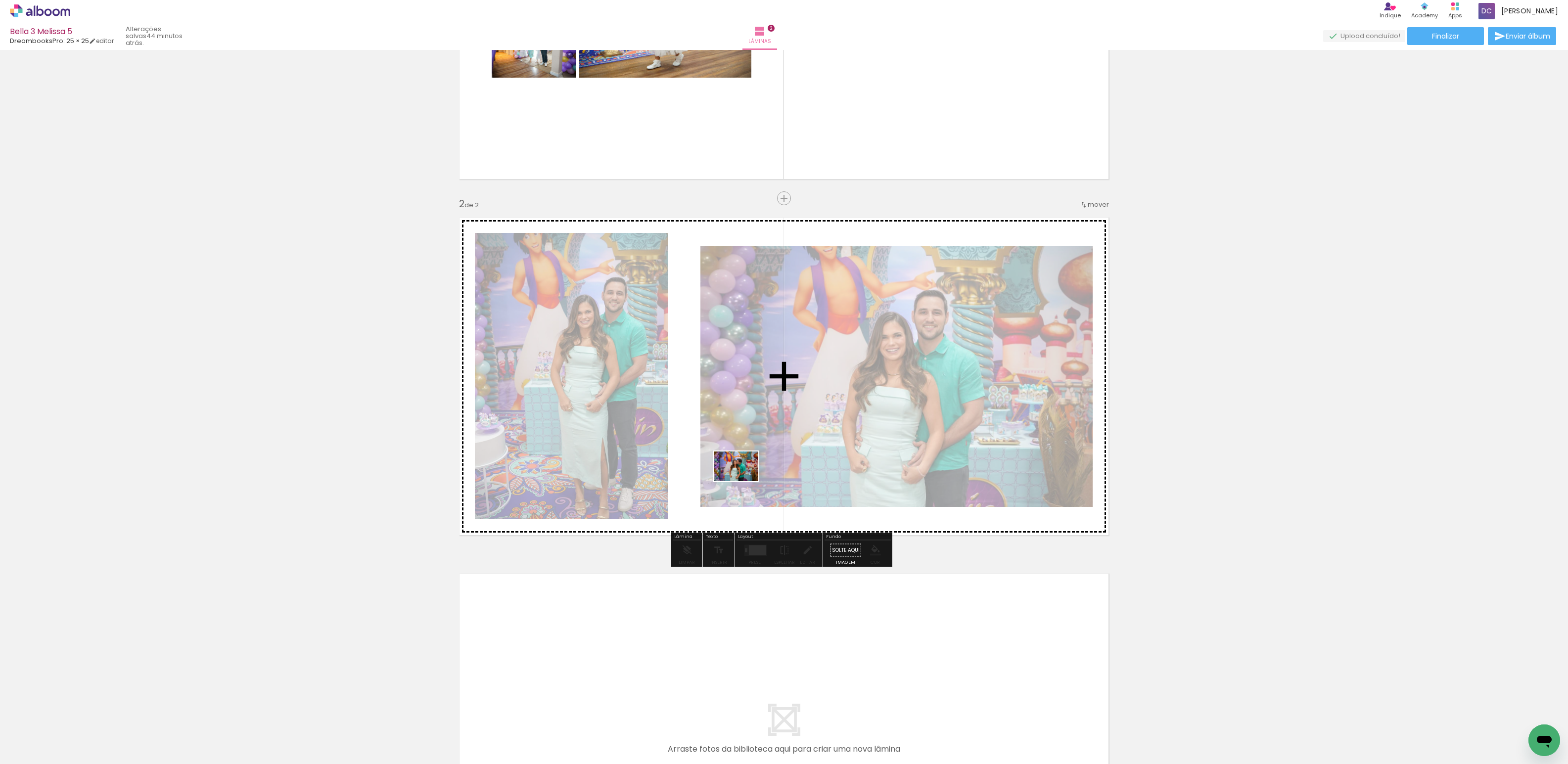
drag, startPoint x: 672, startPoint y: 733, endPoint x: 744, endPoint y: 481, distance: 262.1
click at [744, 481] on quentale-workspace at bounding box center [784, 382] width 1568 height 764
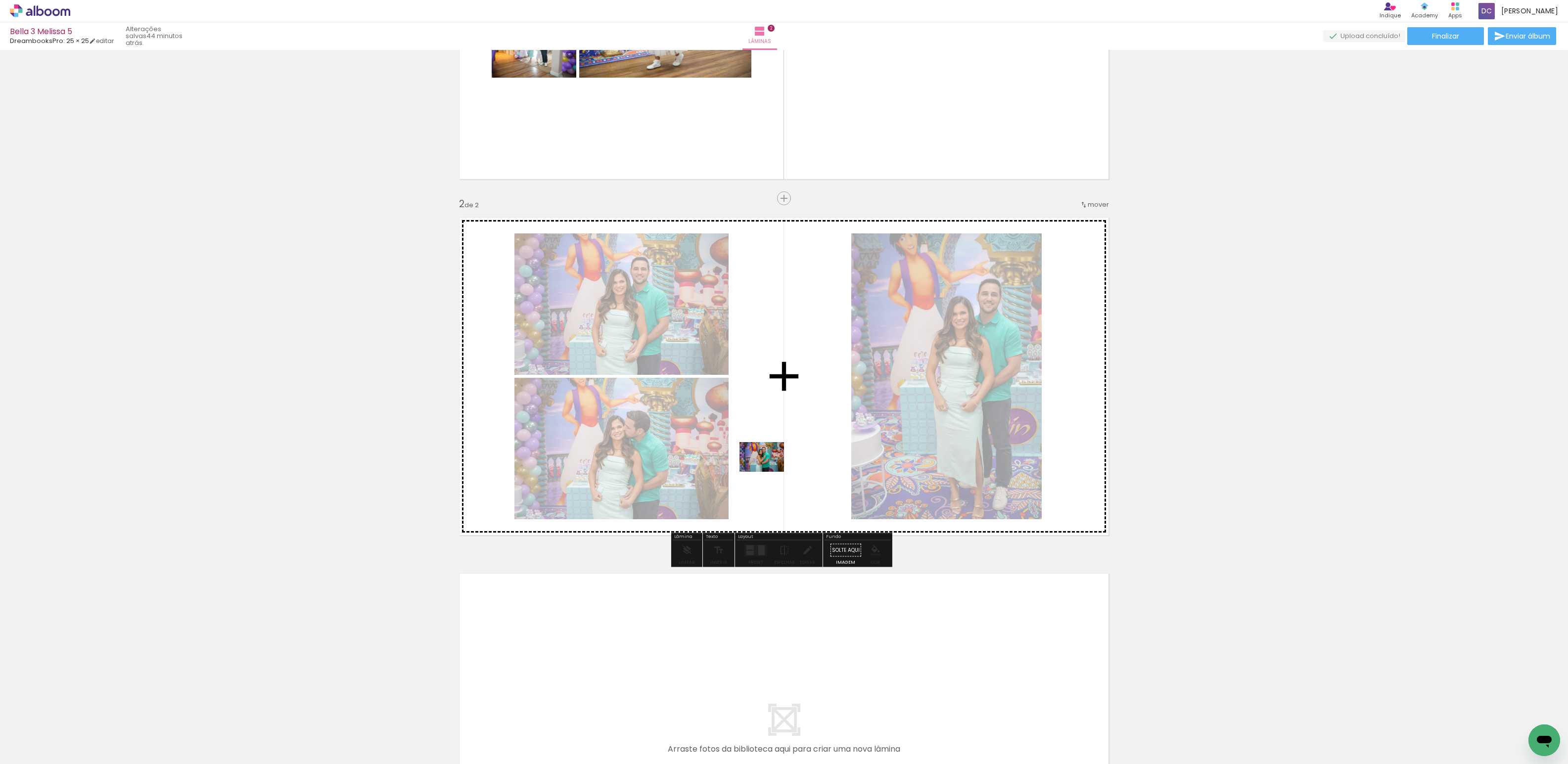
drag, startPoint x: 720, startPoint y: 723, endPoint x: 769, endPoint y: 472, distance: 255.7
click at [769, 472] on quentale-workspace at bounding box center [784, 382] width 1568 height 764
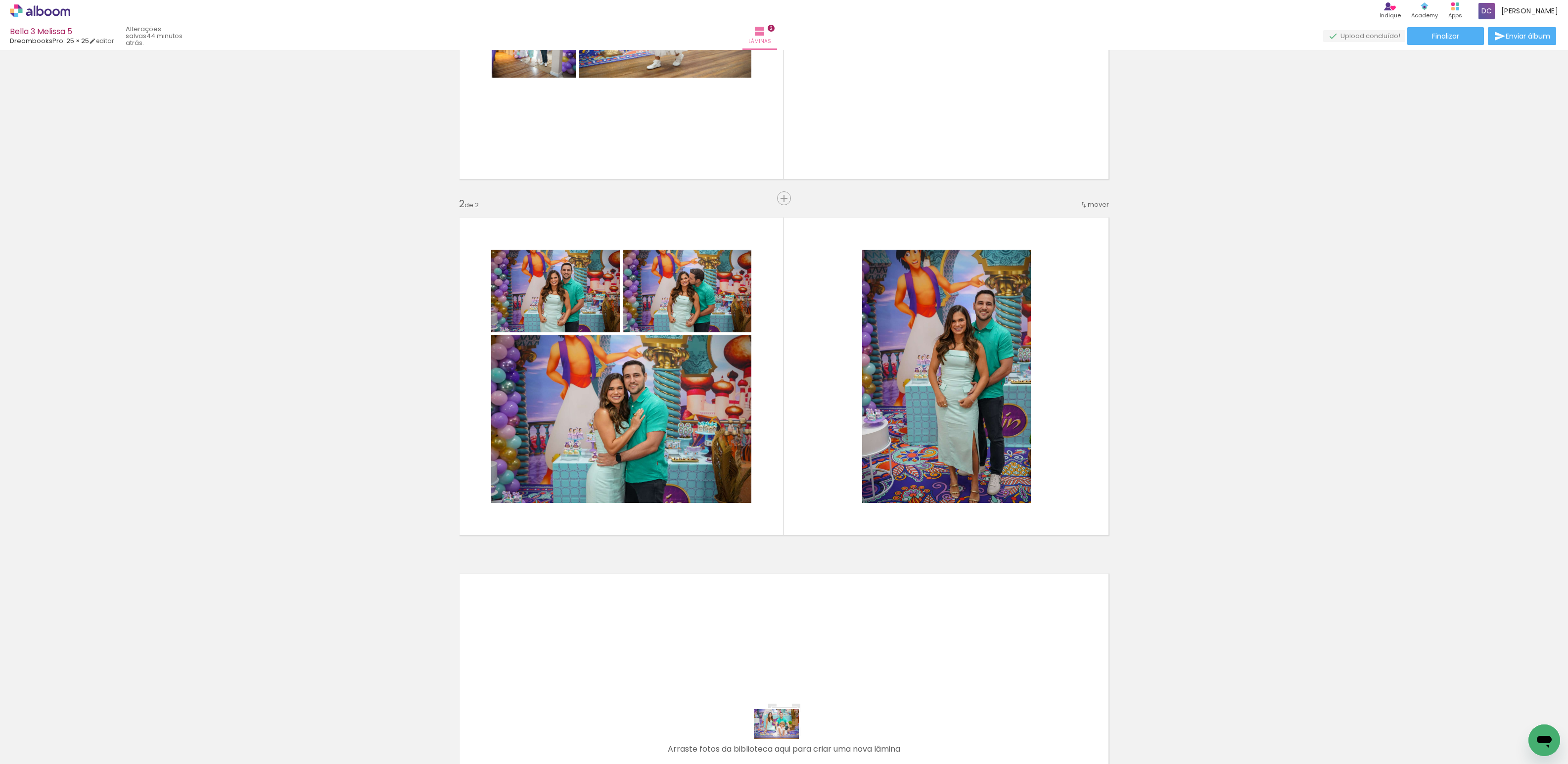
drag, startPoint x: 774, startPoint y: 724, endPoint x: 784, endPoint y: 739, distance: 18.0
click at [784, 739] on div at bounding box center [764, 731] width 49 height 32
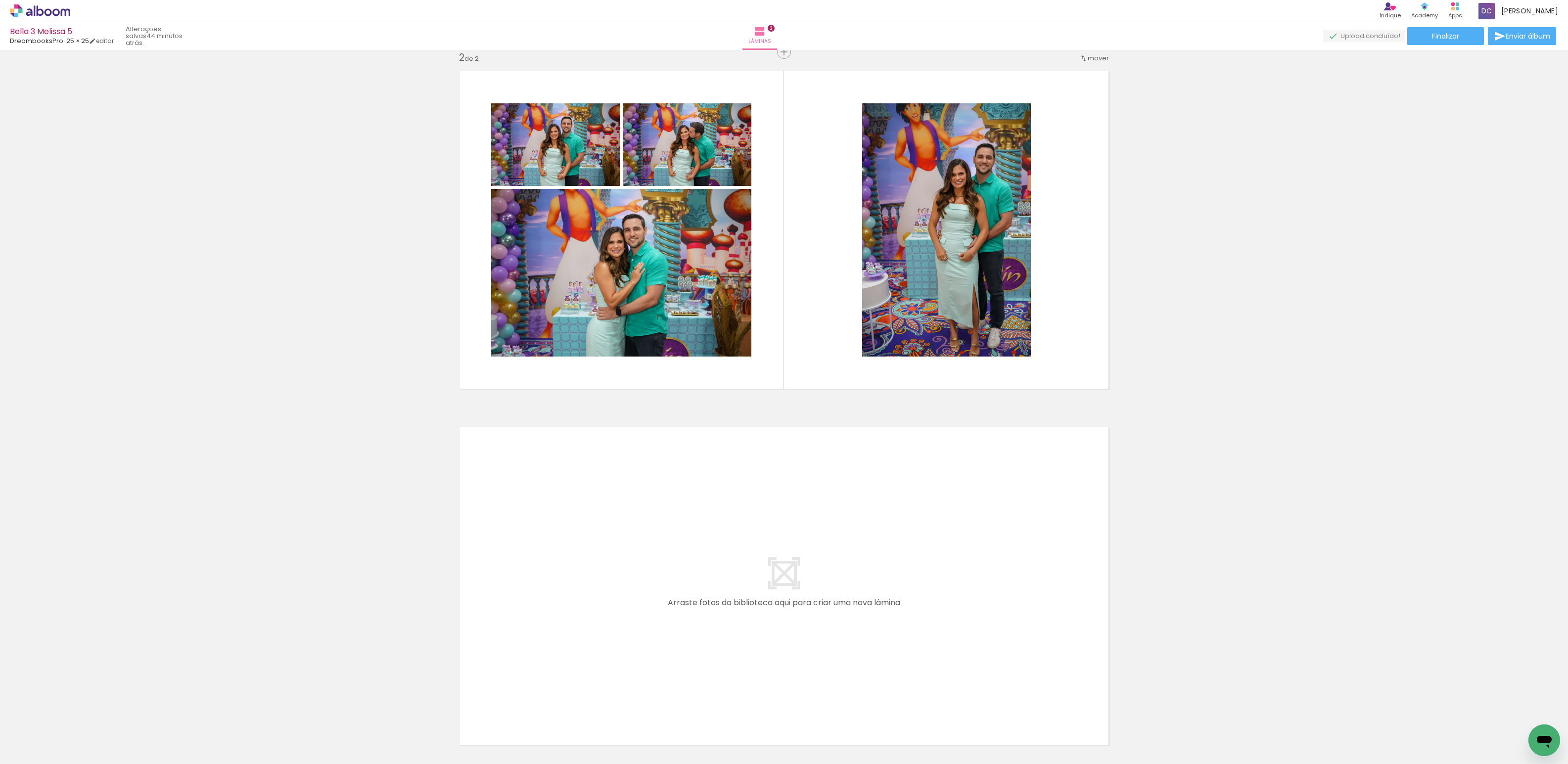
scroll to position [408, 0]
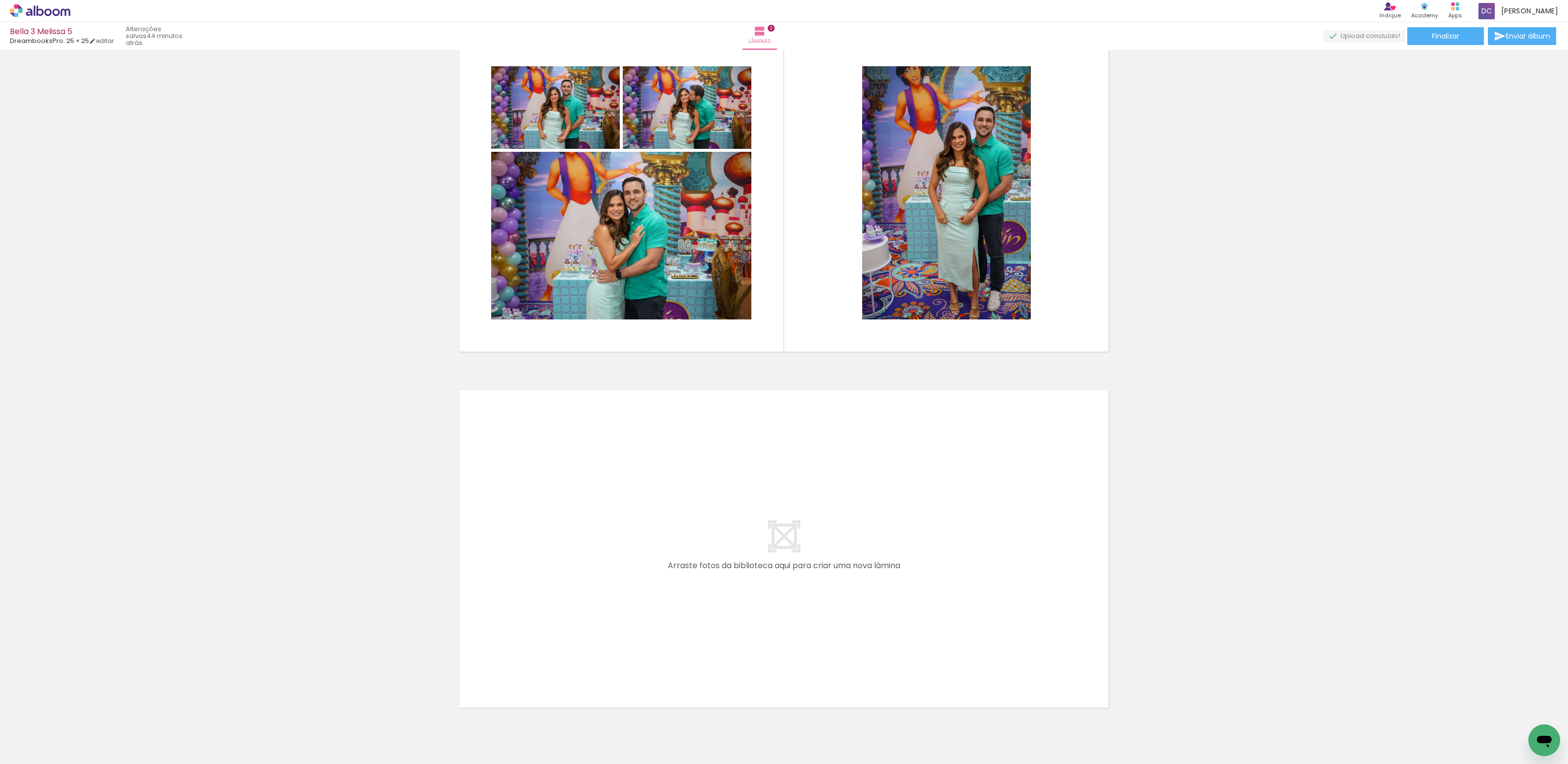
drag, startPoint x: 785, startPoint y: 736, endPoint x: 820, endPoint y: 702, distance: 48.8
click at [769, 605] on quentale-workspace at bounding box center [784, 382] width 1568 height 764
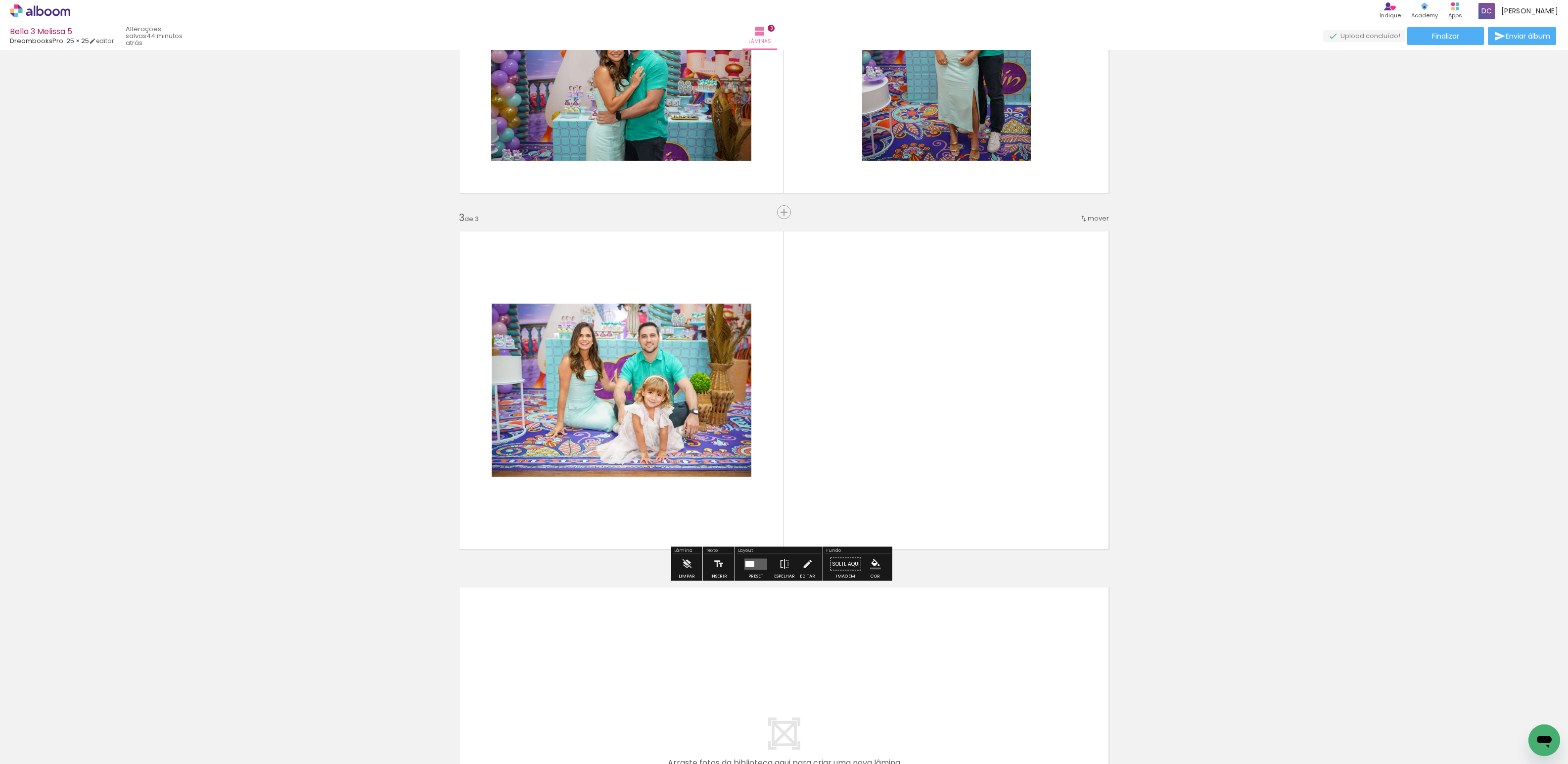
scroll to position [580, 0]
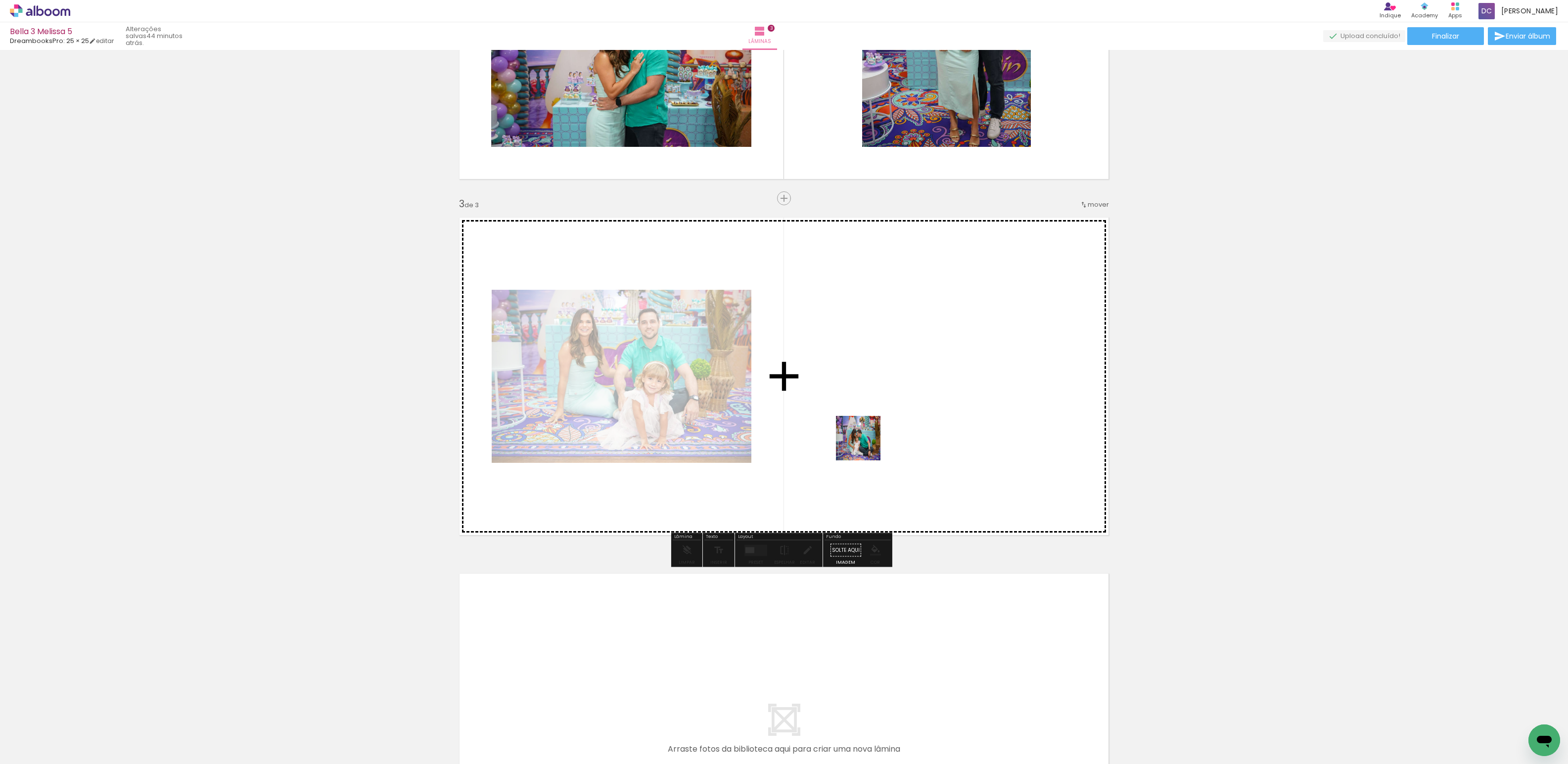
drag, startPoint x: 833, startPoint y: 742, endPoint x: 858, endPoint y: 638, distance: 107.0
click at [856, 383] on quentale-workspace at bounding box center [784, 382] width 1568 height 764
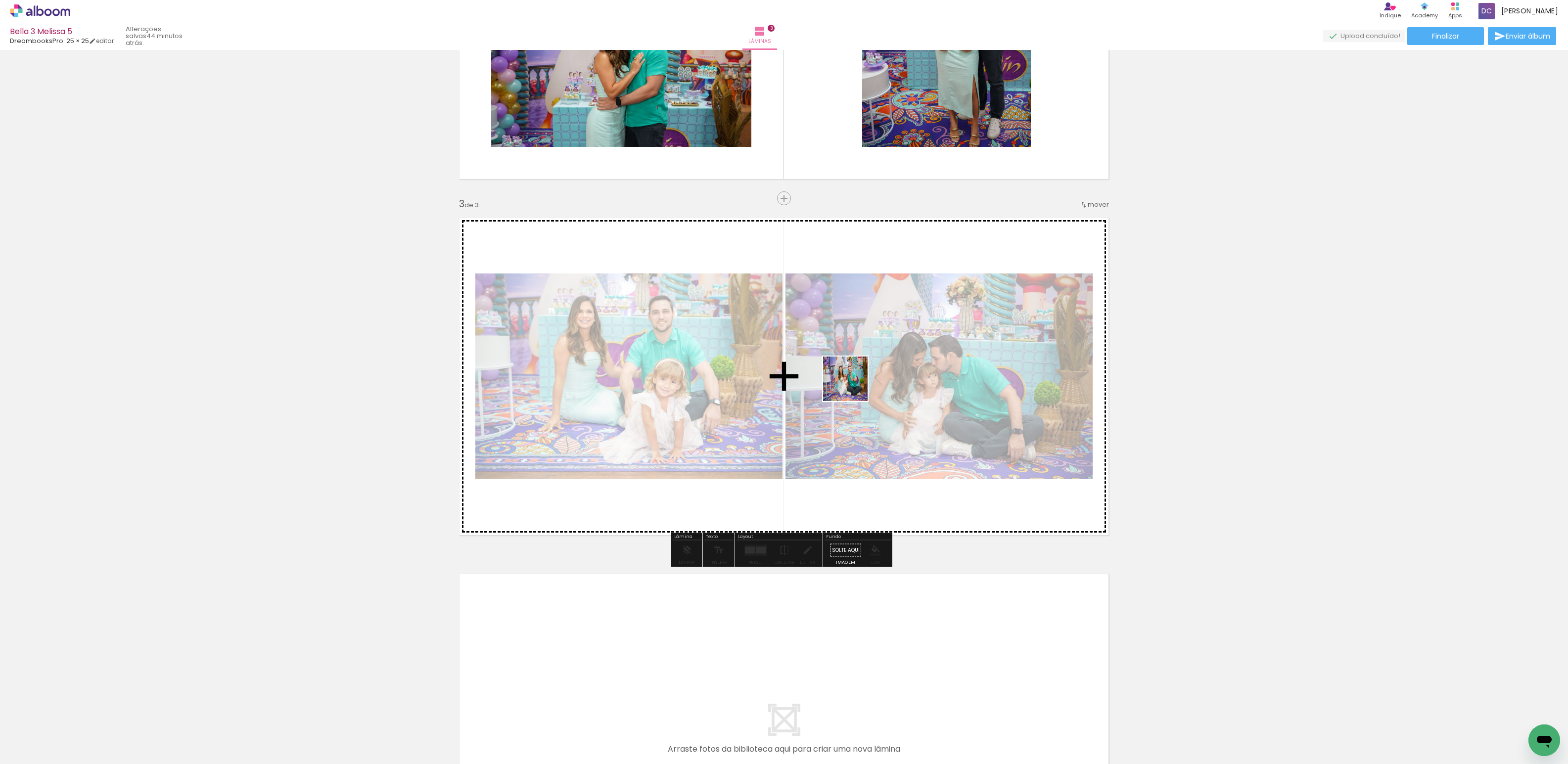
drag, startPoint x: 871, startPoint y: 739, endPoint x: 893, endPoint y: 599, distance: 141.7
click at [846, 374] on quentale-workspace at bounding box center [784, 382] width 1568 height 764
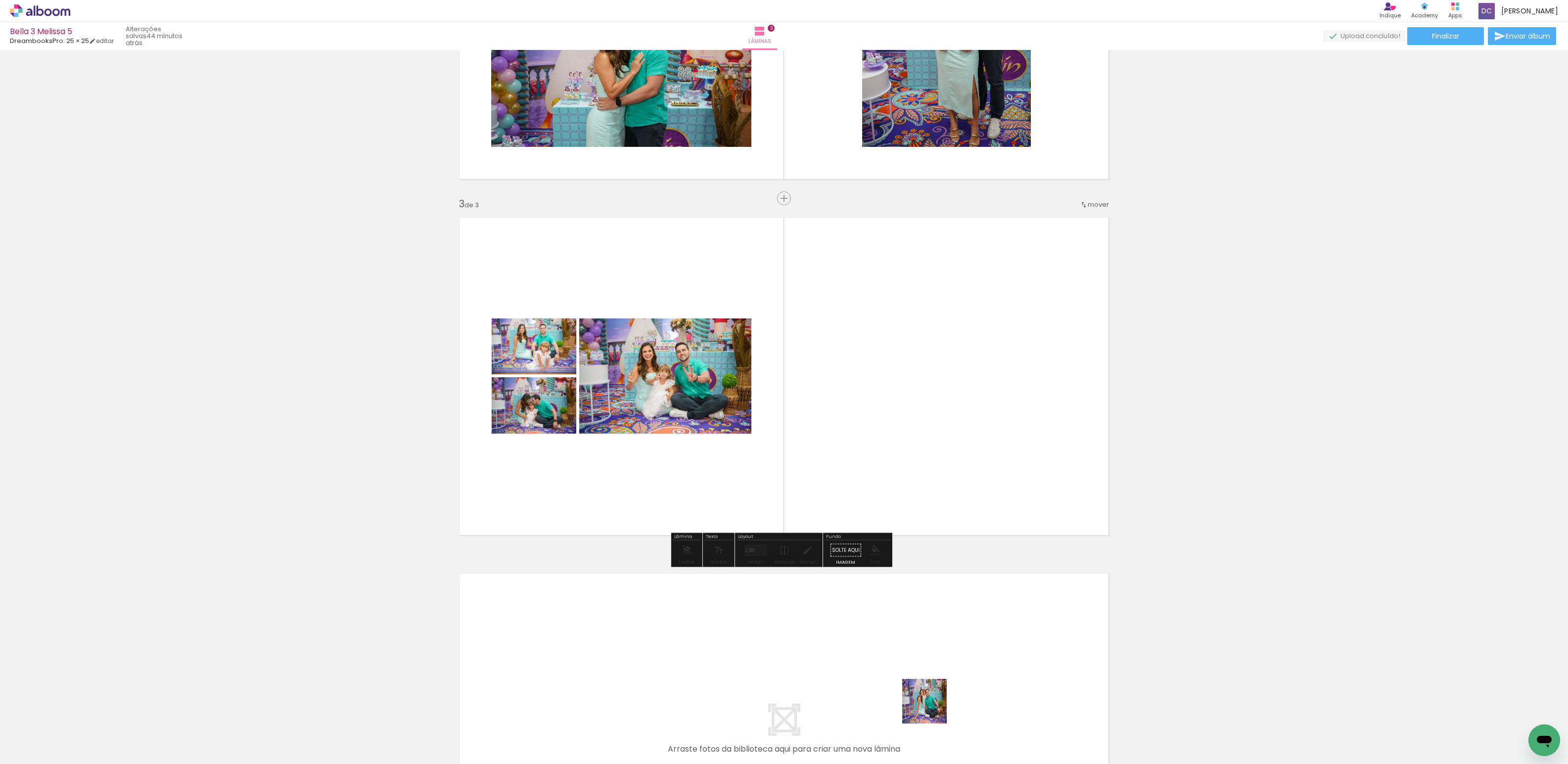
drag, startPoint x: 932, startPoint y: 709, endPoint x: 933, endPoint y: 424, distance: 285.0
click at [947, 362] on quentale-workspace at bounding box center [784, 382] width 1568 height 764
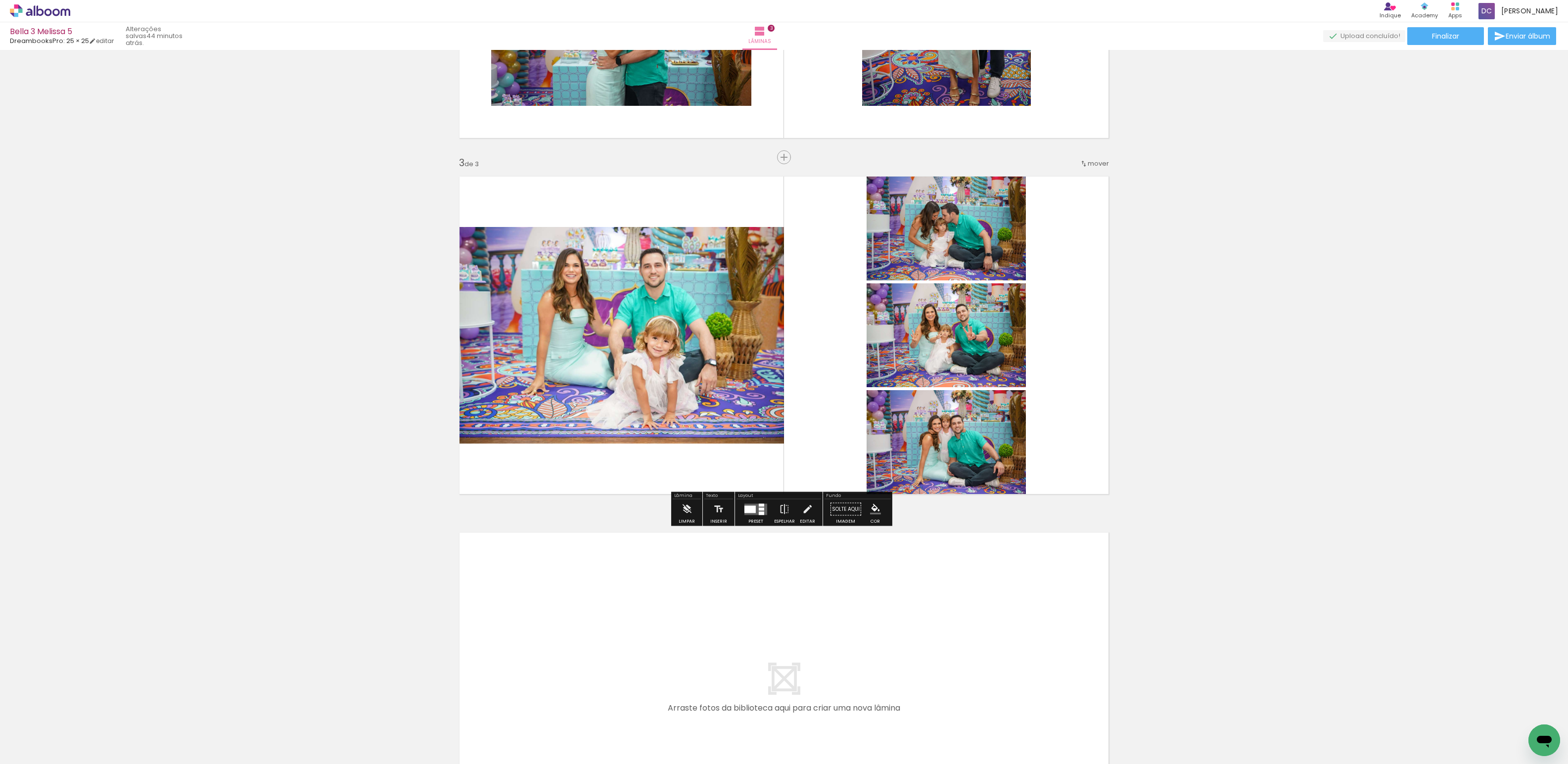
scroll to position [623, 0]
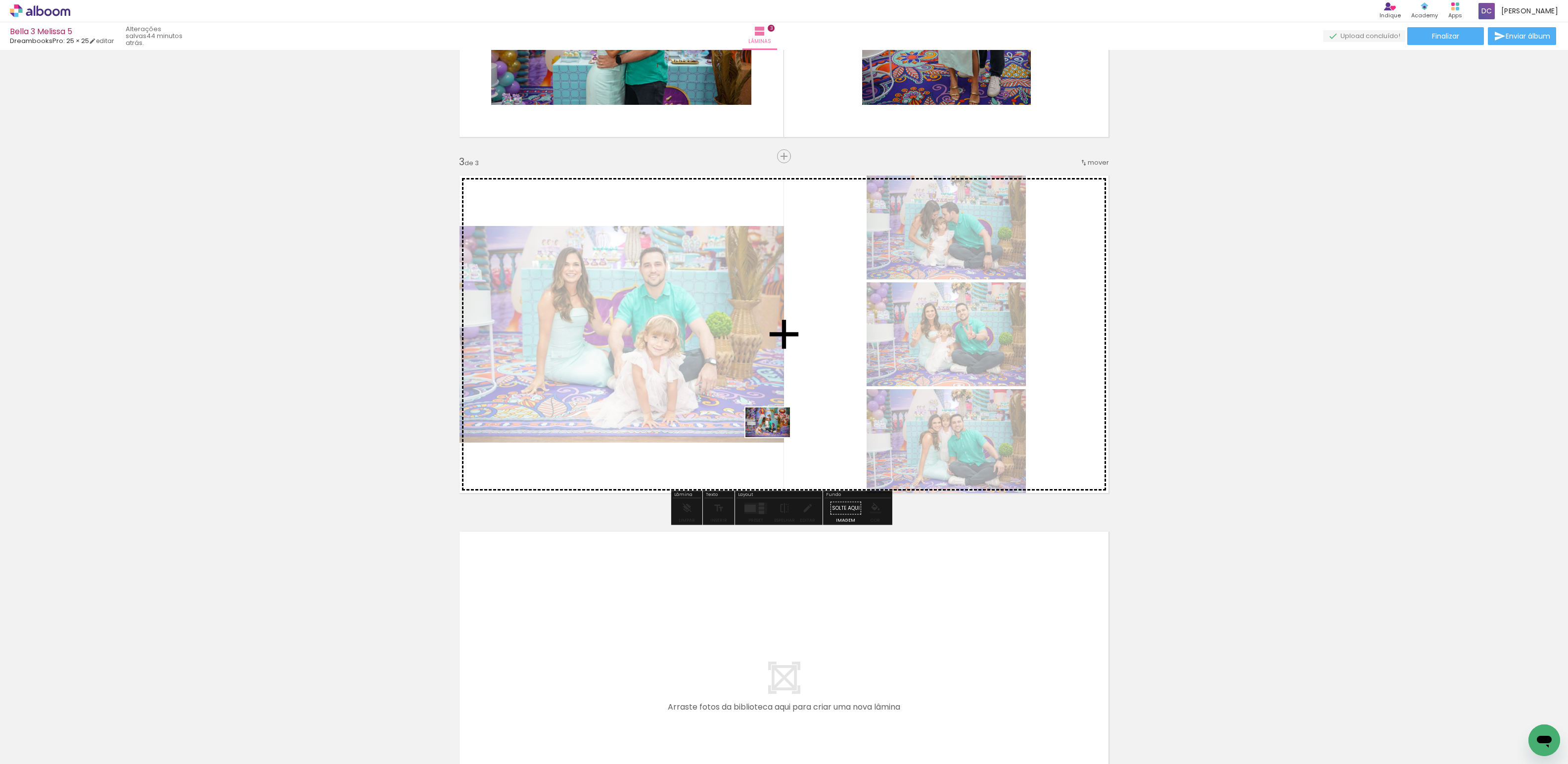
drag, startPoint x: 1157, startPoint y: 735, endPoint x: 779, endPoint y: 444, distance: 477.0
click at [779, 444] on quentale-workspace at bounding box center [784, 382] width 1568 height 764
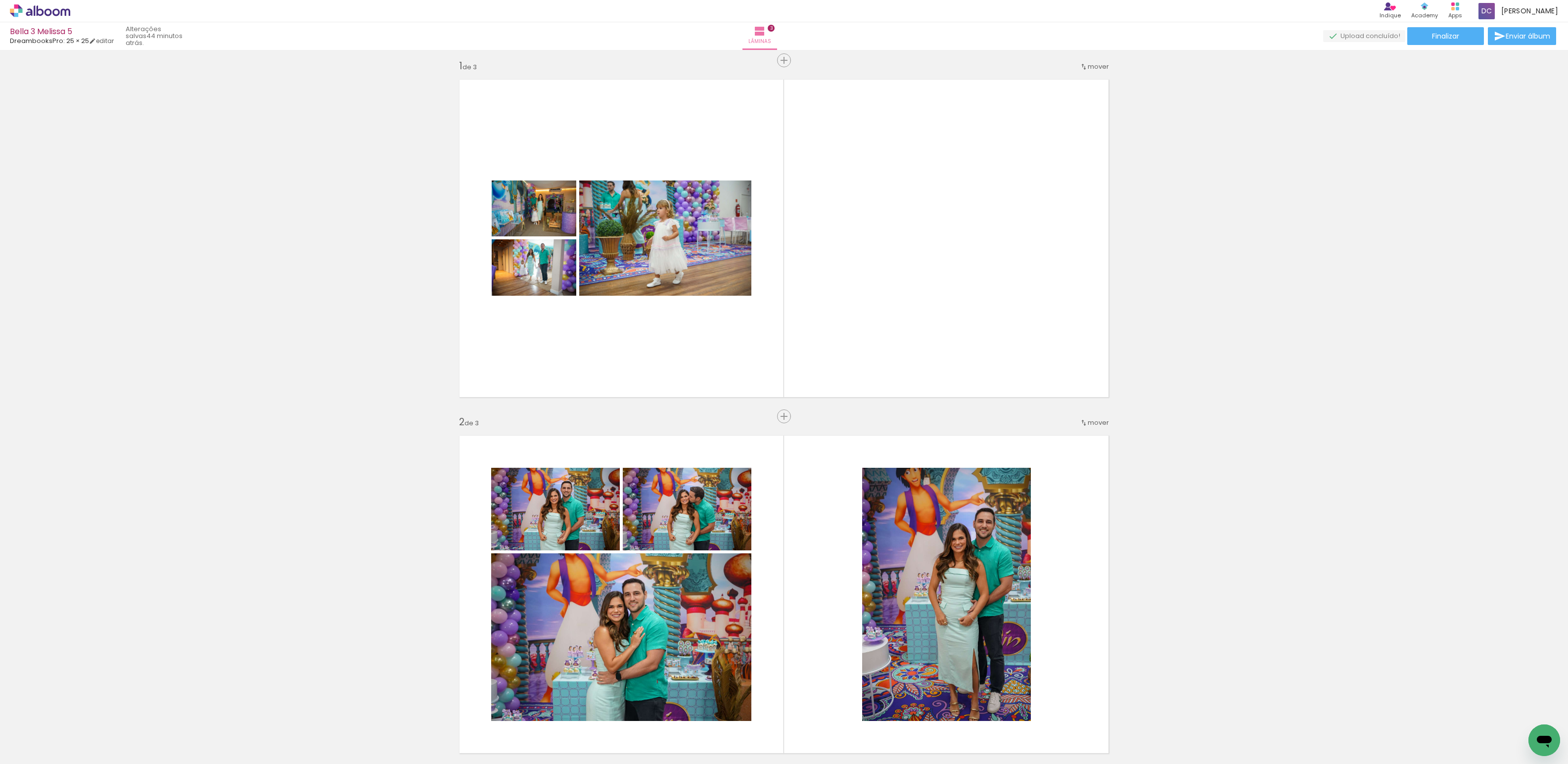
scroll to position [0, 0]
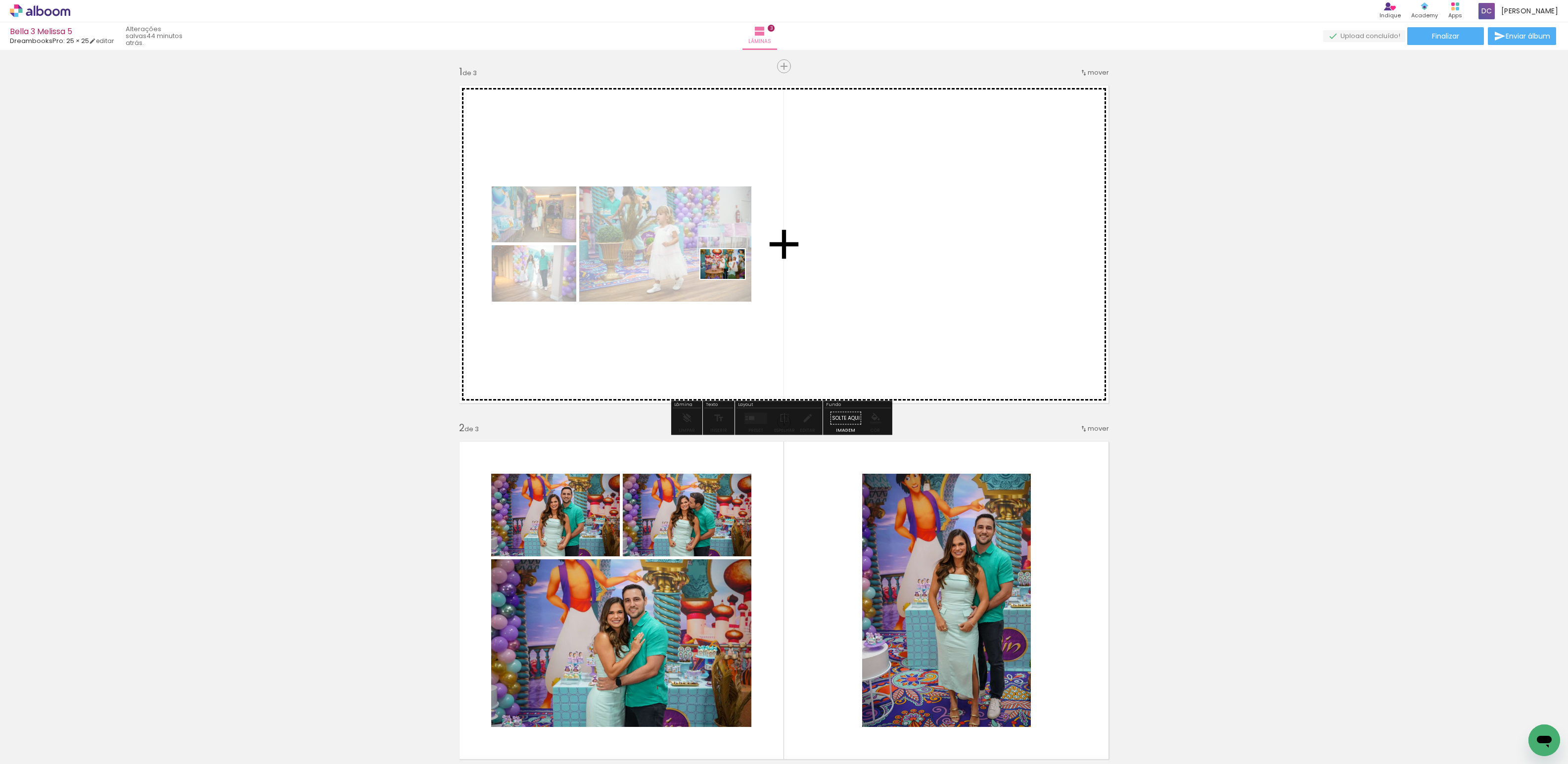
drag, startPoint x: 285, startPoint y: 738, endPoint x: 729, endPoint y: 280, distance: 637.9
click at [729, 280] on quentale-workspace at bounding box center [784, 382] width 1568 height 764
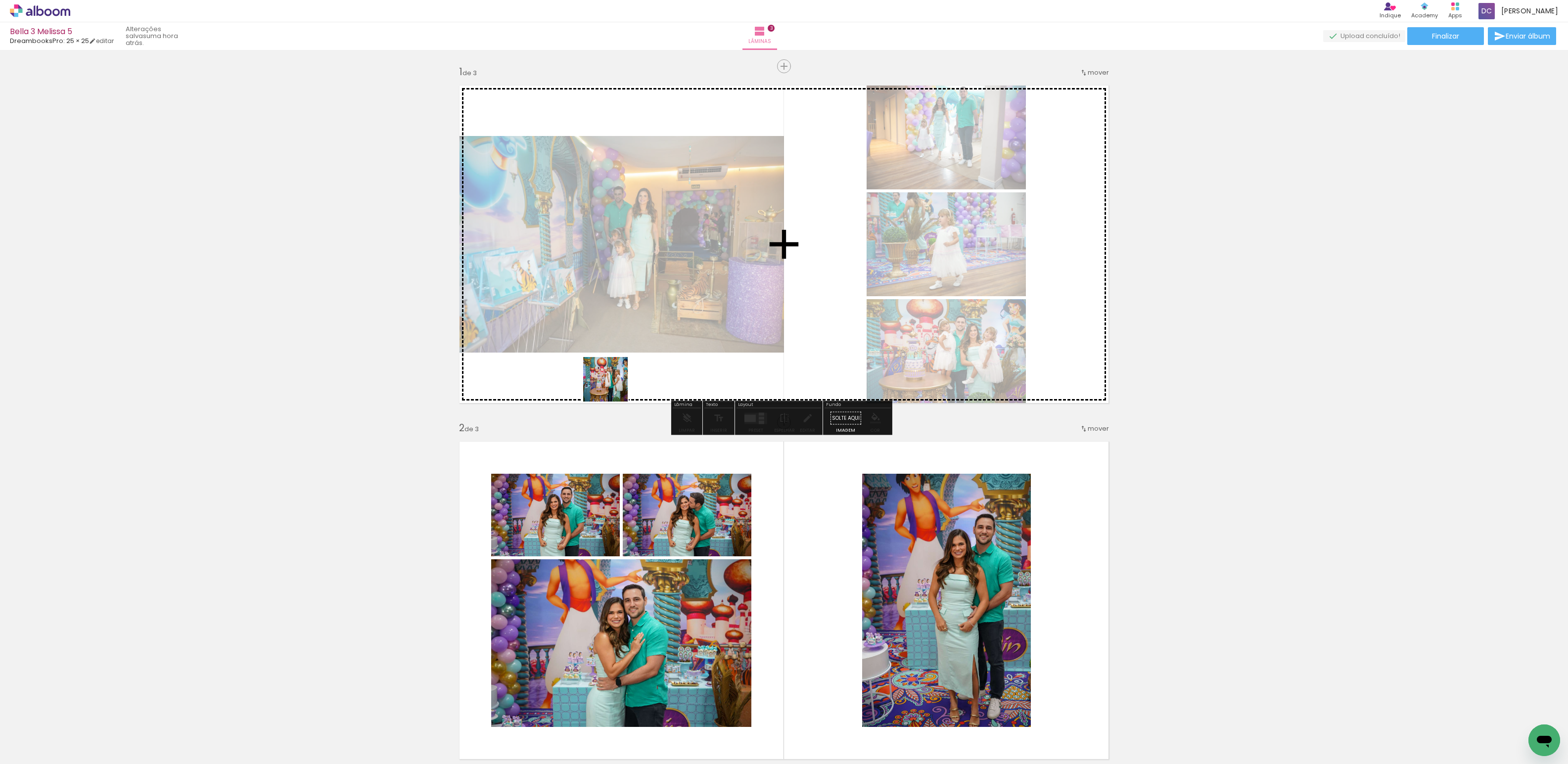
drag, startPoint x: 329, startPoint y: 731, endPoint x: 576, endPoint y: 447, distance: 376.4
click at [640, 357] on quentale-workspace at bounding box center [784, 382] width 1568 height 764
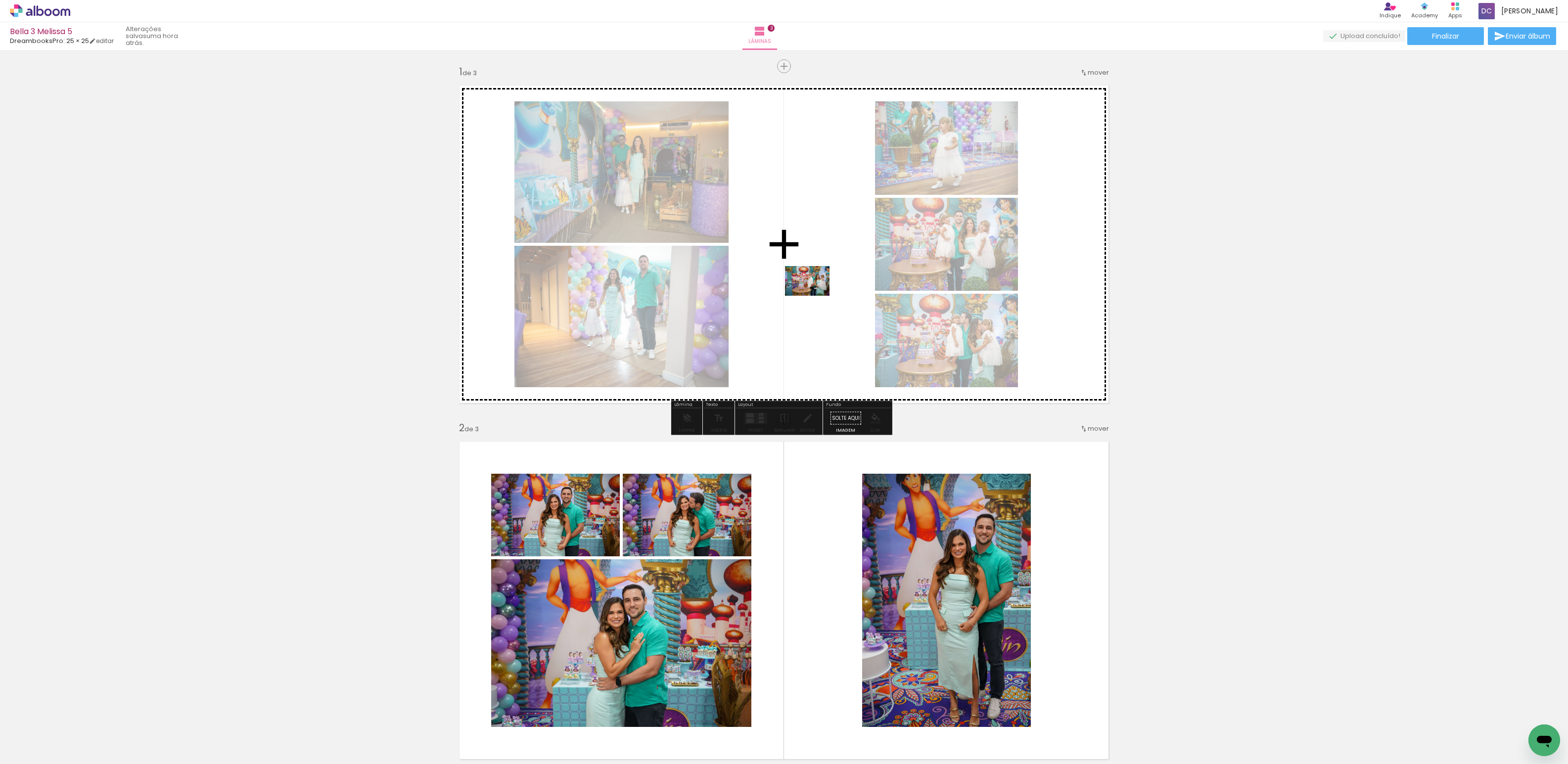
drag, startPoint x: 371, startPoint y: 739, endPoint x: 749, endPoint y: 589, distance: 406.7
click at [788, 294] on quentale-workspace at bounding box center [784, 382] width 1568 height 764
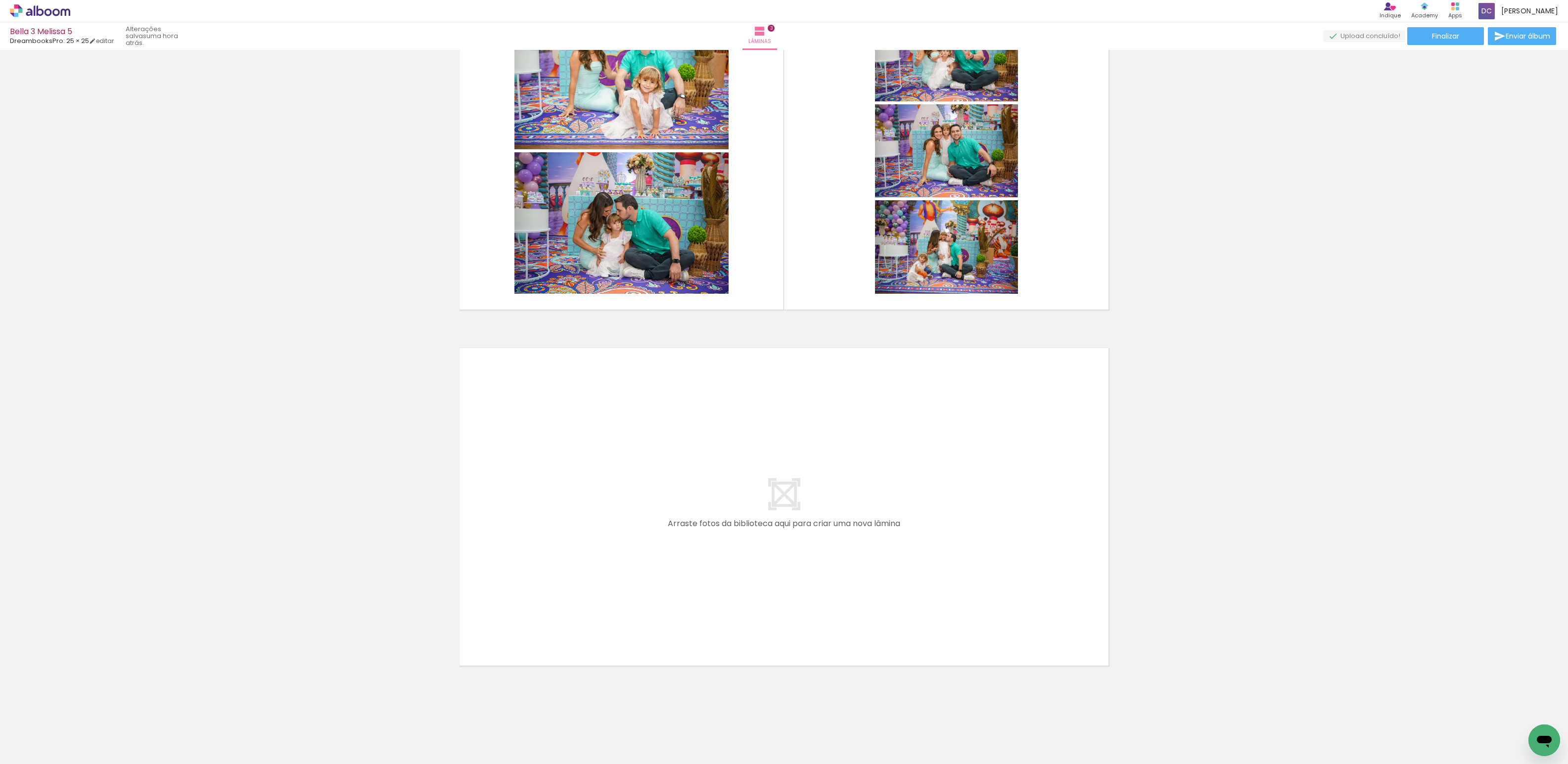
scroll to position [811, 0]
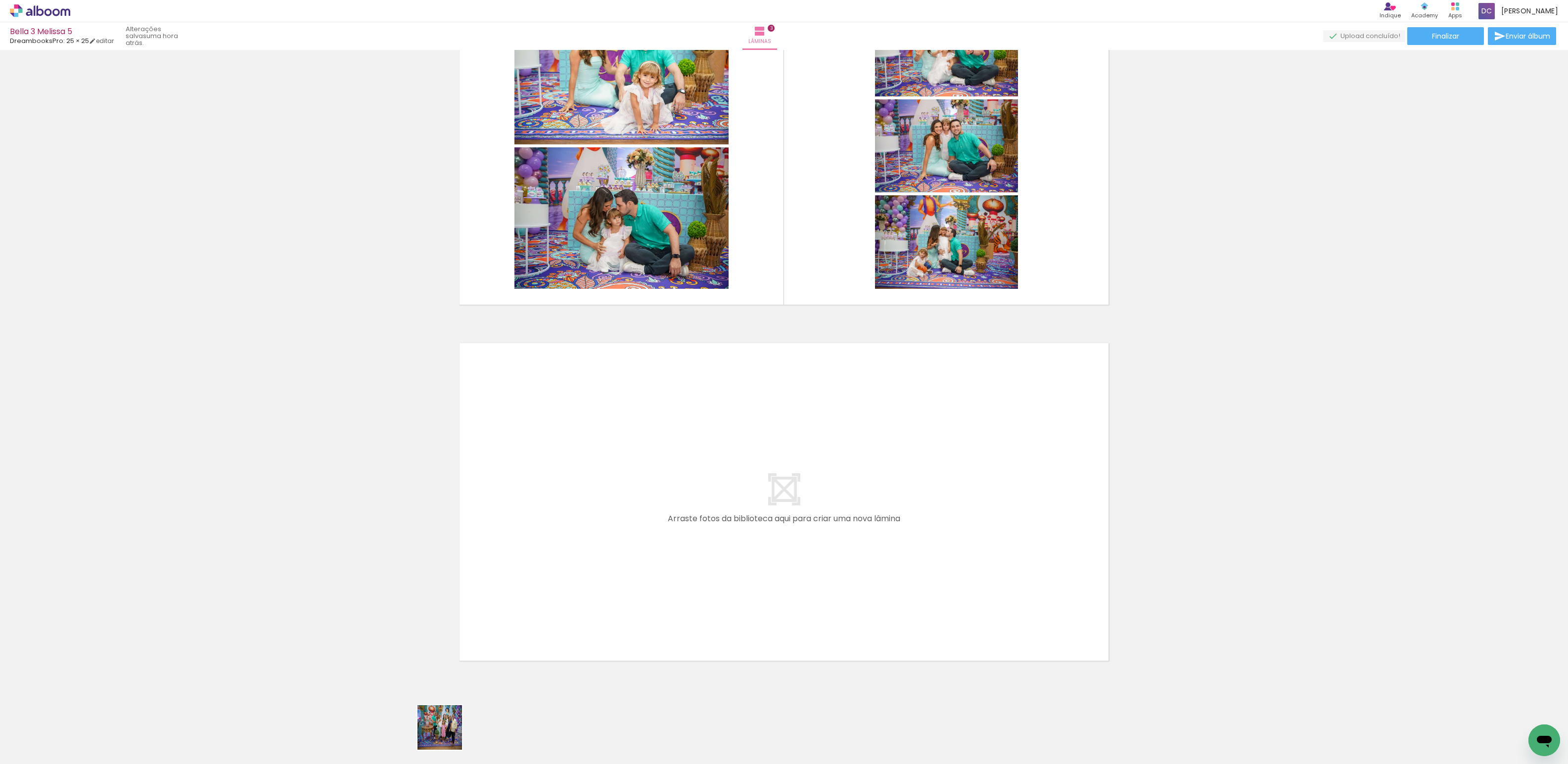
drag, startPoint x: 442, startPoint y: 739, endPoint x: 517, endPoint y: 733, distance: 75.2
click at [572, 586] on quentale-workspace at bounding box center [784, 382] width 1568 height 764
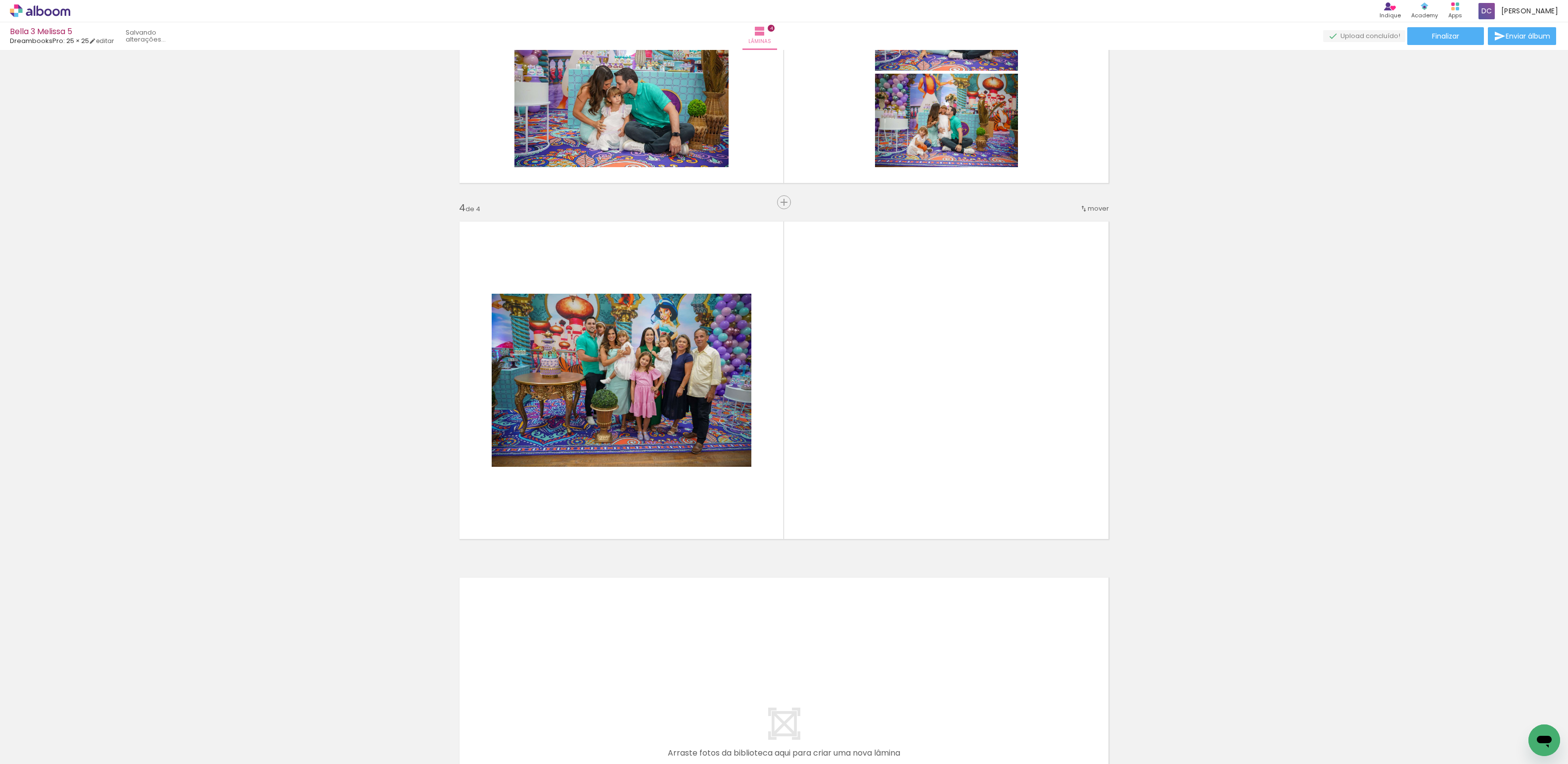
scroll to position [937, 0]
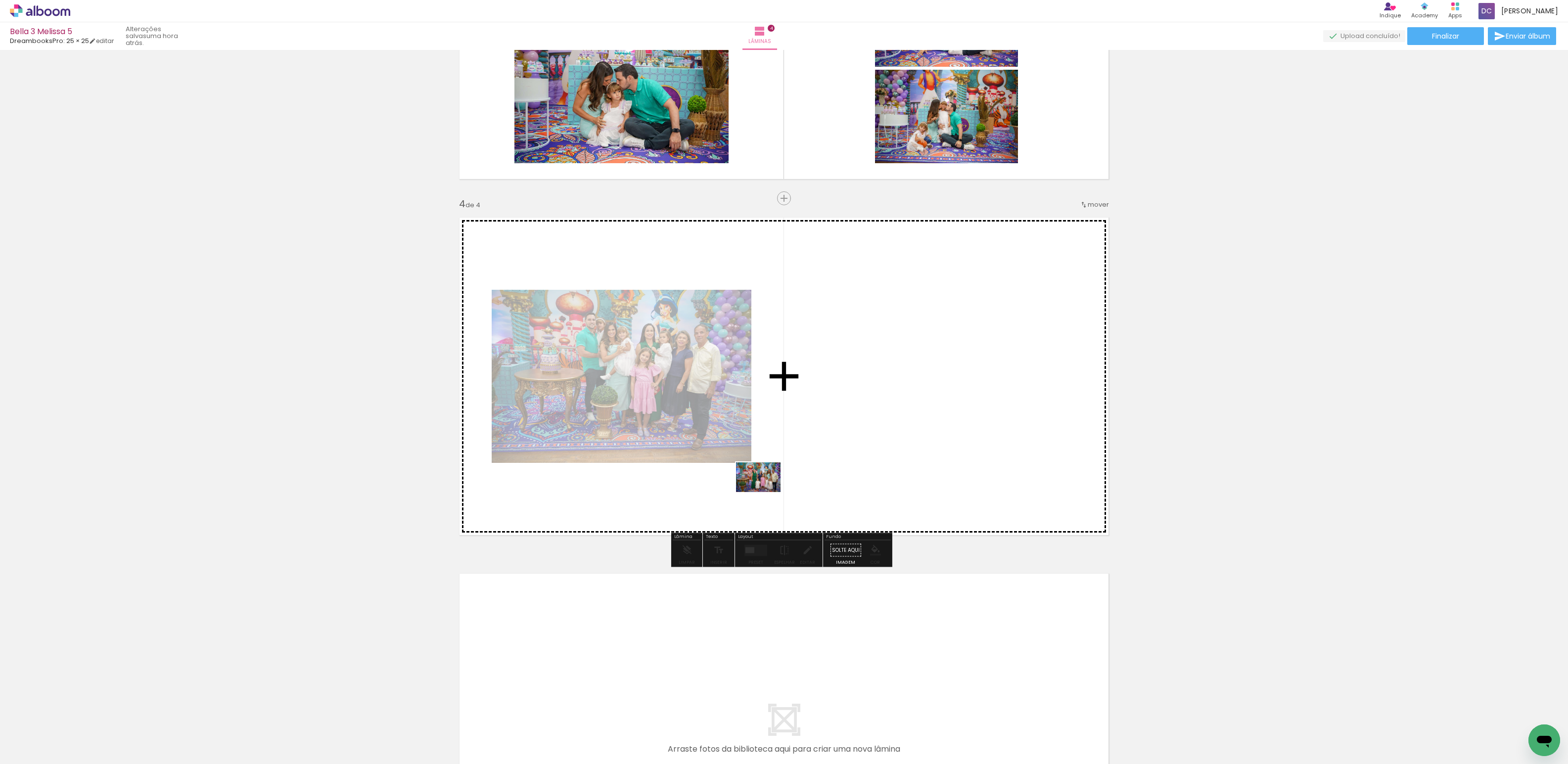
drag, startPoint x: 496, startPoint y: 736, endPoint x: 780, endPoint y: 476, distance: 385.0
click at [780, 469] on quentale-workspace at bounding box center [784, 382] width 1568 height 764
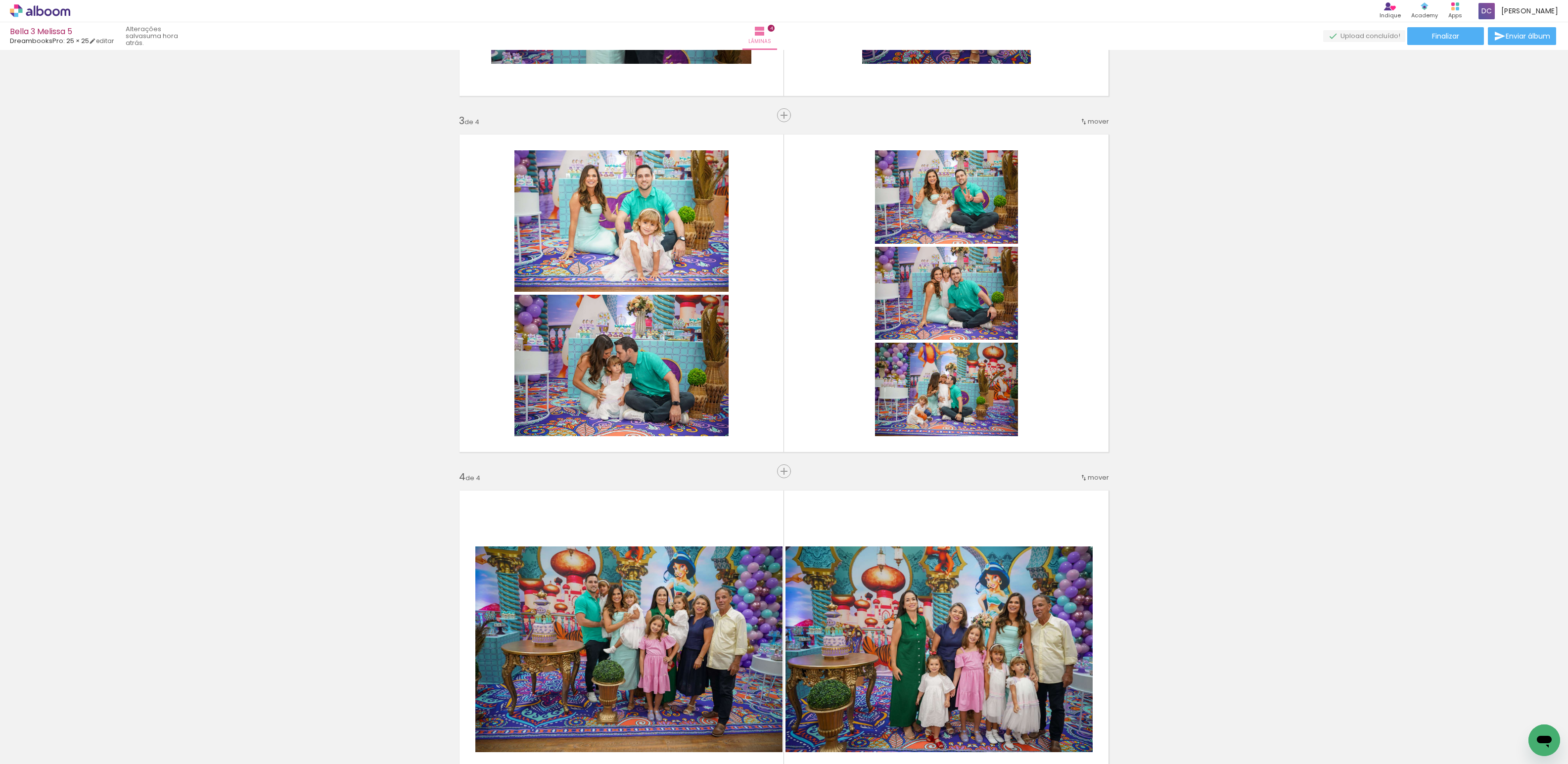
scroll to position [595, 0]
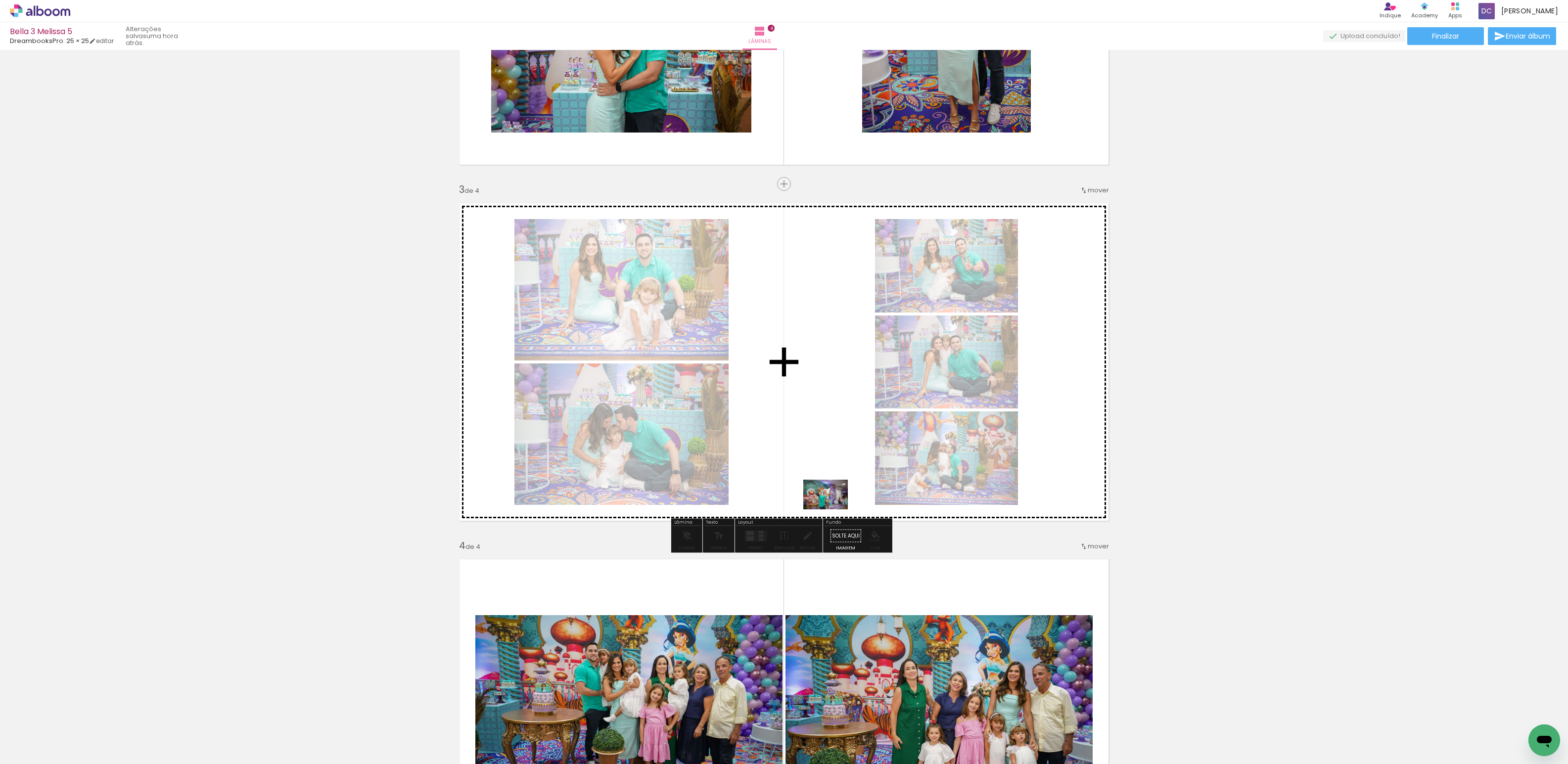
drag, startPoint x: 997, startPoint y: 735, endPoint x: 830, endPoint y: 507, distance: 282.6
click at [830, 507] on quentale-workspace at bounding box center [784, 382] width 1568 height 764
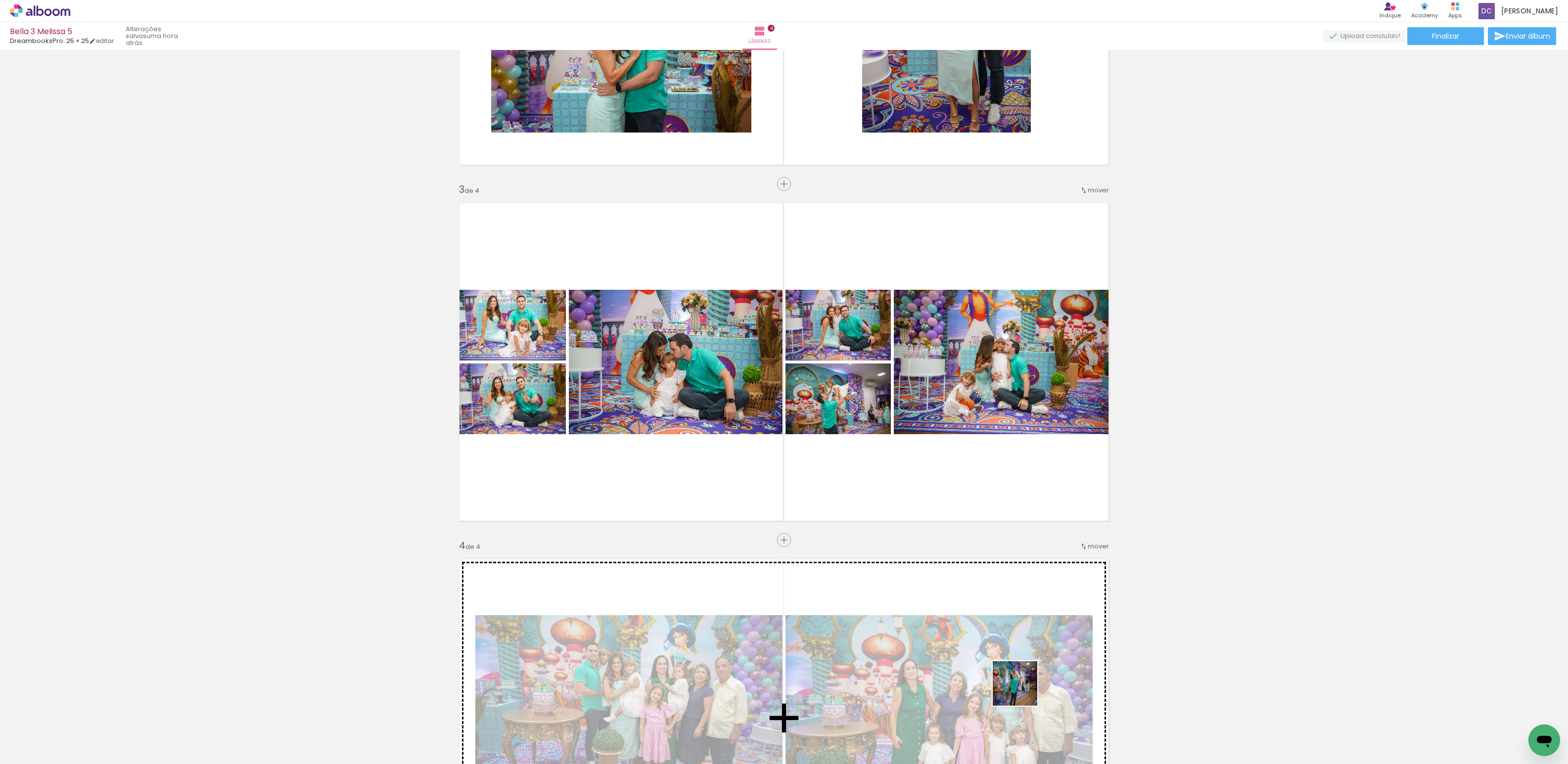
drag, startPoint x: 1037, startPoint y: 733, endPoint x: 950, endPoint y: 644, distance: 124.5
click at [880, 454] on quentale-workspace at bounding box center [784, 382] width 1568 height 764
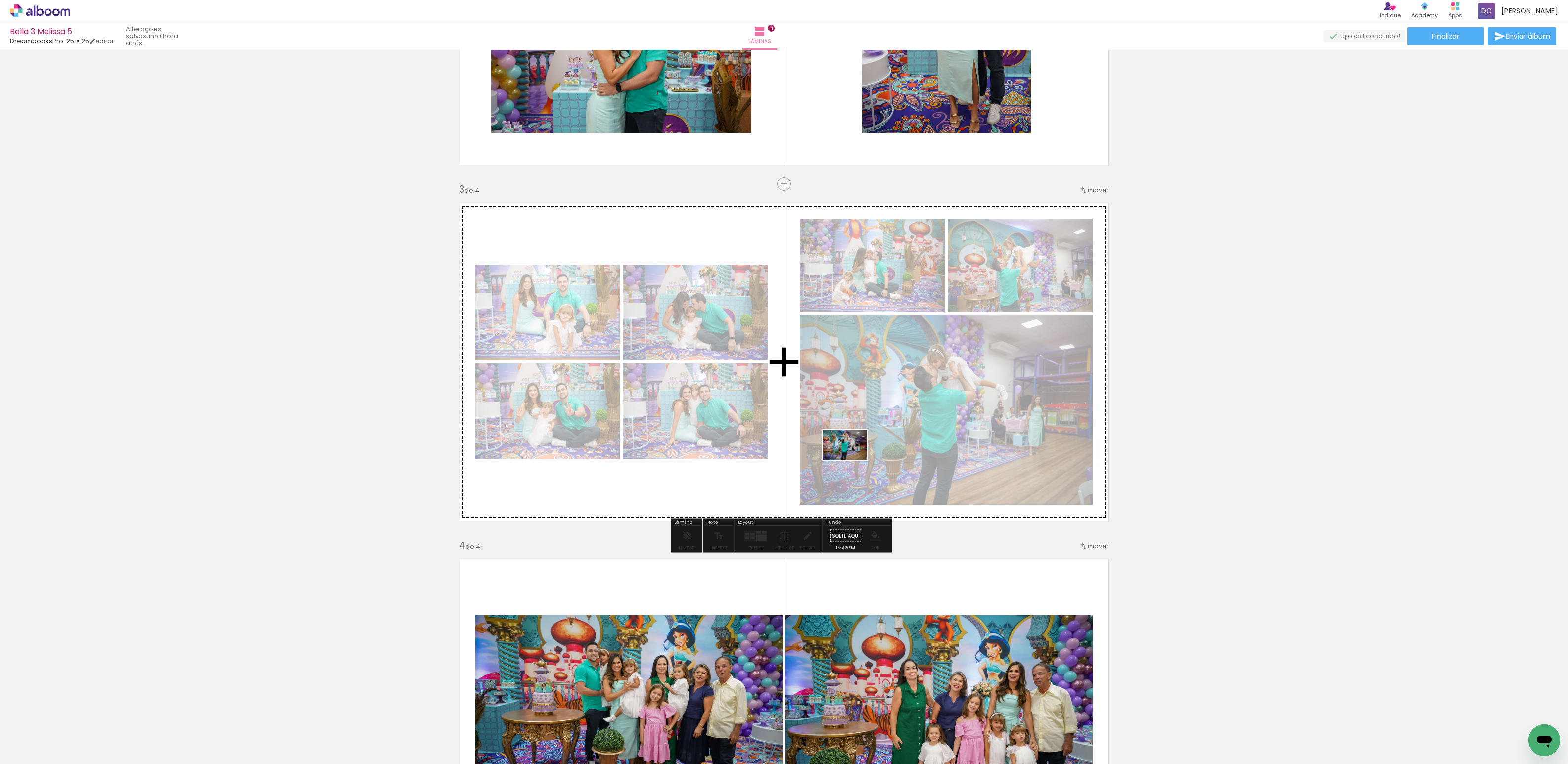
drag, startPoint x: 1099, startPoint y: 738, endPoint x: 852, endPoint y: 460, distance: 371.9
click at [852, 460] on quentale-workspace at bounding box center [784, 382] width 1568 height 764
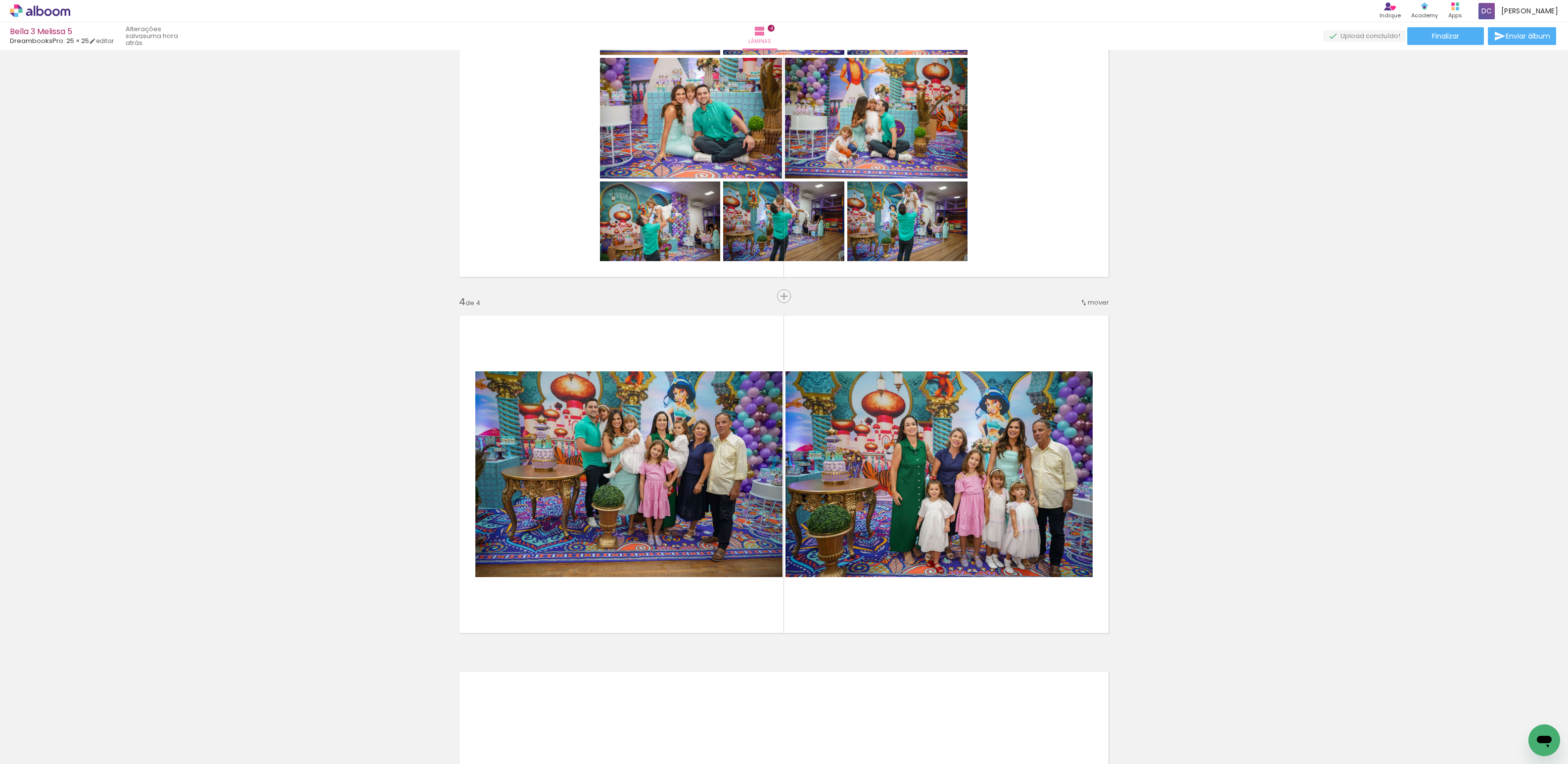
scroll to position [1108, 0]
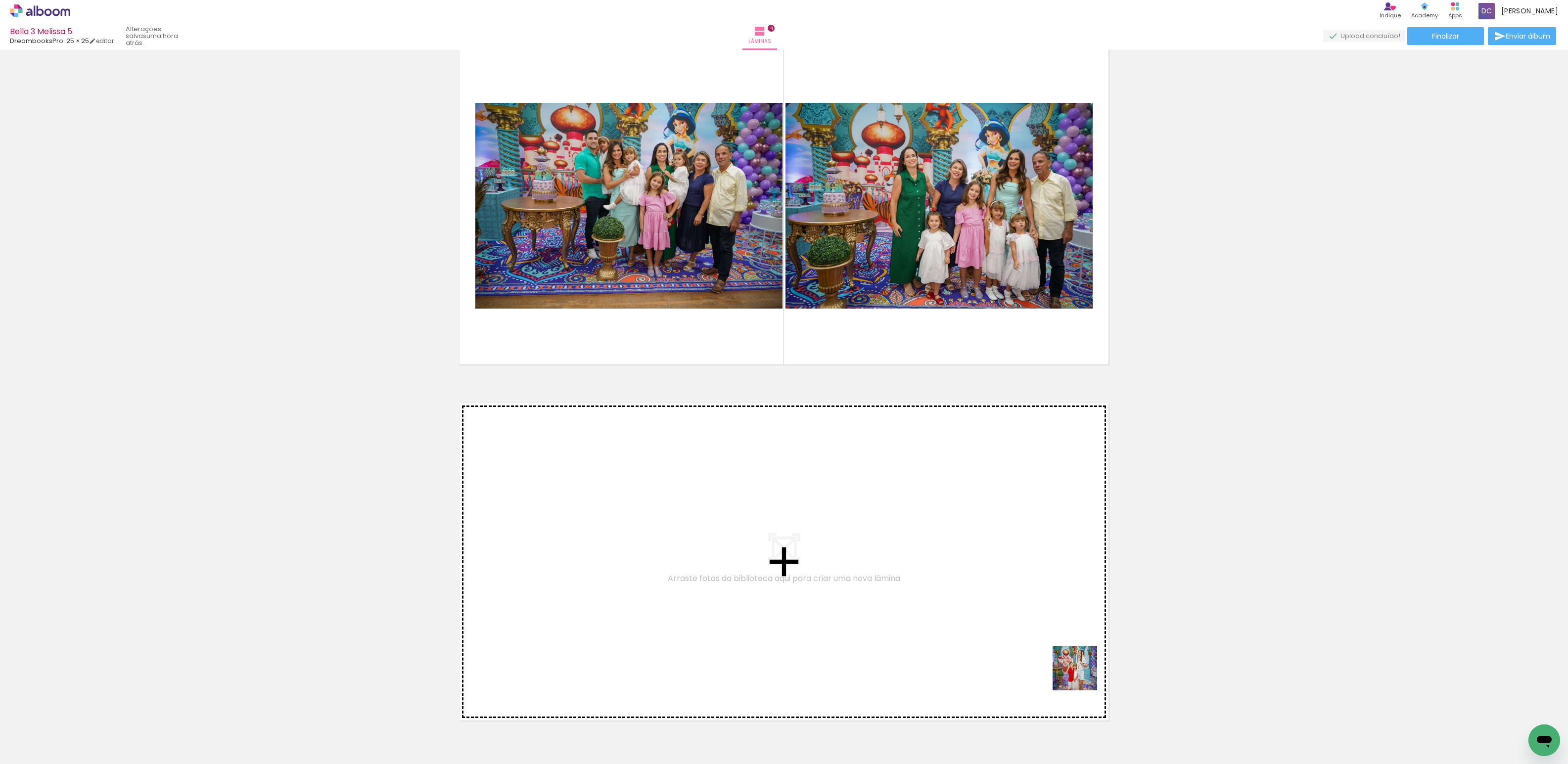
drag, startPoint x: 1218, startPoint y: 738, endPoint x: 1153, endPoint y: 682, distance: 85.8
click at [854, 577] on quentale-workspace at bounding box center [784, 382] width 1568 height 764
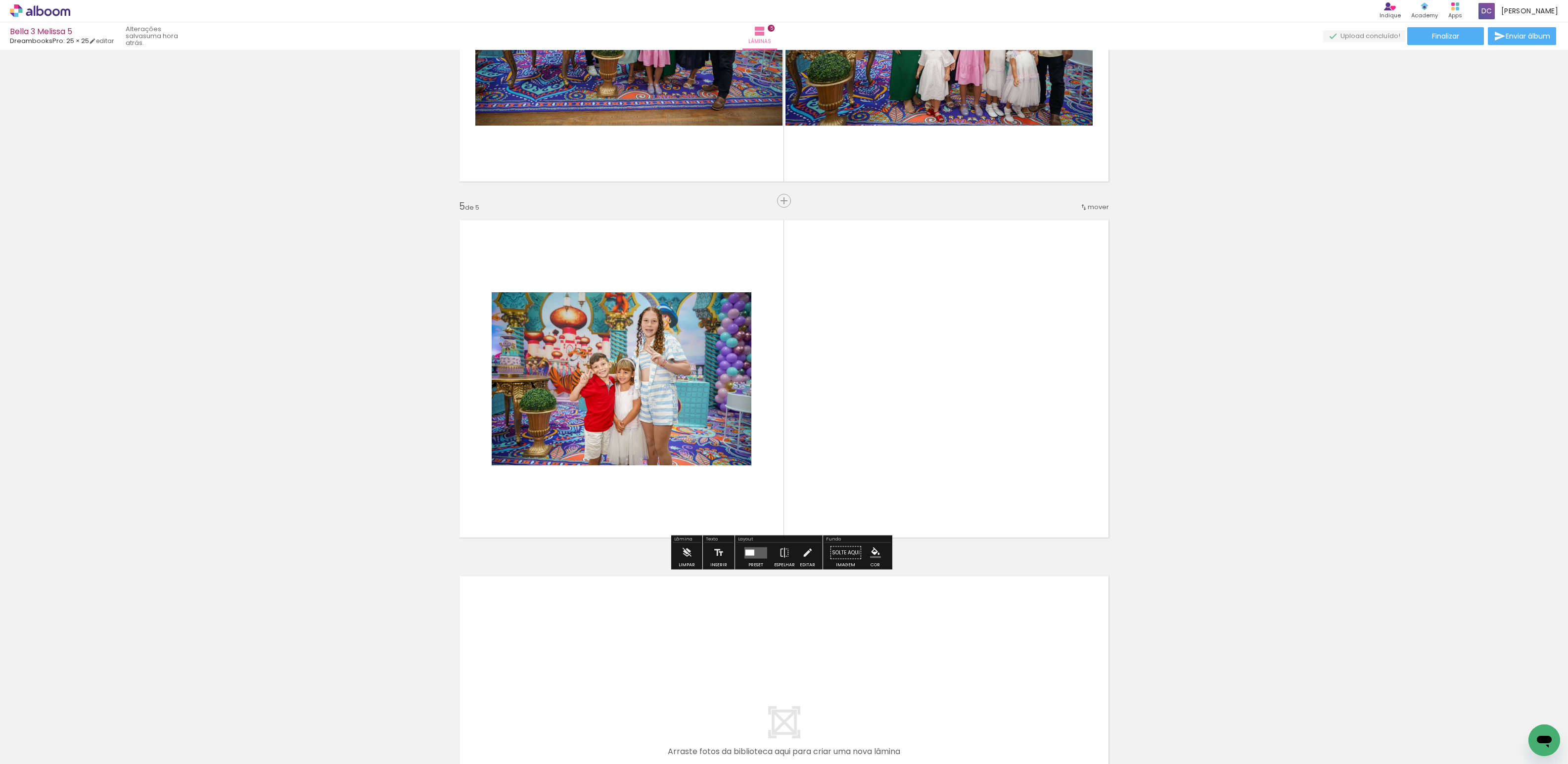
scroll to position [1293, 0]
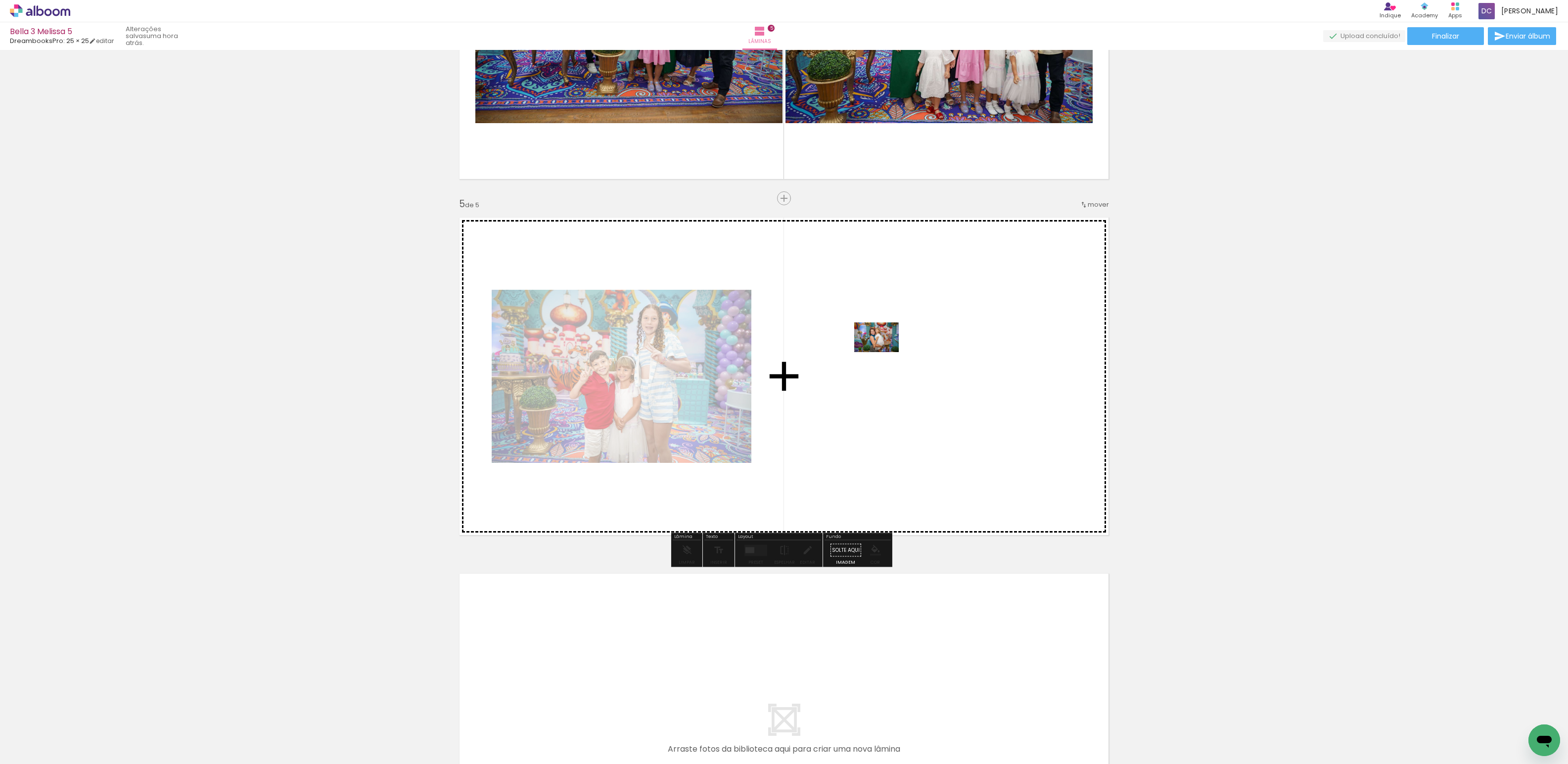
drag, startPoint x: 1446, startPoint y: 732, endPoint x: 884, endPoint y: 352, distance: 678.4
click at [884, 352] on quentale-workspace at bounding box center [784, 382] width 1568 height 764
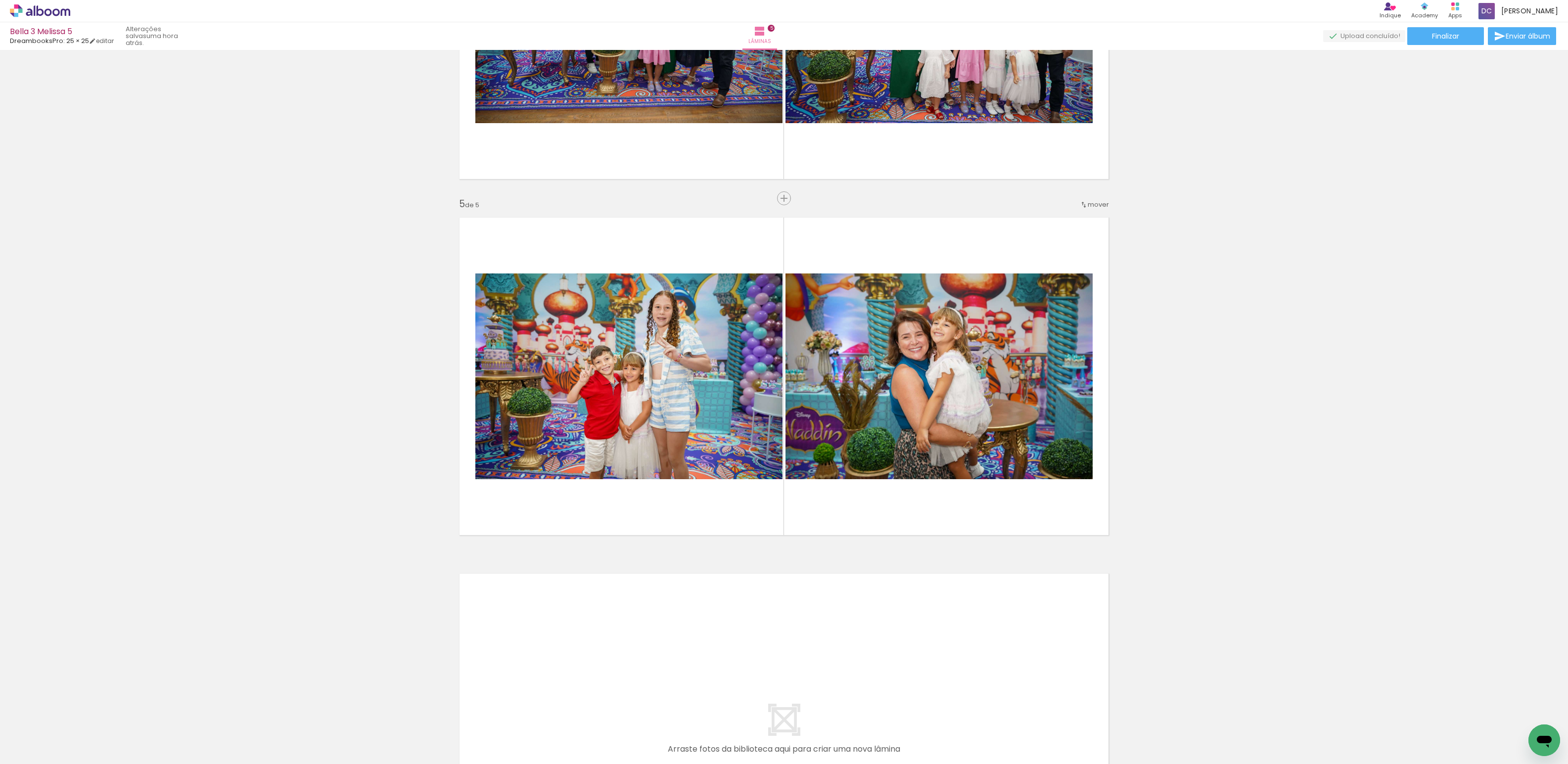
scroll to position [0, 1135]
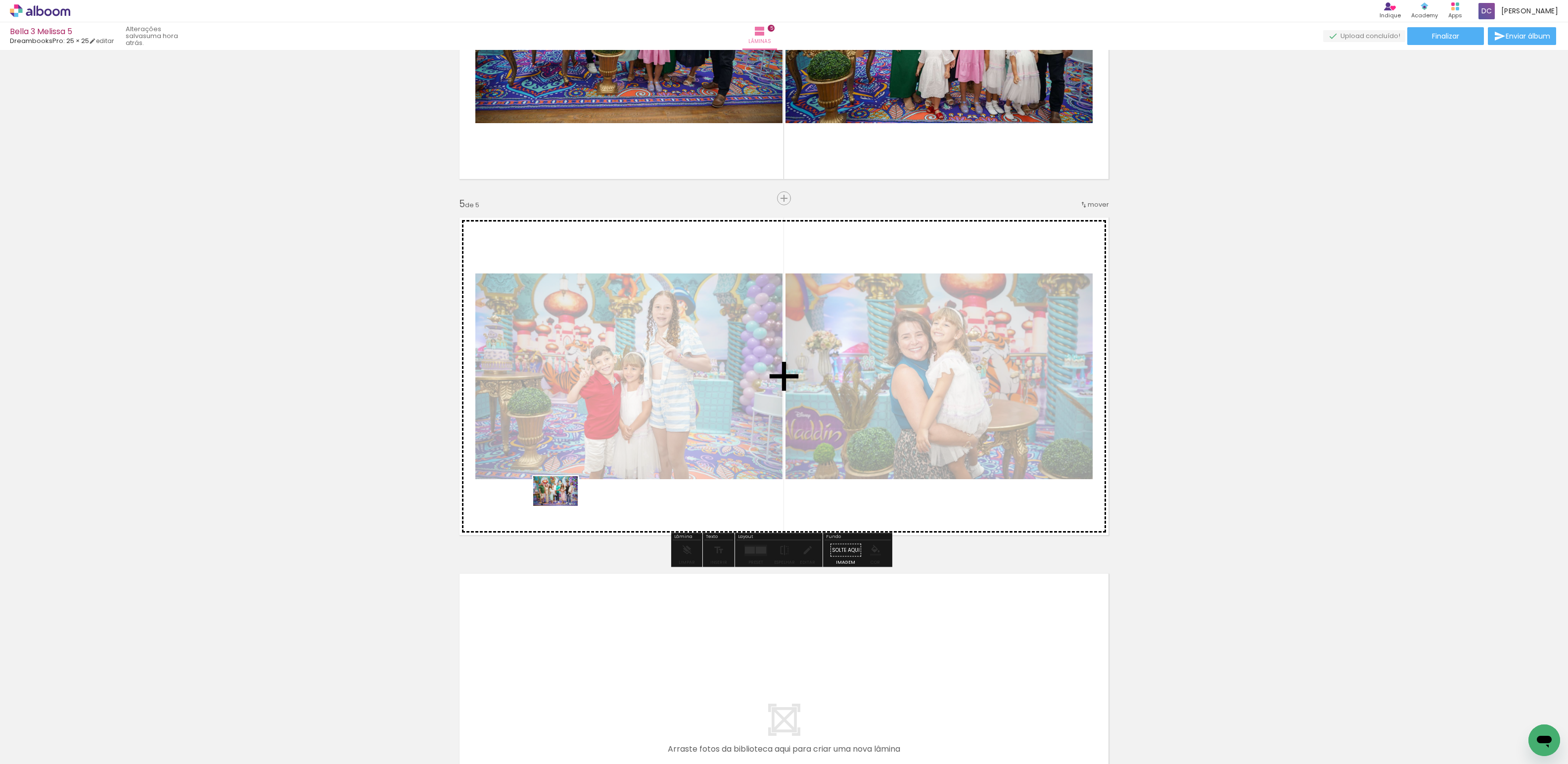
drag, startPoint x: 404, startPoint y: 737, endPoint x: 575, endPoint y: 500, distance: 292.2
click at [575, 500] on quentale-workspace at bounding box center [784, 382] width 1568 height 764
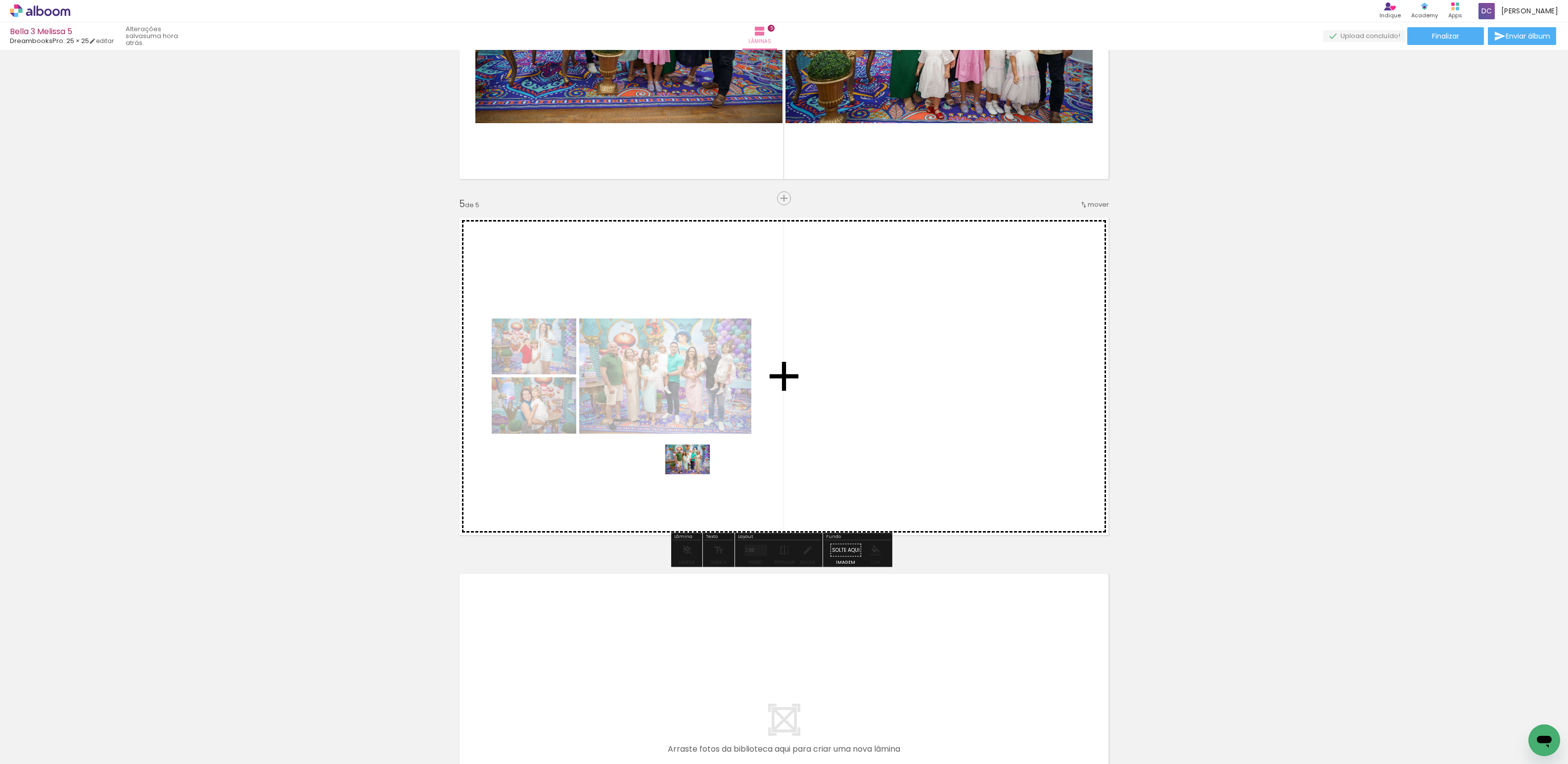
drag, startPoint x: 465, startPoint y: 735, endPoint x: 583, endPoint y: 618, distance: 166.2
click at [721, 466] on quentale-workspace at bounding box center [784, 382] width 1568 height 764
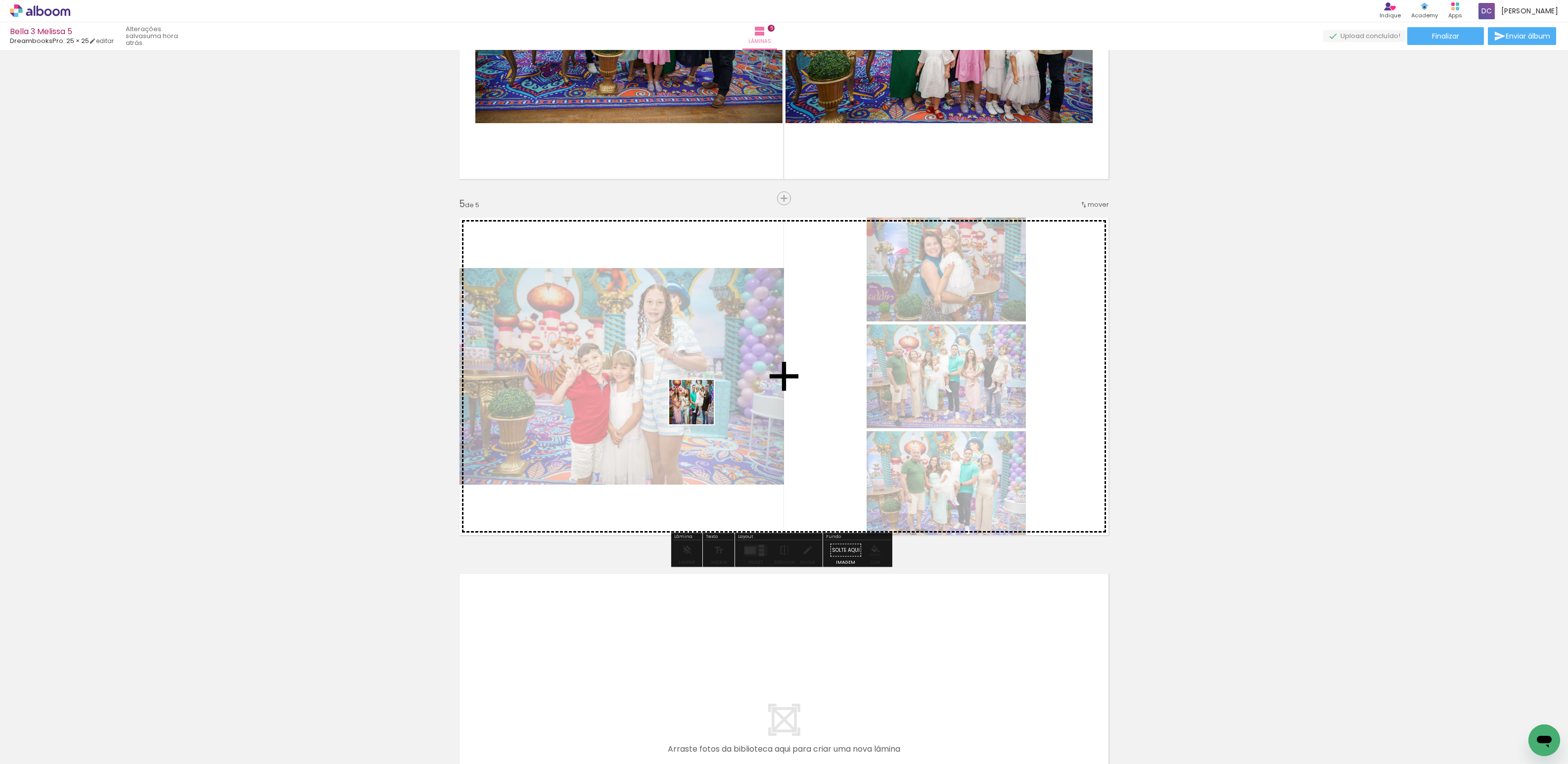
drag, startPoint x: 520, startPoint y: 742, endPoint x: 629, endPoint y: 596, distance: 182.2
click at [698, 411] on quentale-workspace at bounding box center [784, 382] width 1568 height 764
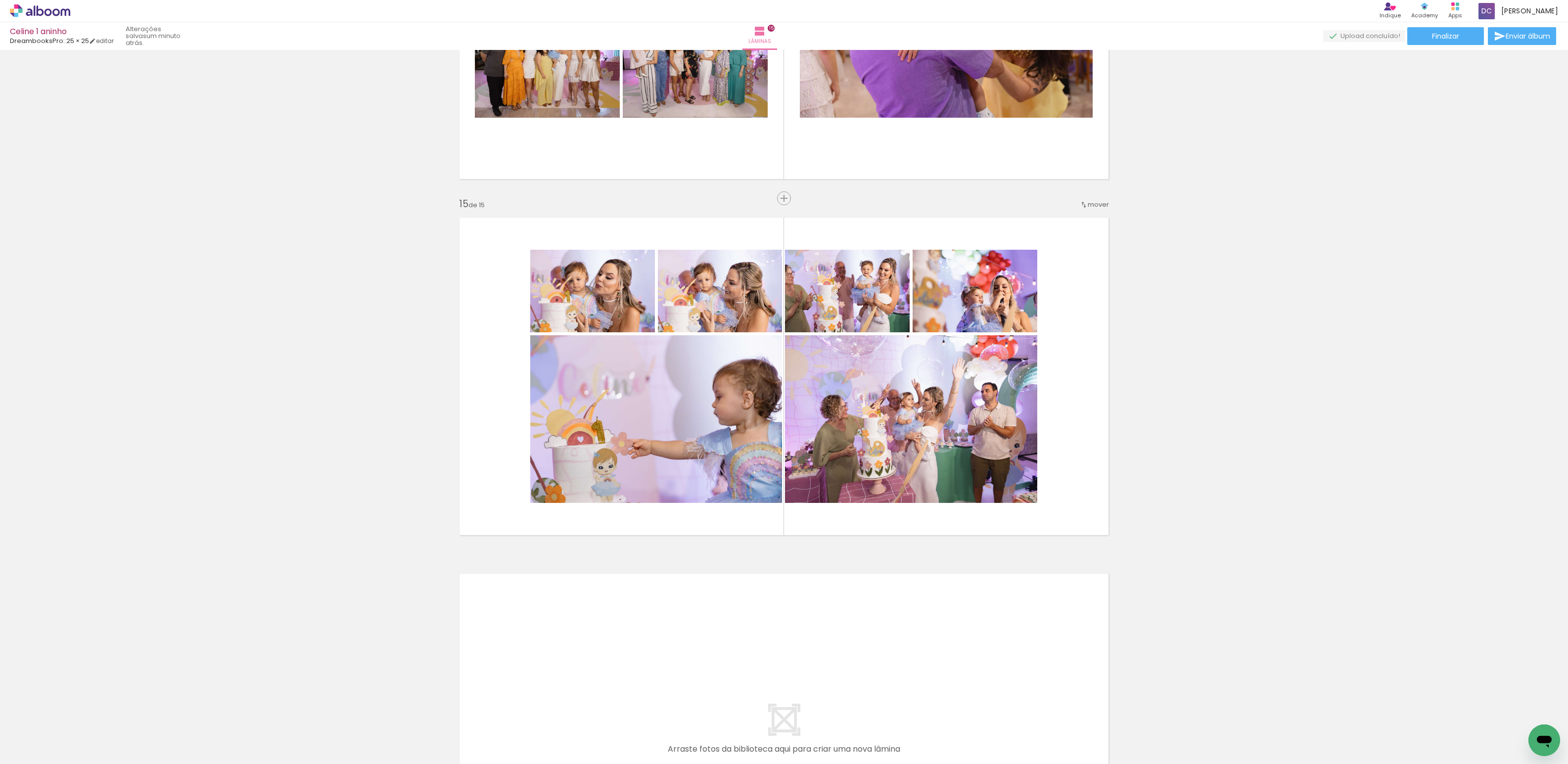
scroll to position [0, 1285]
drag, startPoint x: 959, startPoint y: 315, endPoint x: 857, endPoint y: 297, distance: 103.6
click at [0, 0] on slot at bounding box center [0, 0] width 0 height 0
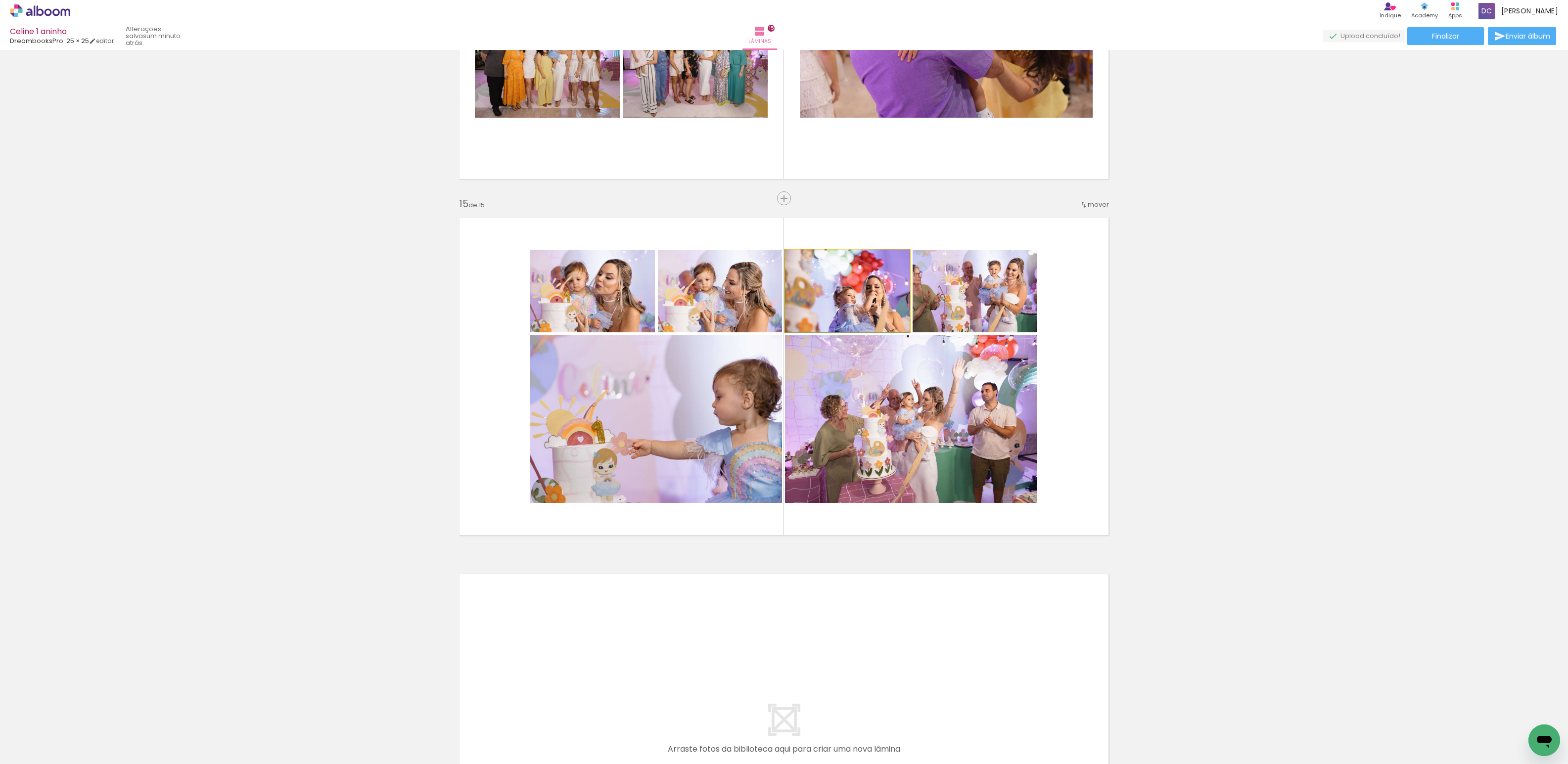
drag, startPoint x: 864, startPoint y: 310, endPoint x: 919, endPoint y: 394, distance: 100.4
click at [0, 0] on slot at bounding box center [0, 0] width 0 height 0
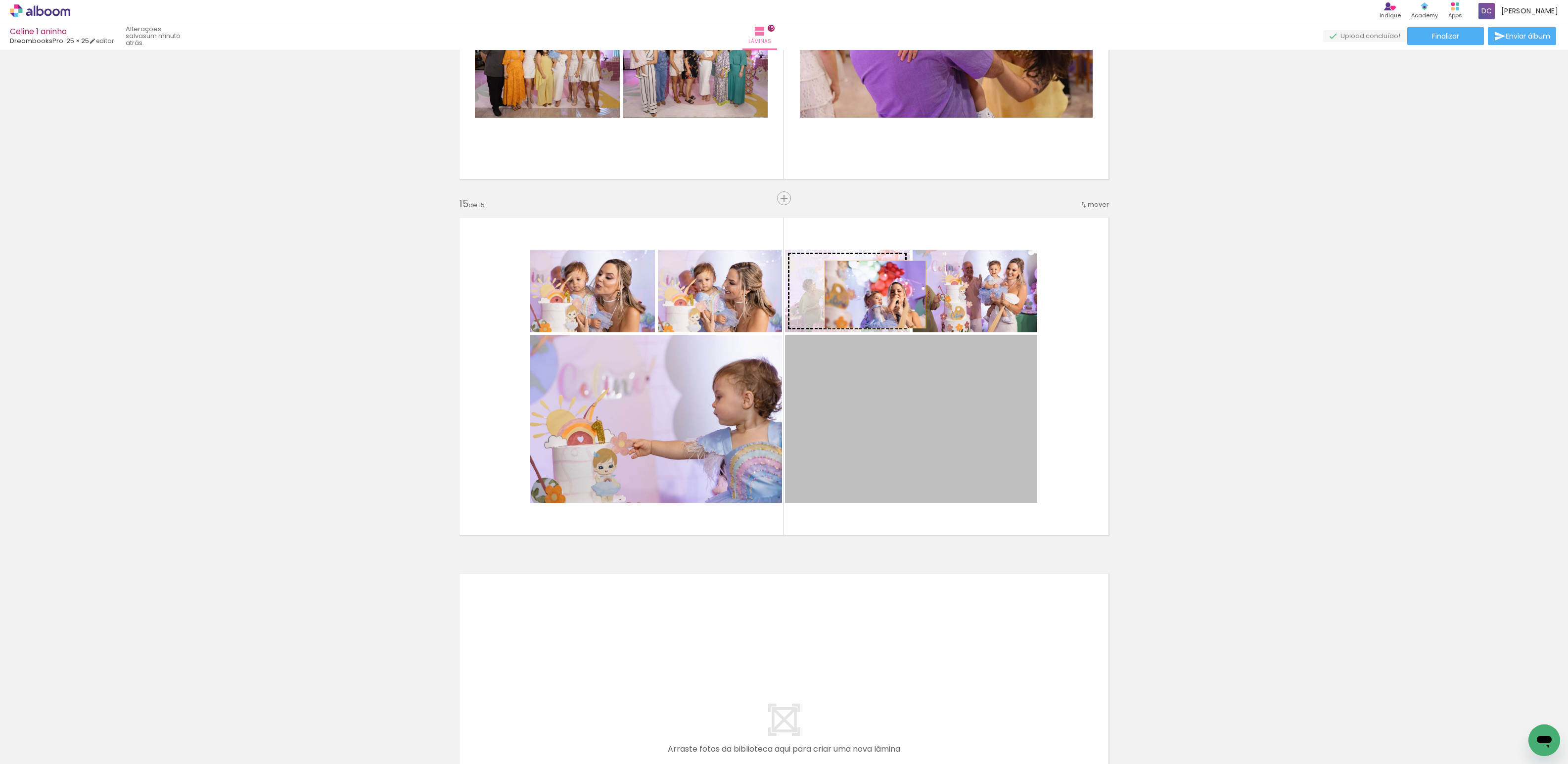
drag, startPoint x: 1004, startPoint y: 419, endPoint x: 870, endPoint y: 294, distance: 183.3
click at [0, 0] on slot at bounding box center [0, 0] width 0 height 0
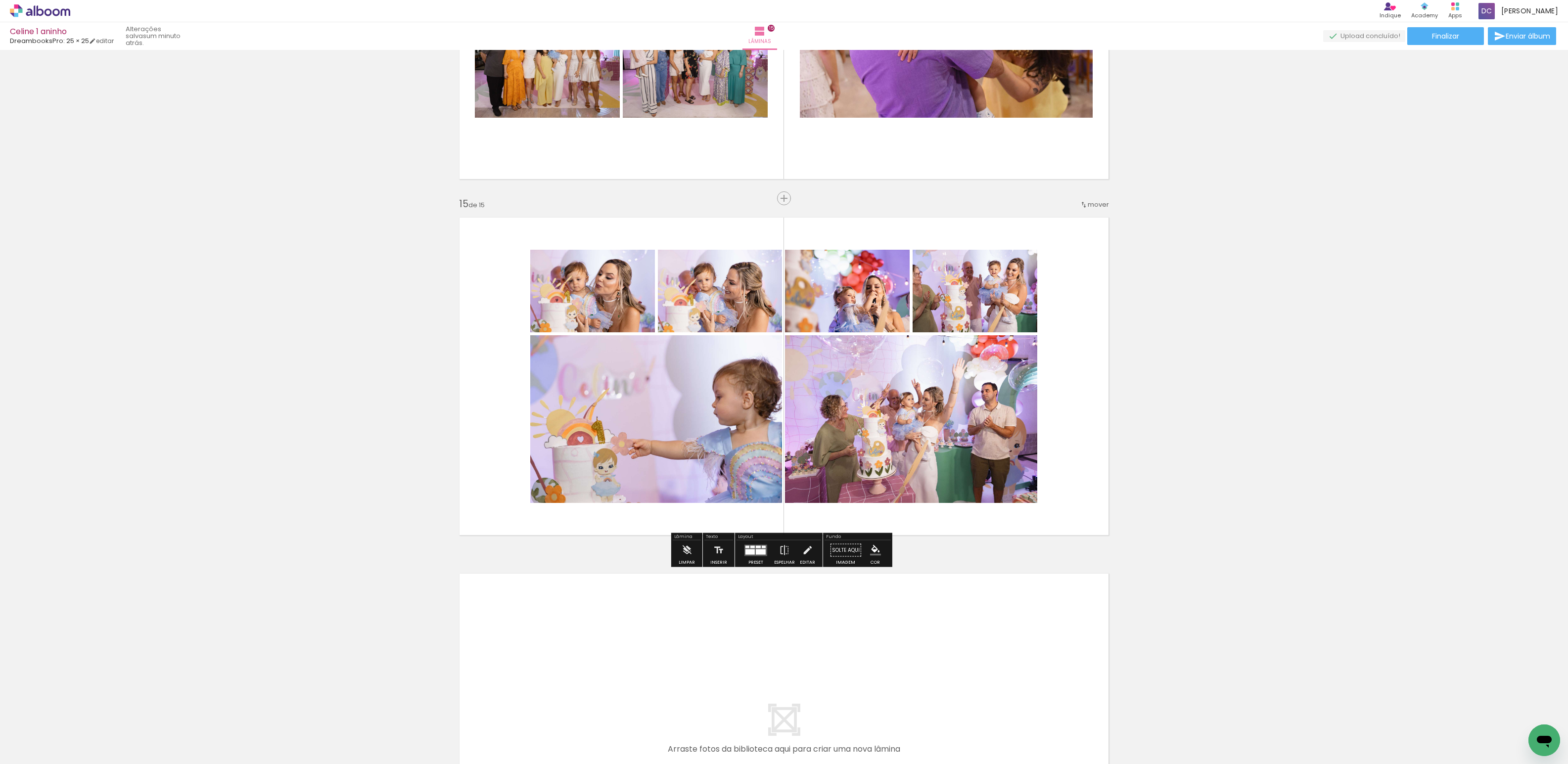
click at [752, 559] on div at bounding box center [755, 550] width 27 height 20
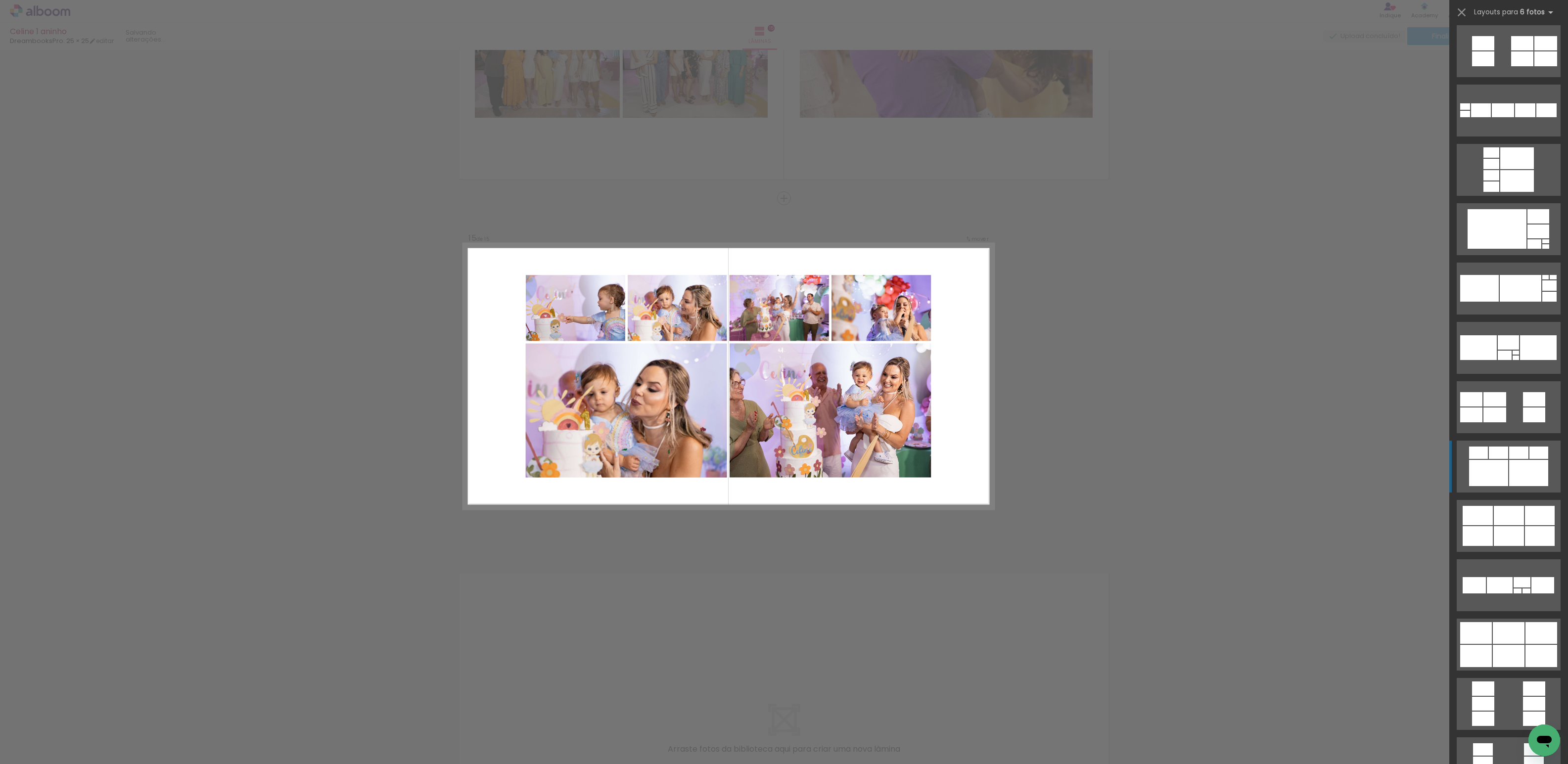
scroll to position [2375, 0]
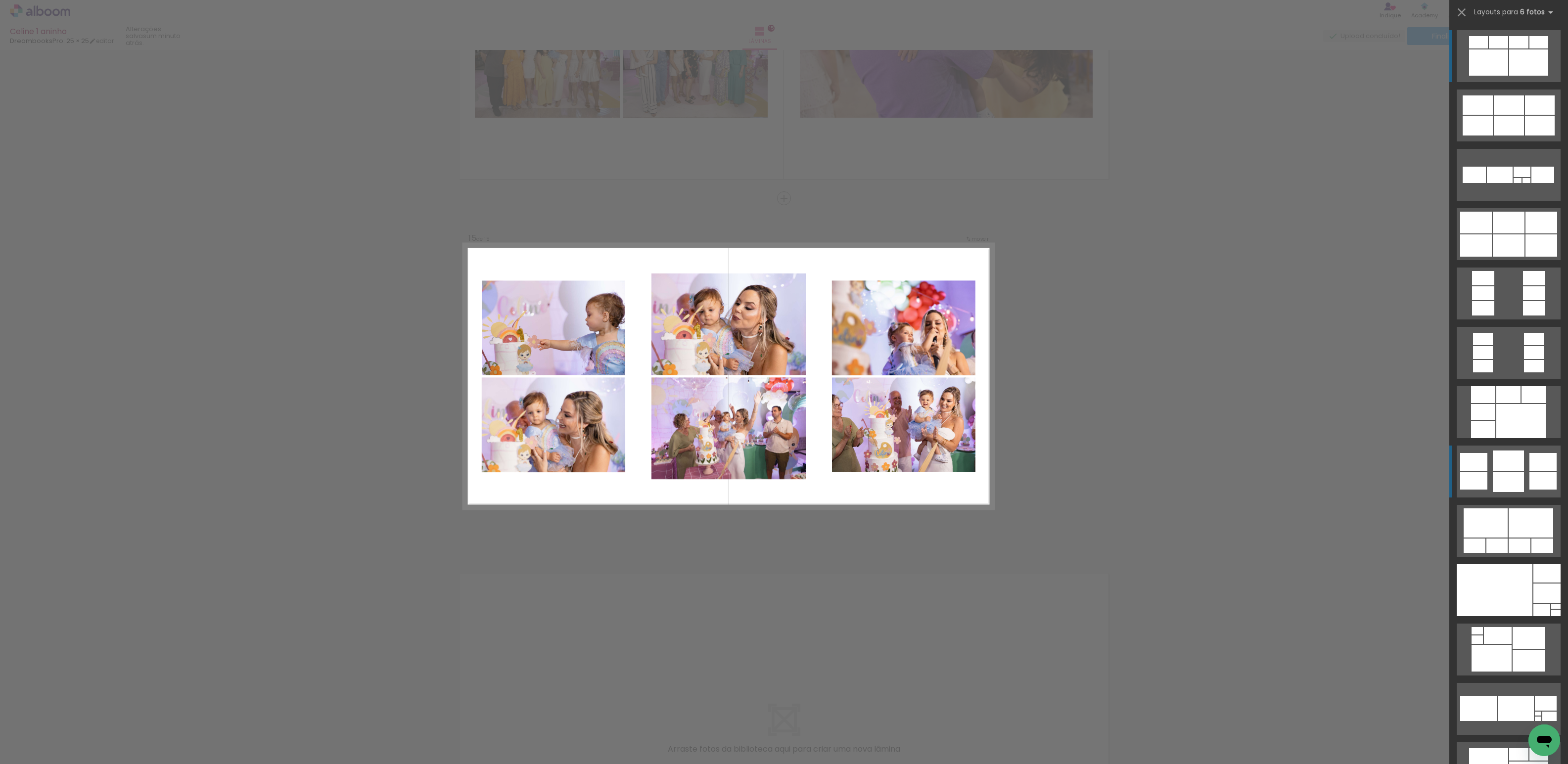
click at [1498, 257] on div at bounding box center [1507, 245] width 31 height 22
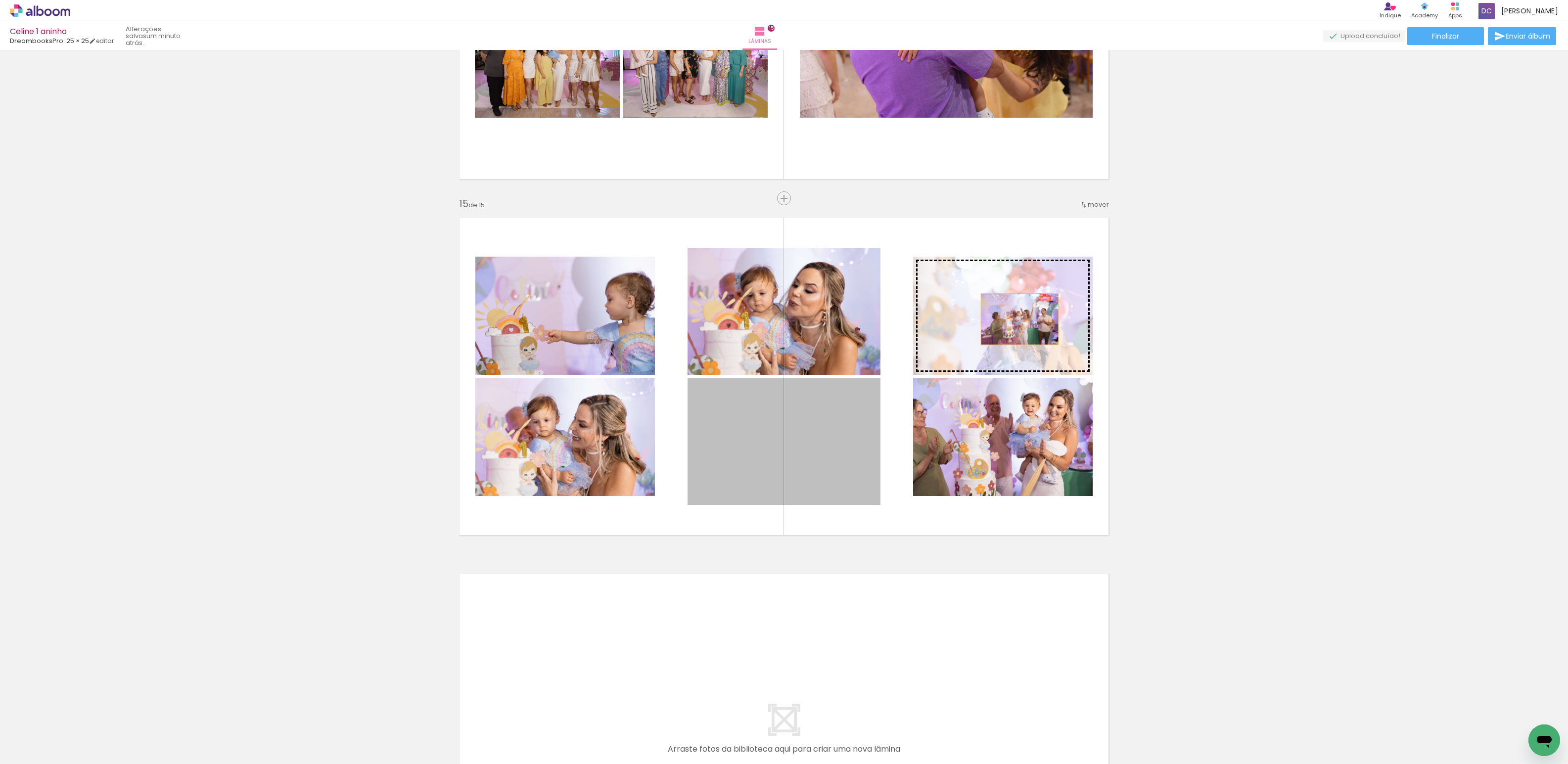
drag, startPoint x: 802, startPoint y: 452, endPoint x: 1016, endPoint y: 319, distance: 252.0
click at [0, 0] on slot at bounding box center [0, 0] width 0 height 0
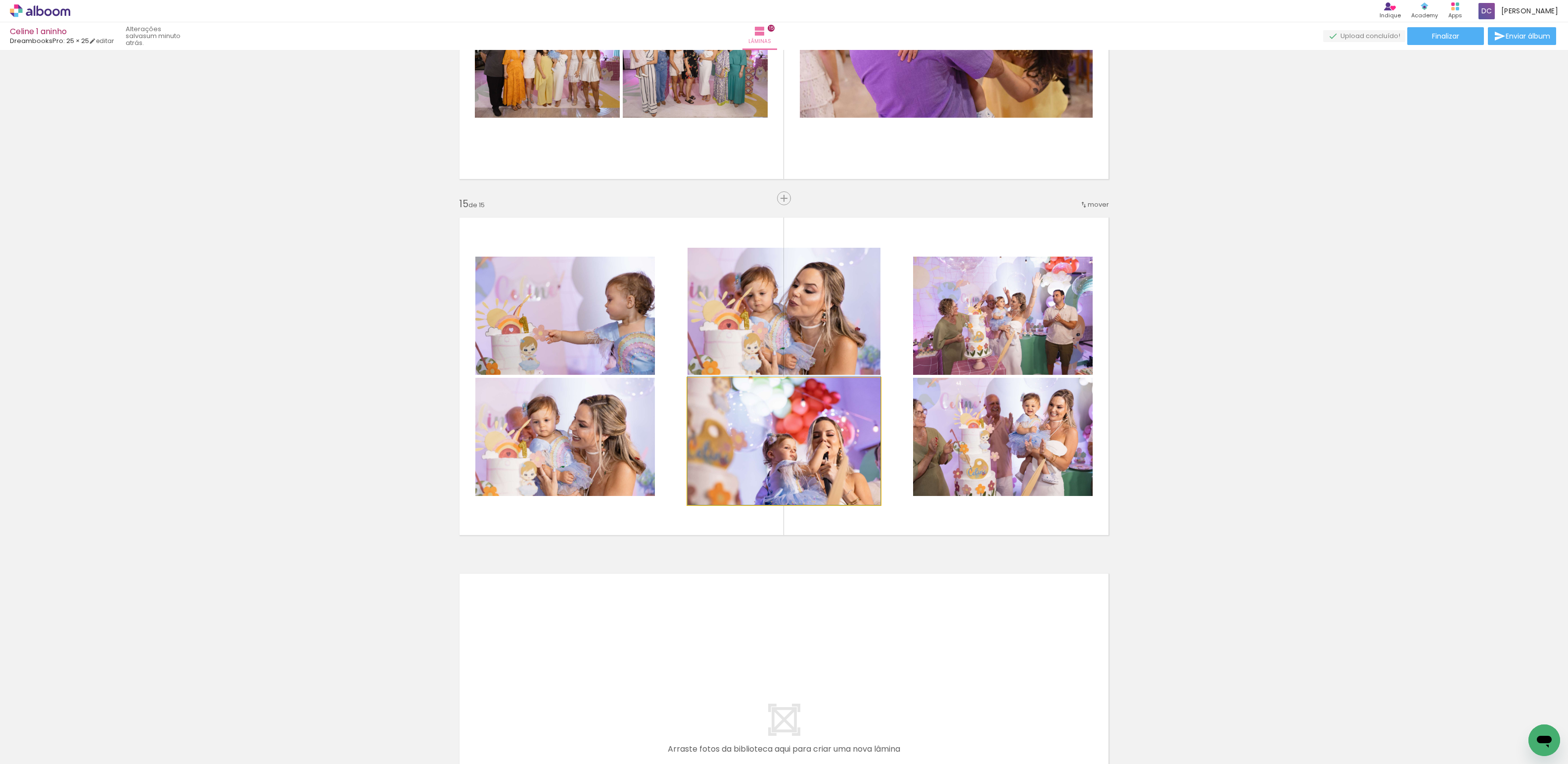
drag, startPoint x: 835, startPoint y: 421, endPoint x: 798, endPoint y: 418, distance: 37.1
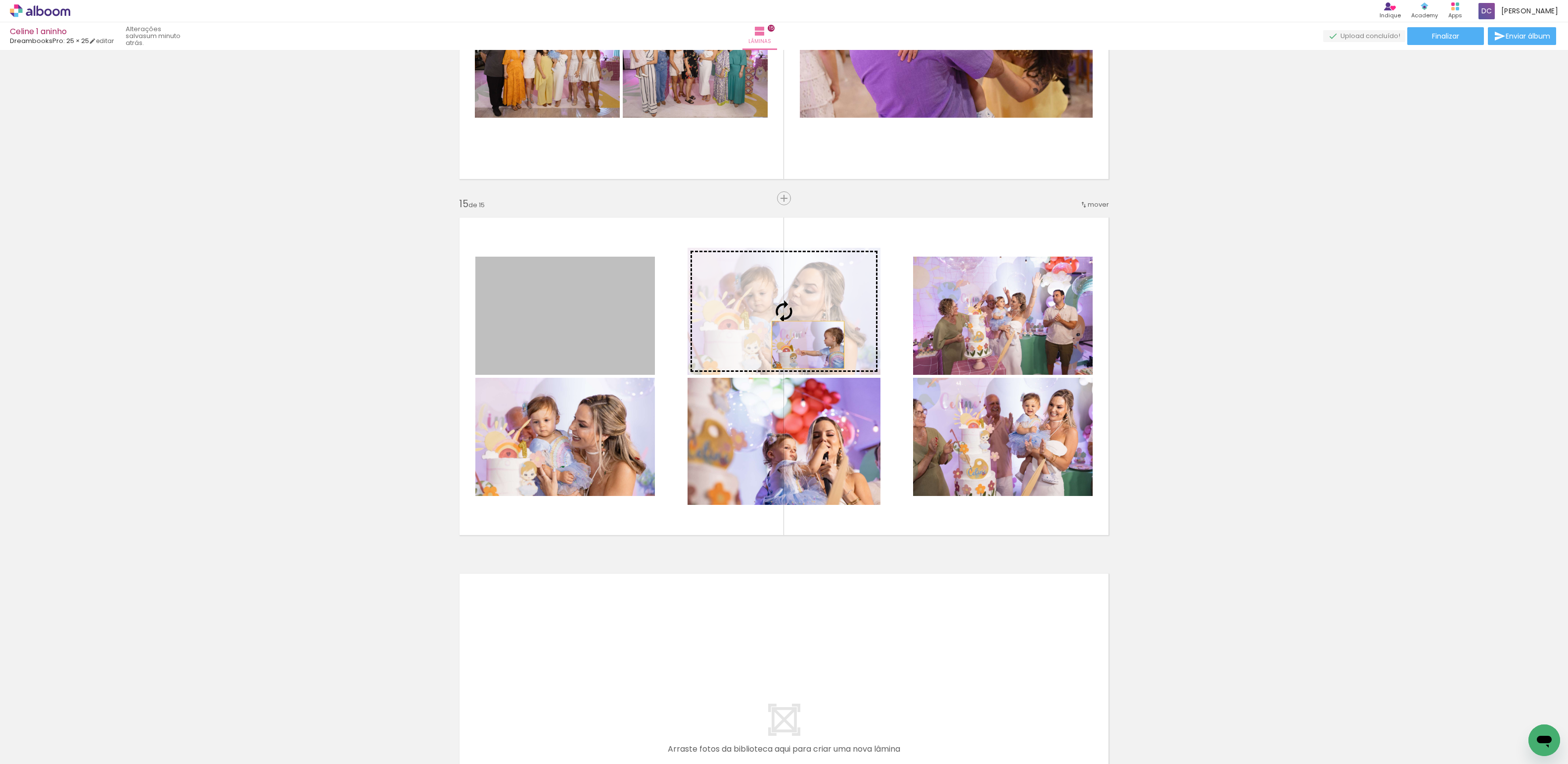
drag, startPoint x: 623, startPoint y: 357, endPoint x: 804, endPoint y: 345, distance: 181.4
click at [0, 0] on slot at bounding box center [0, 0] width 0 height 0
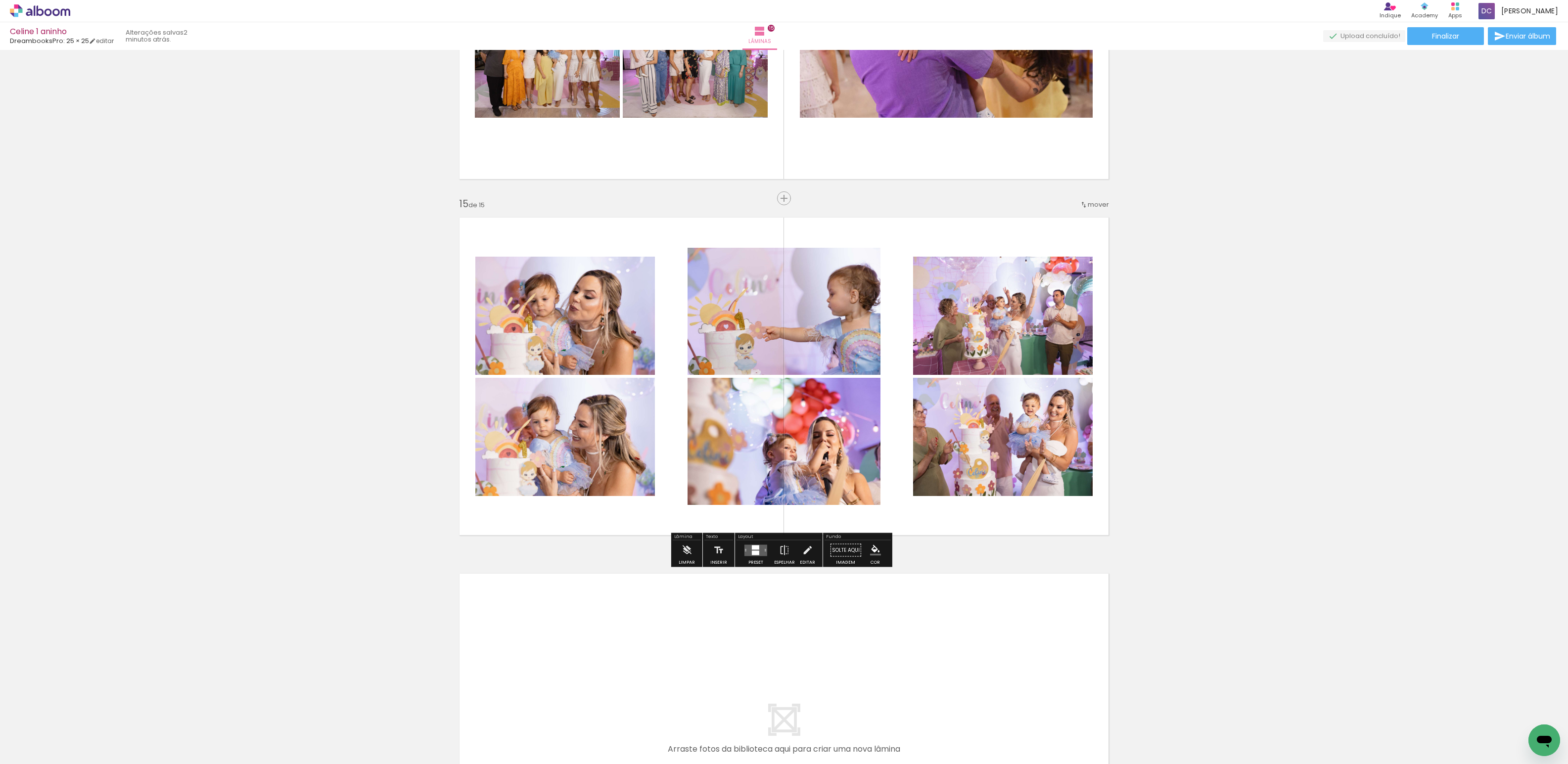
click at [839, 429] on quentale-photo at bounding box center [784, 441] width 193 height 127
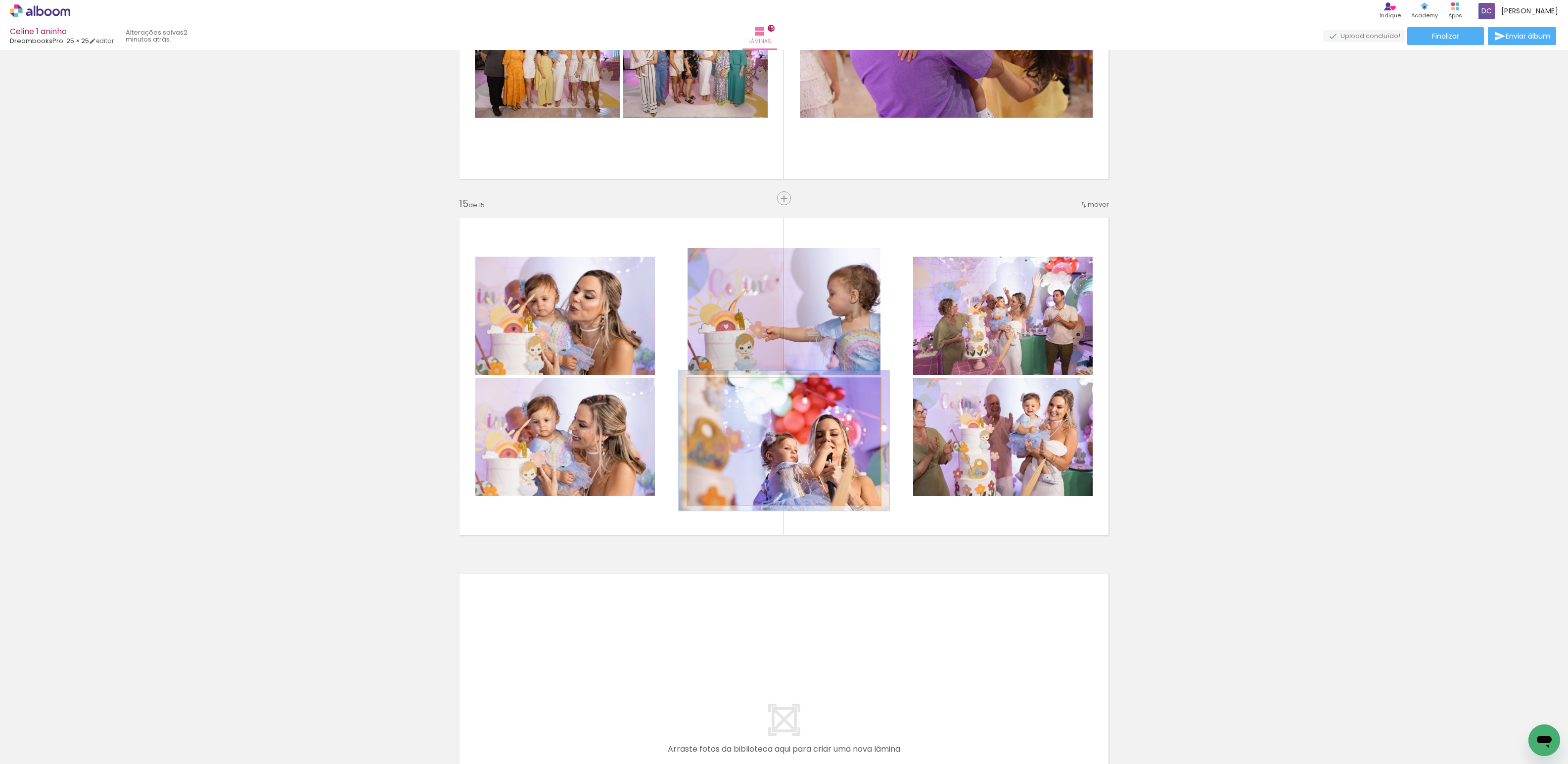
type paper-slider "109"
click at [710, 388] on div at bounding box center [713, 388] width 9 height 9
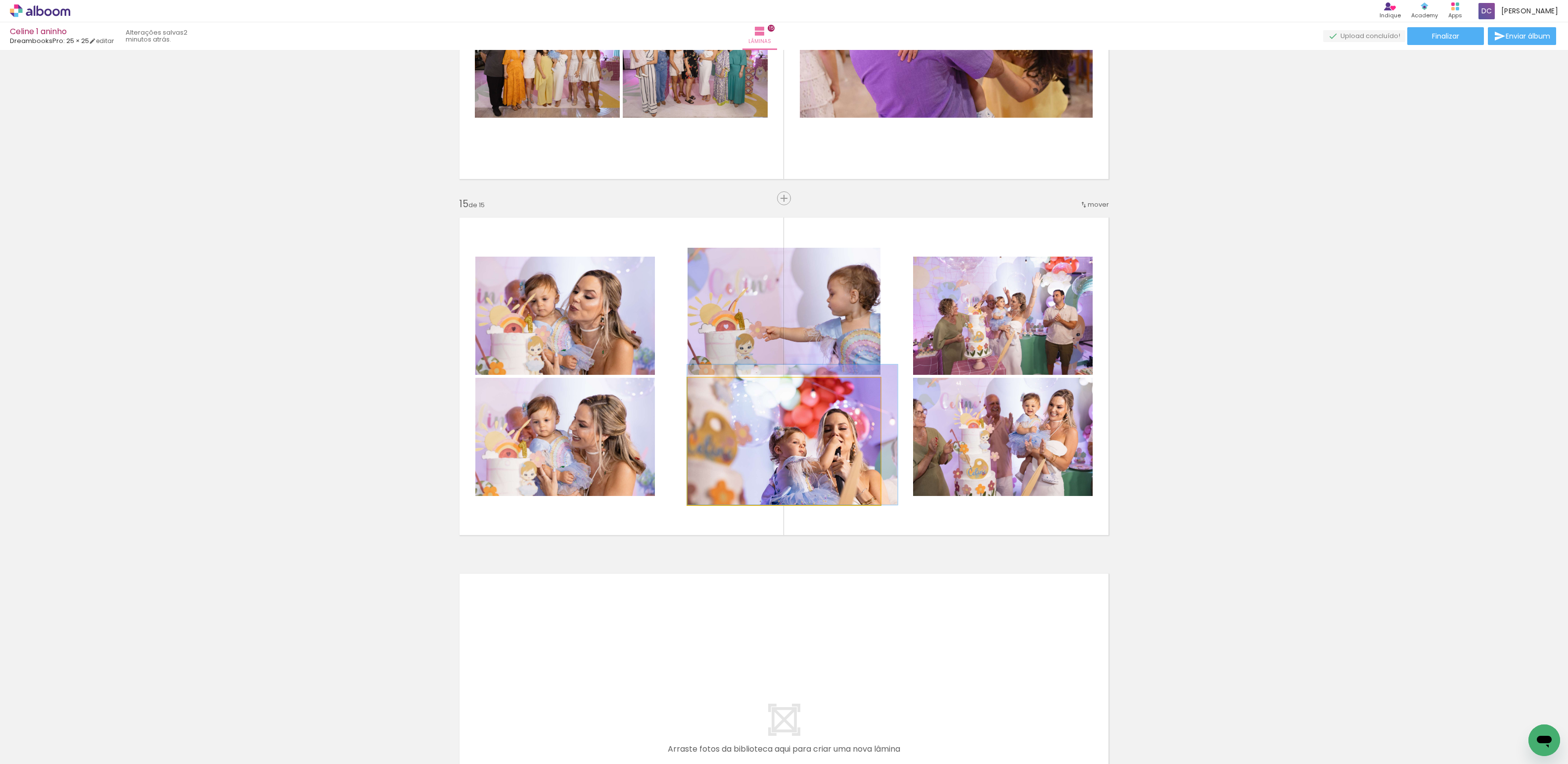
drag, startPoint x: 804, startPoint y: 434, endPoint x: 819, endPoint y: 420, distance: 20.5
drag, startPoint x: 832, startPoint y: 456, endPoint x: 833, endPoint y: 449, distance: 7.1
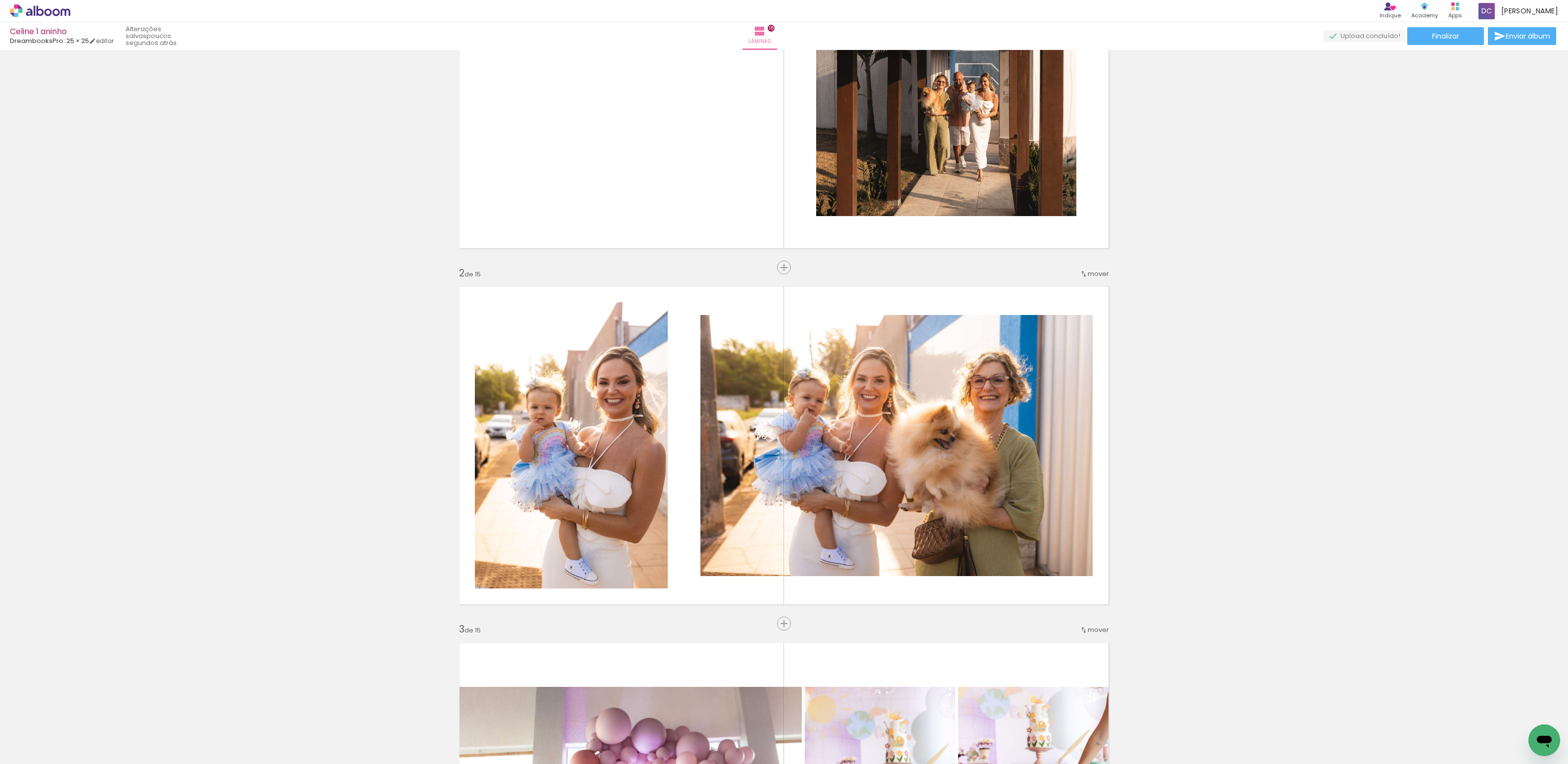
scroll to position [0, 0]
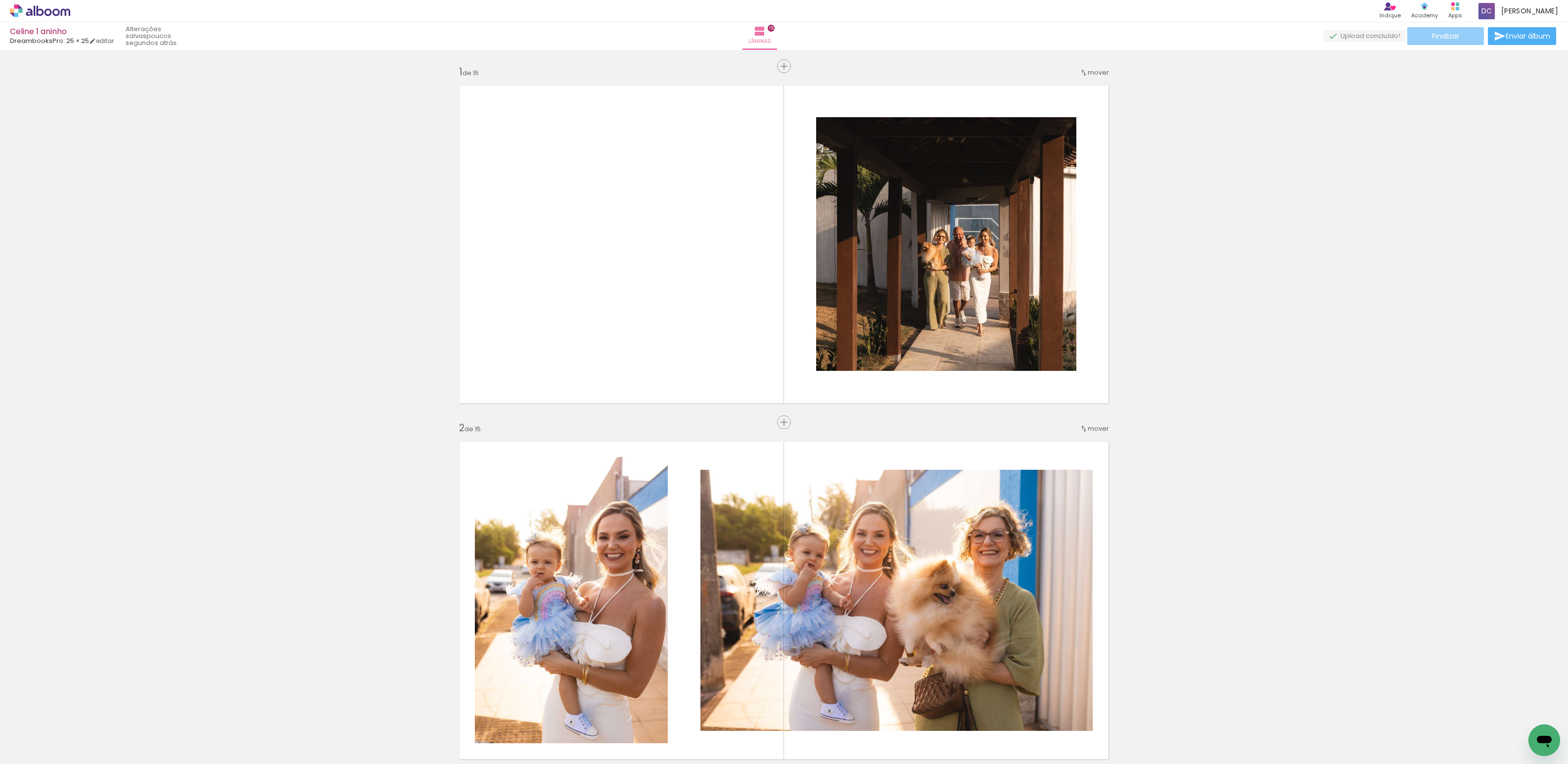
click at [1467, 40] on paper-button "Finalizar" at bounding box center [1445, 36] width 77 height 18
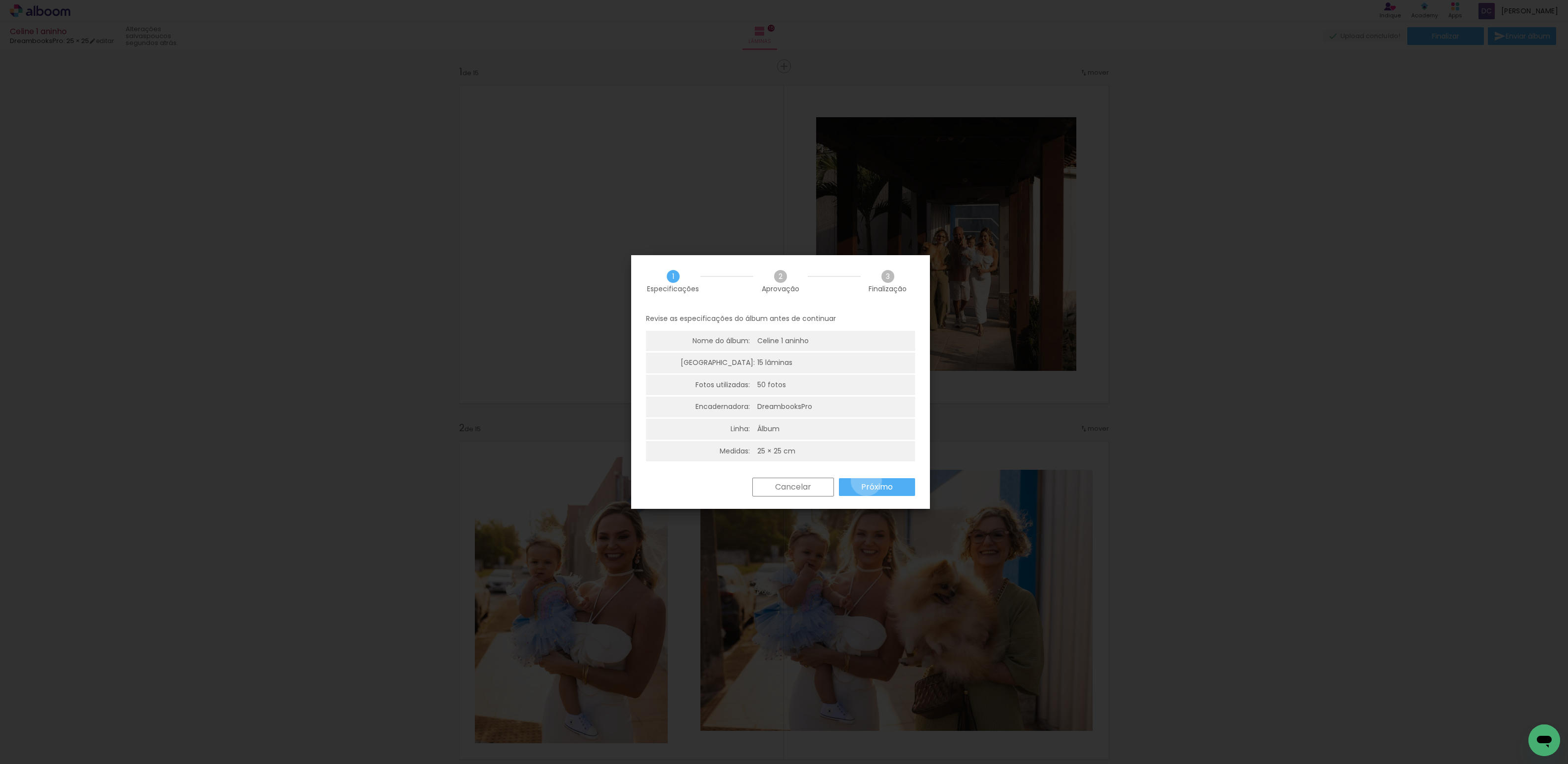
click at [866, 481] on paper-button "Próximo" at bounding box center [876, 487] width 76 height 18
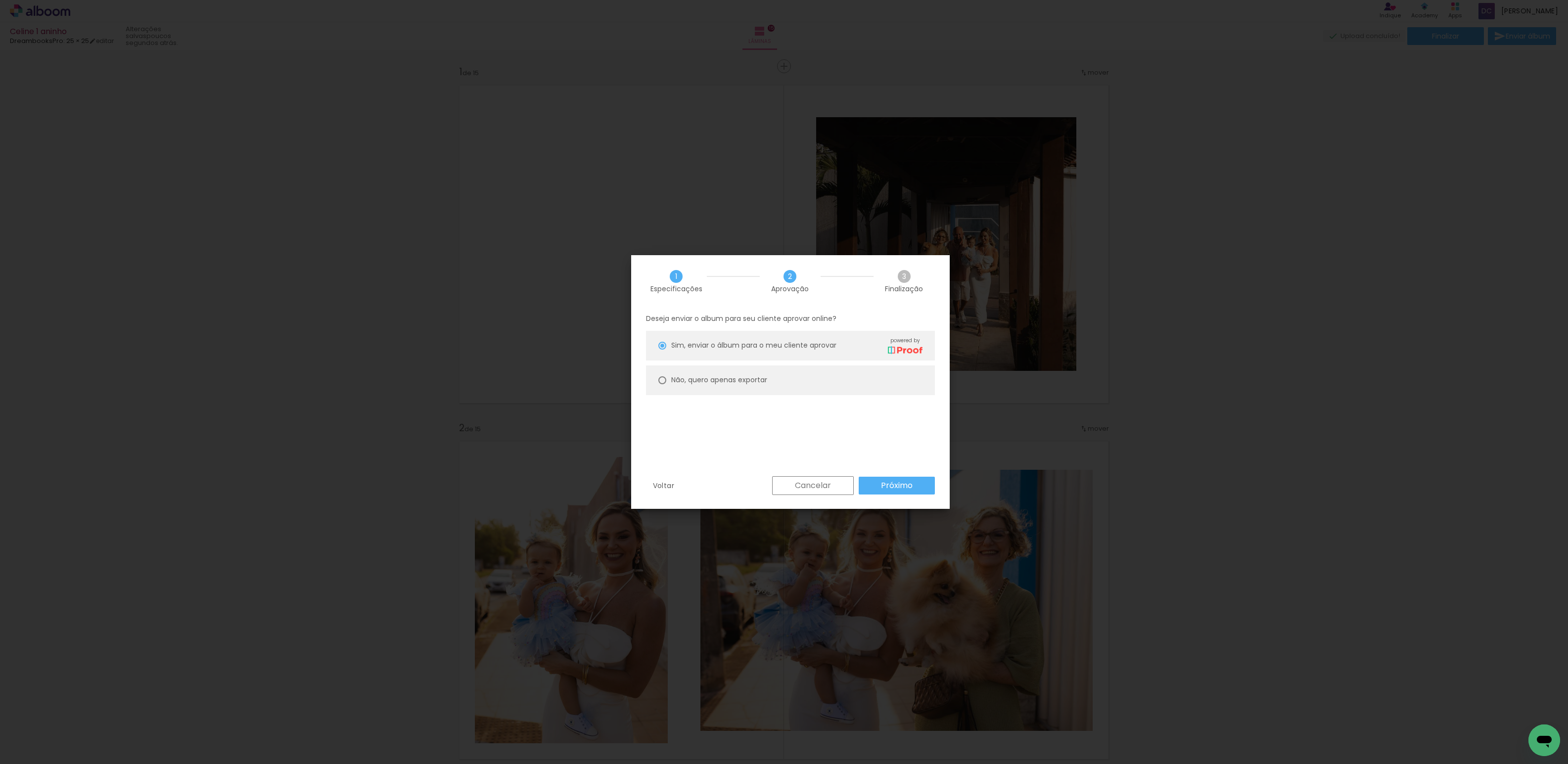
click at [787, 387] on paper-radio-button "Não, quero apenas exportar" at bounding box center [790, 380] width 288 height 29
type paper-radio-button "on"
click at [0, 0] on slot "Próximo" at bounding box center [0, 0] width 0 height 0
type input "Alta, 300 DPI"
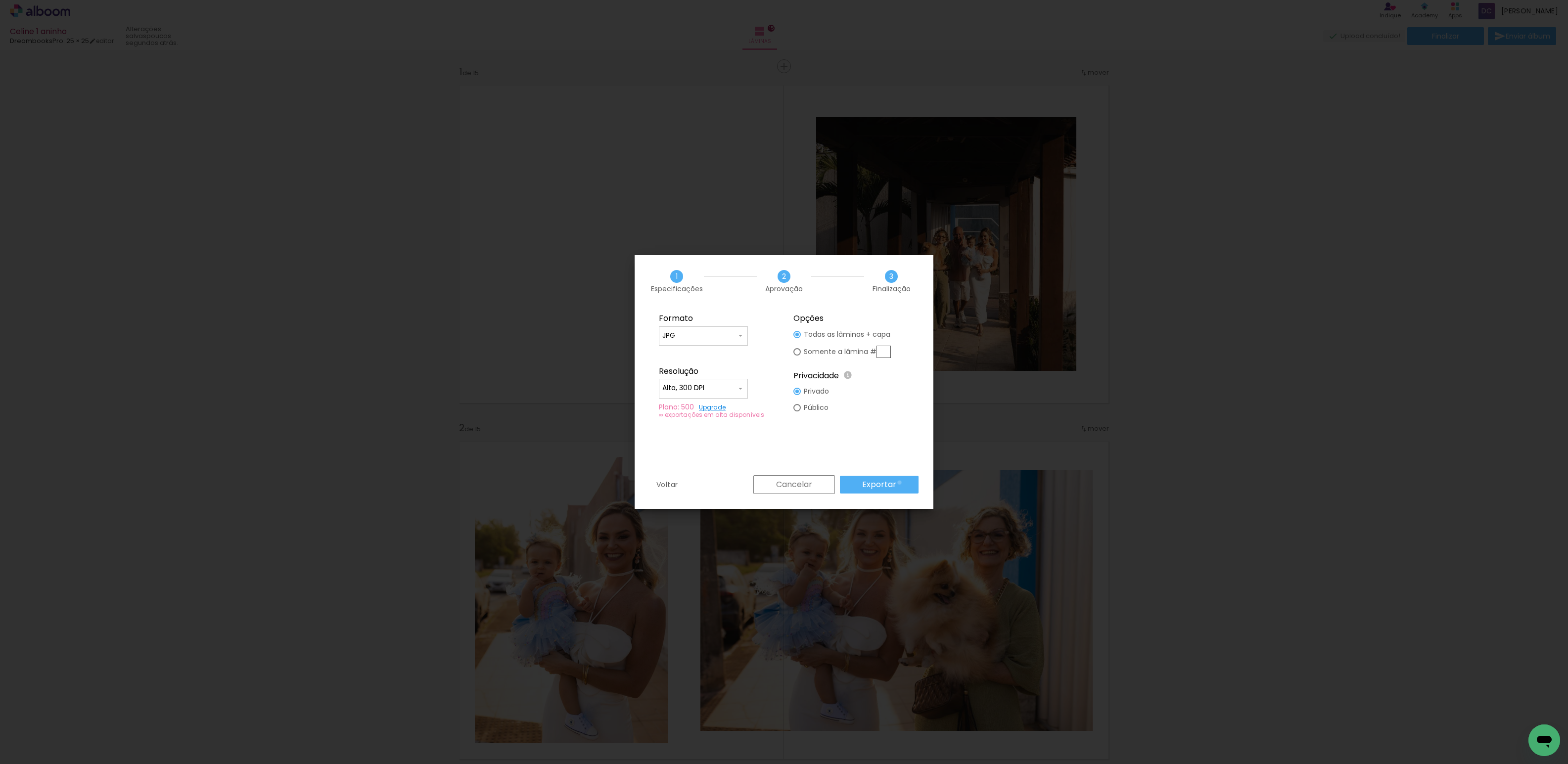
click at [901, 483] on paper-button "Exportar" at bounding box center [878, 484] width 79 height 18
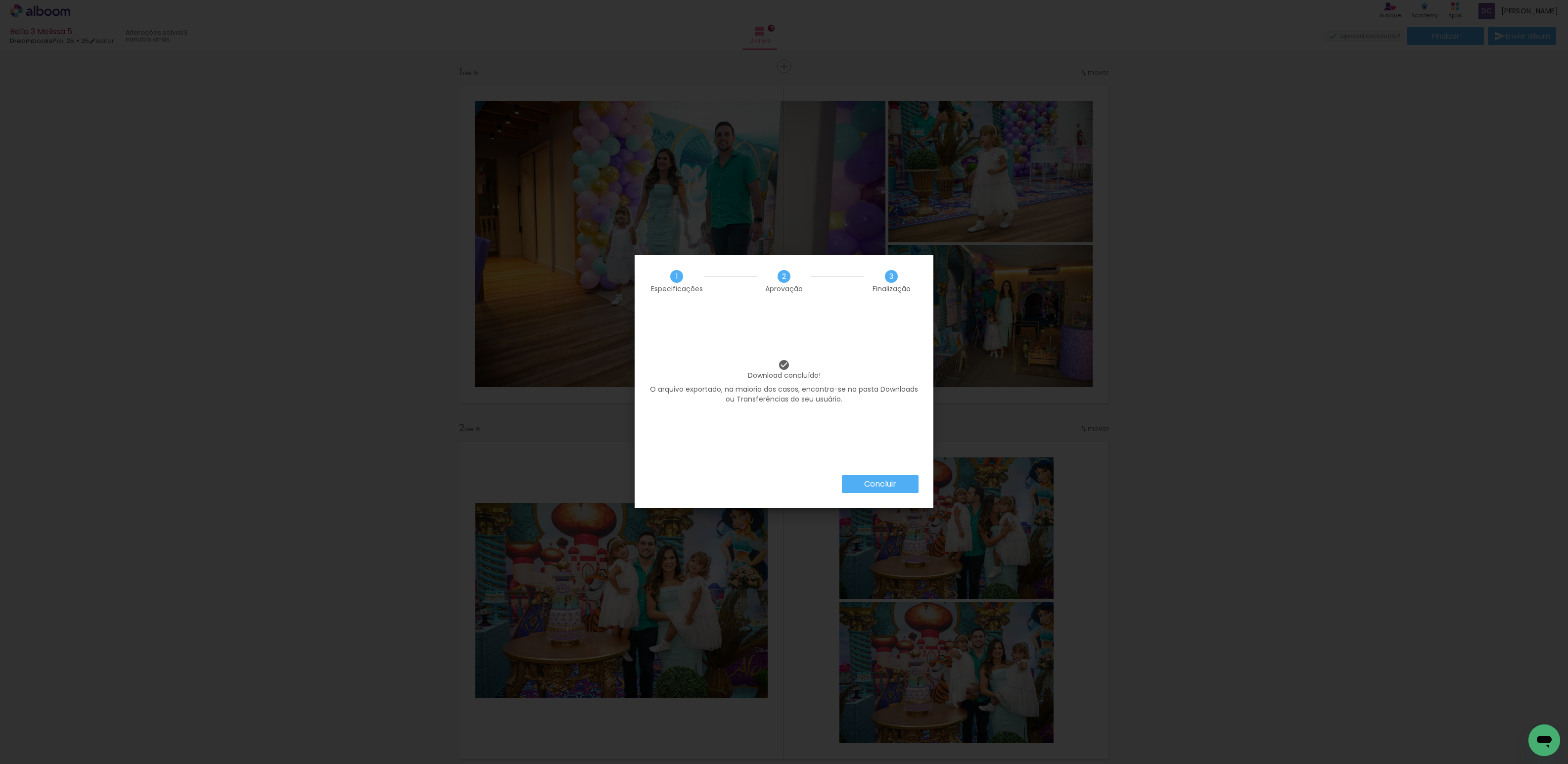
scroll to position [0, 1839]
click at [0, 0] on slot "Concluir" at bounding box center [0, 0] width 0 height 0
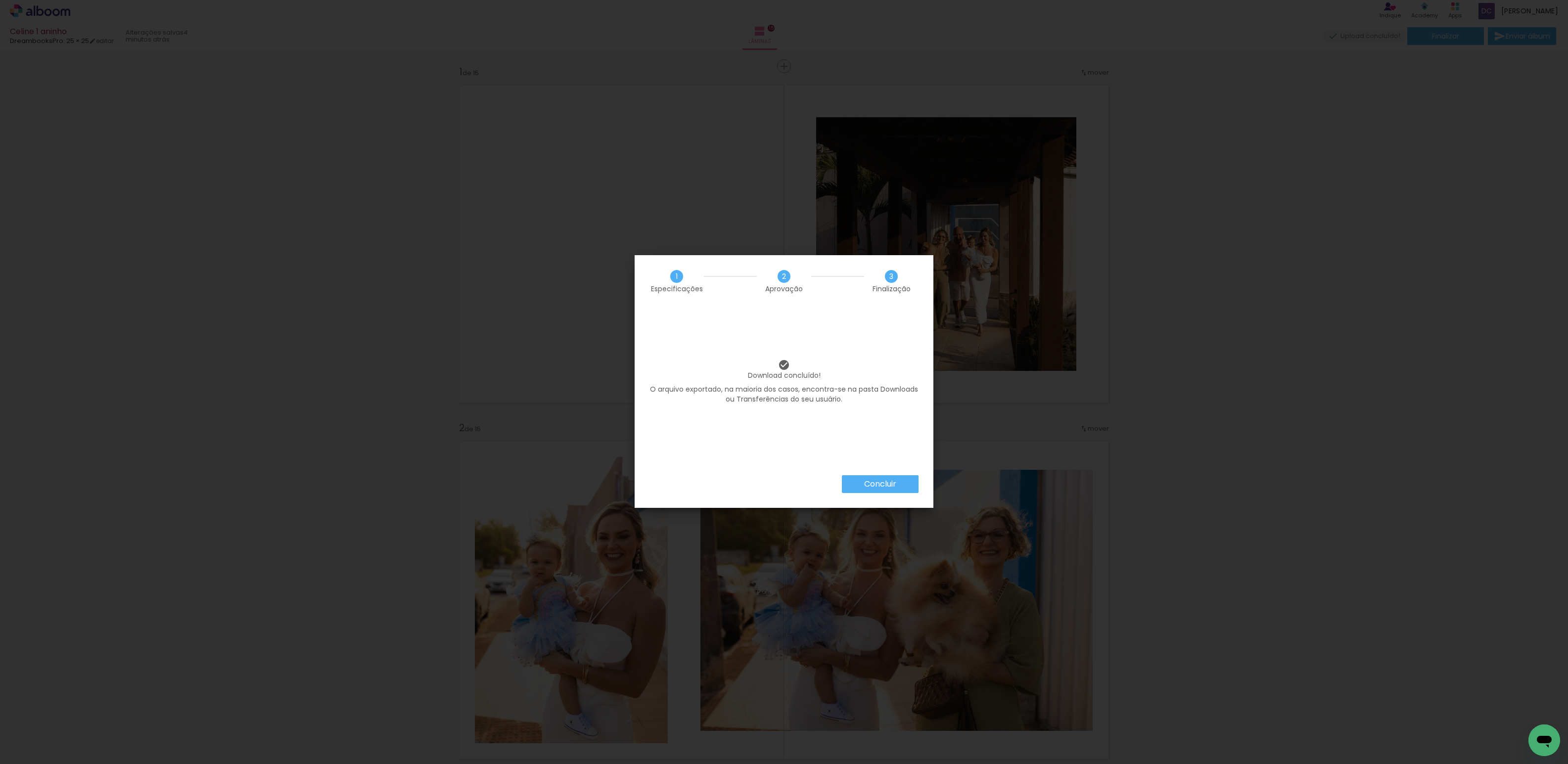
scroll to position [0, 1285]
click at [903, 484] on paper-button "Concluir" at bounding box center [879, 484] width 77 height 18
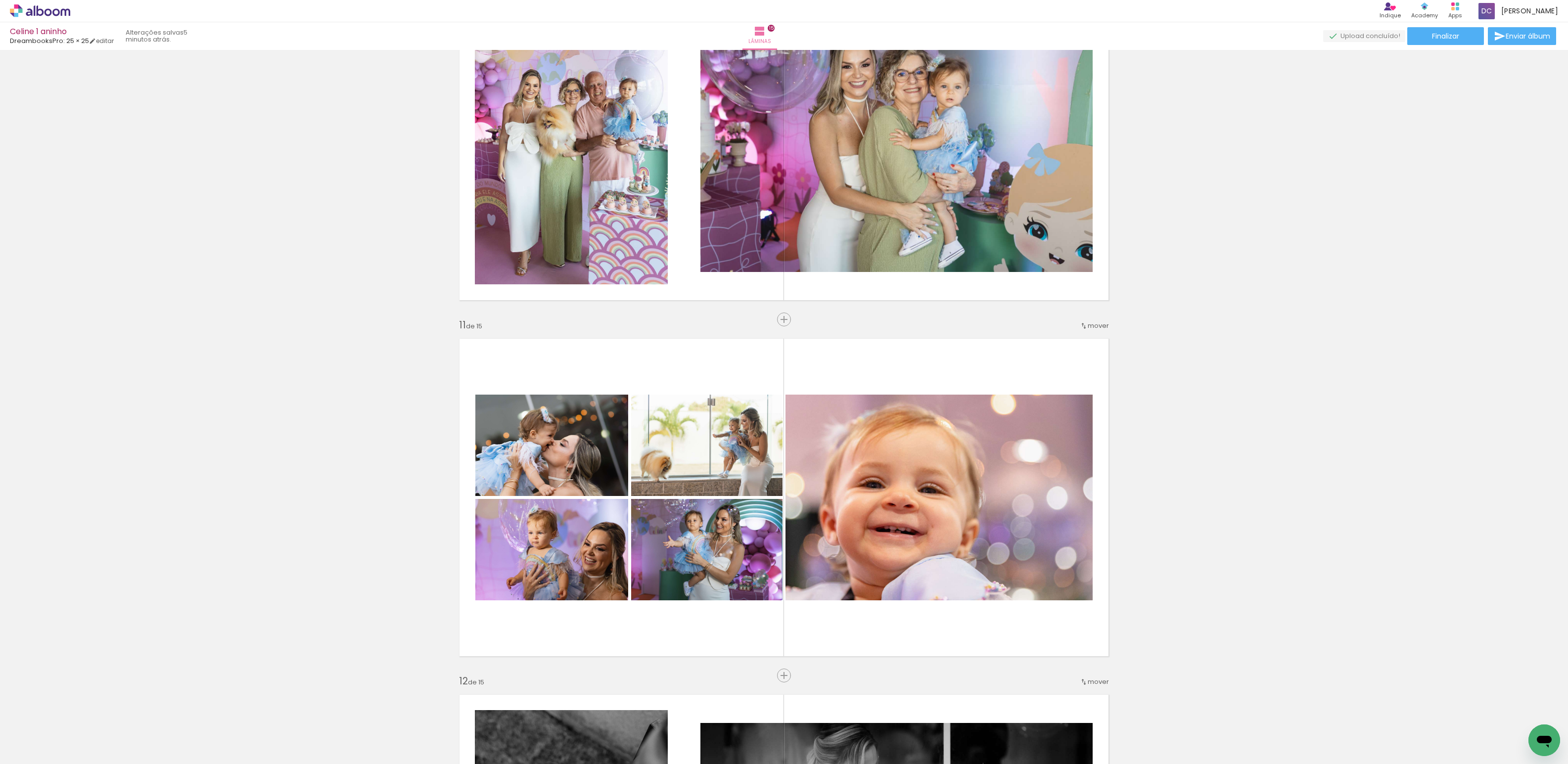
scroll to position [3299, 0]
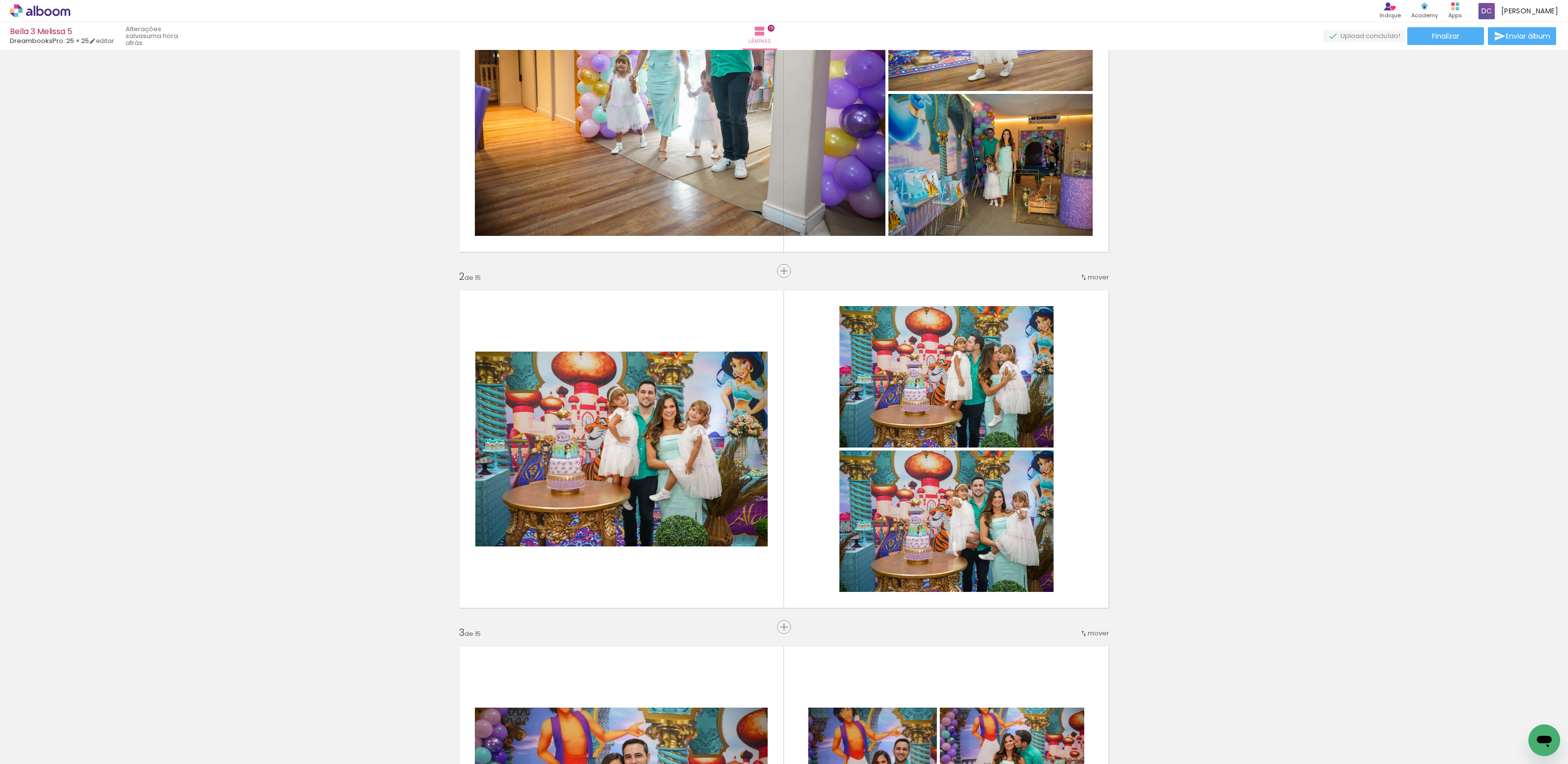
scroll to position [0, 1839]
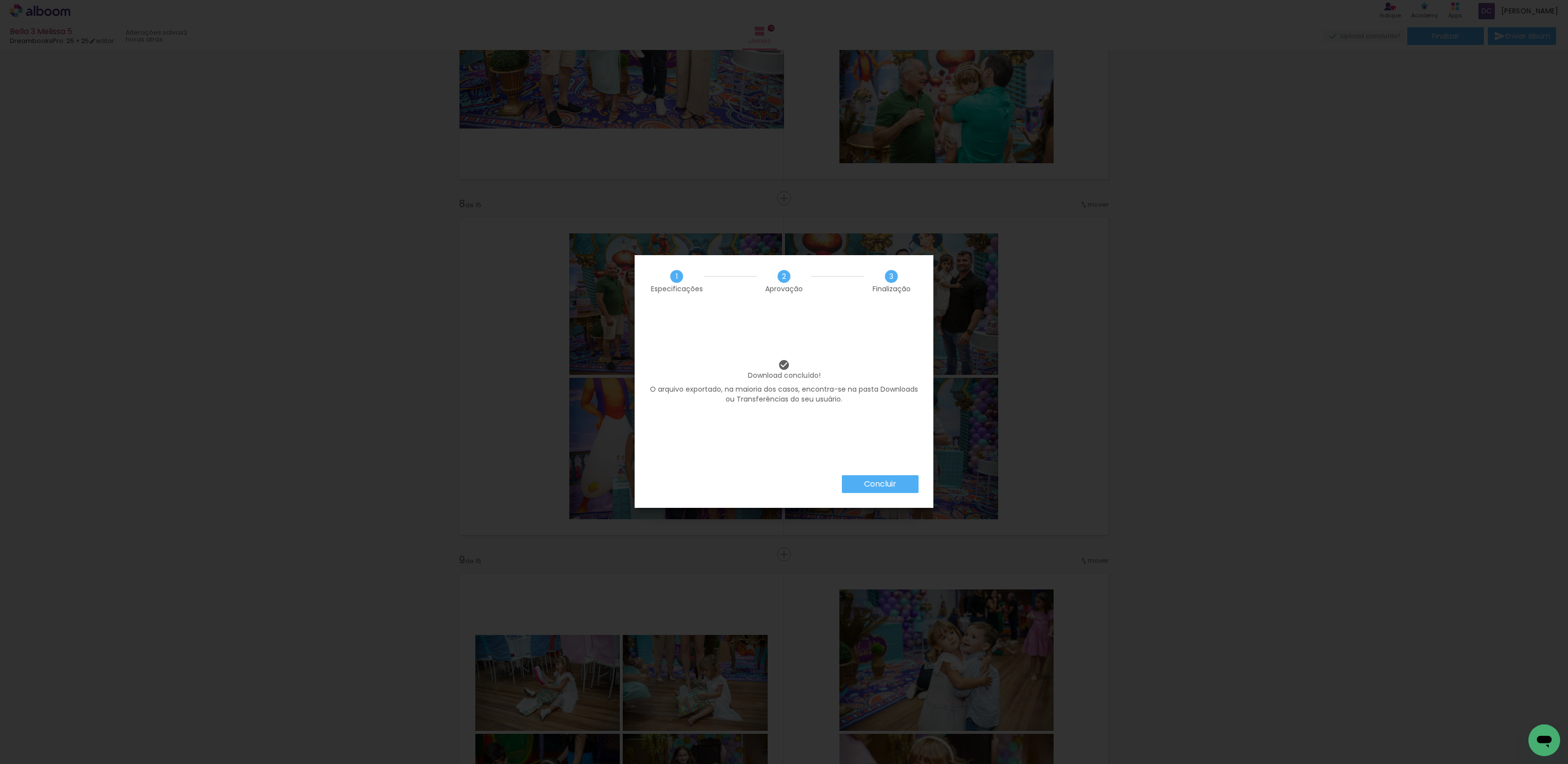
scroll to position [0, 889]
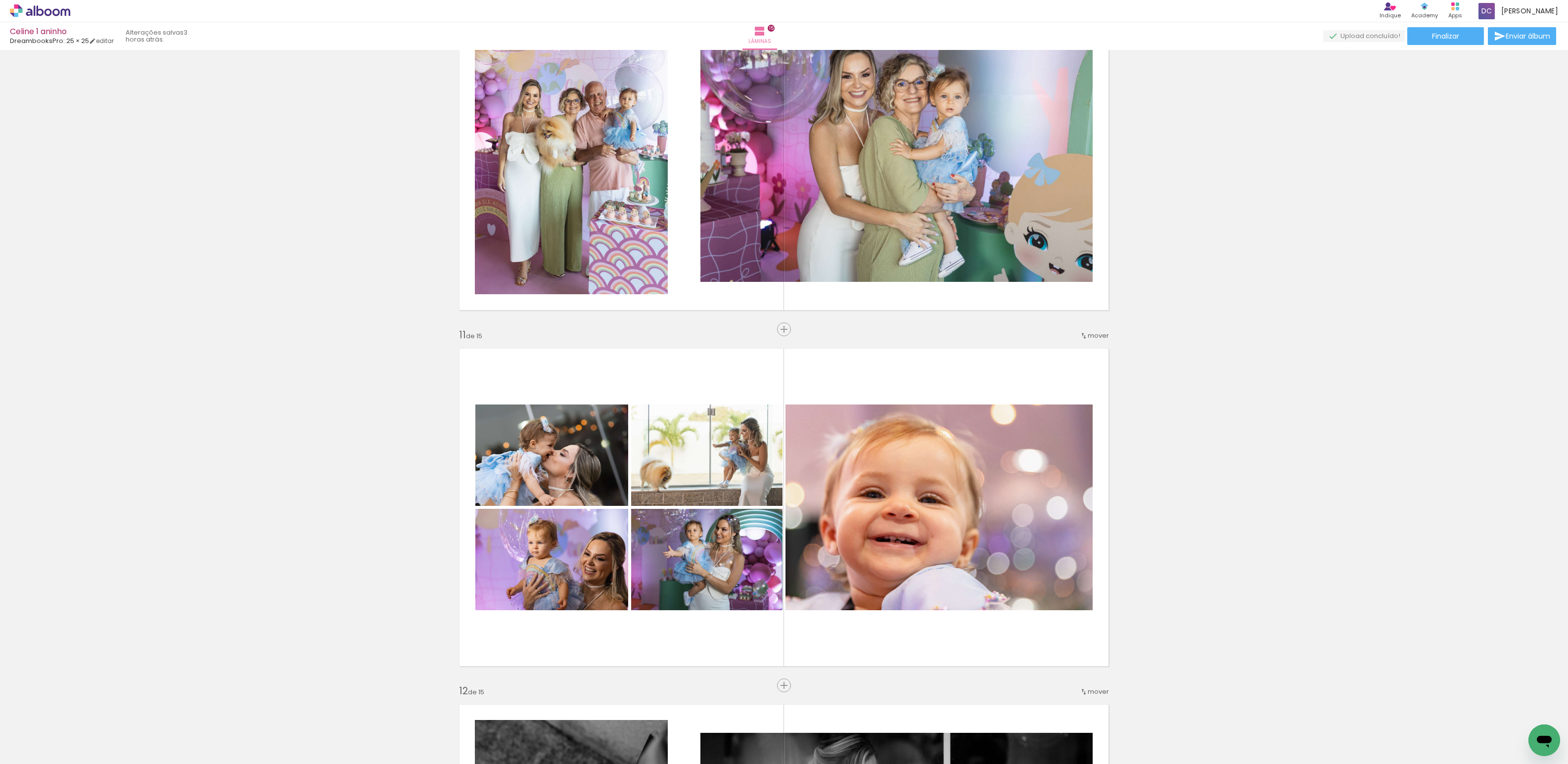
scroll to position [0, 1285]
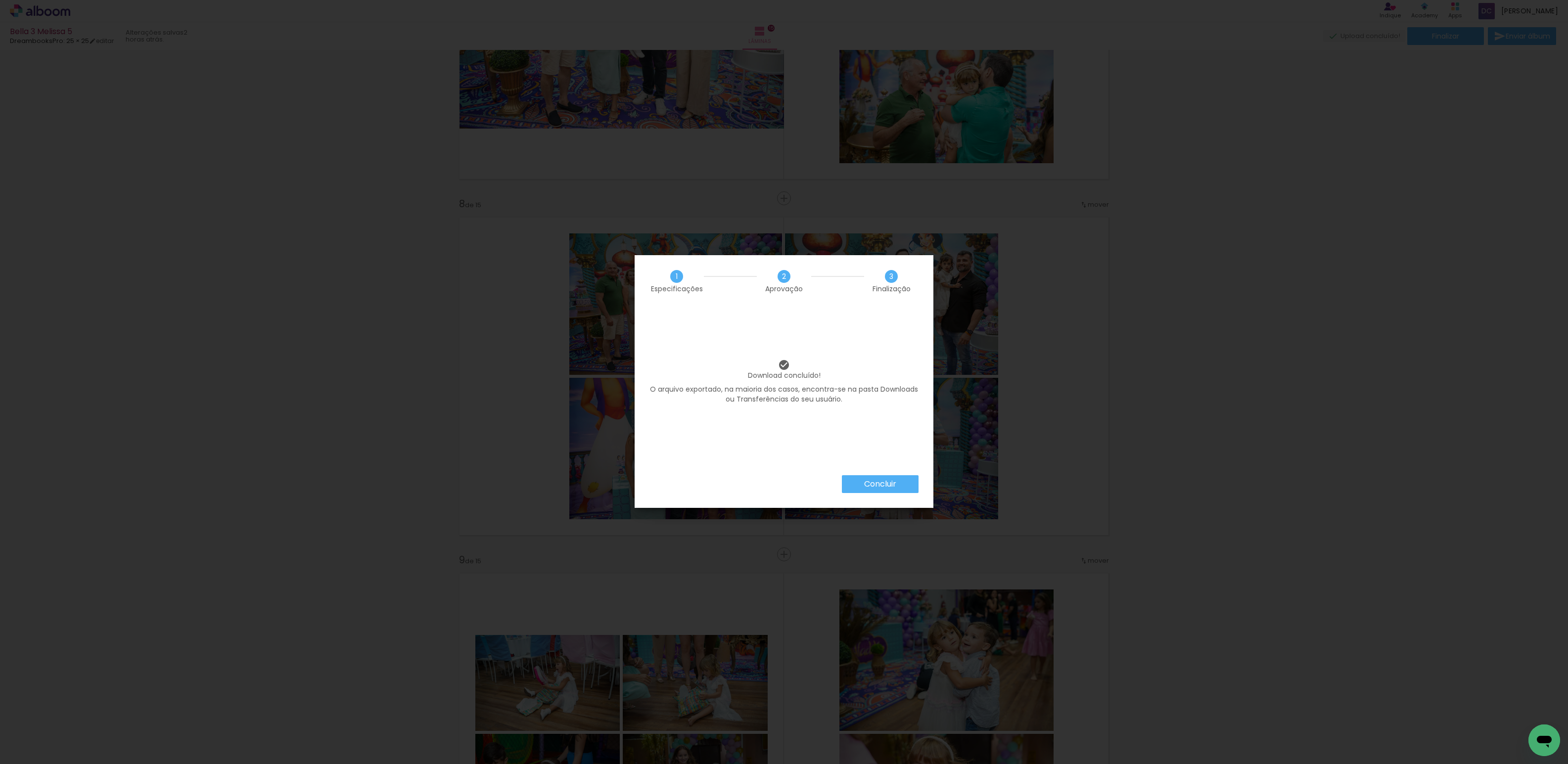
scroll to position [0, 889]
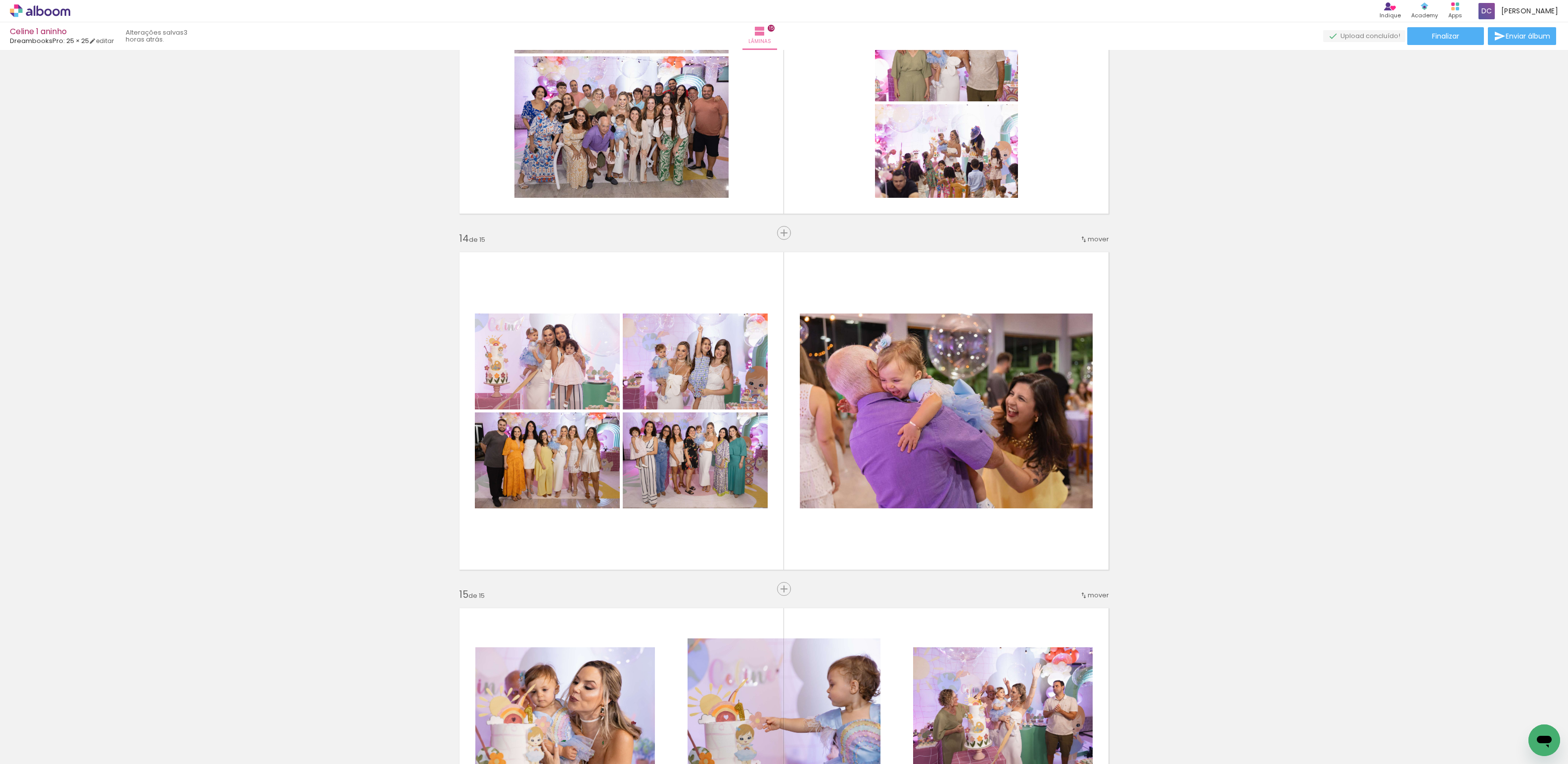
scroll to position [5085, 0]
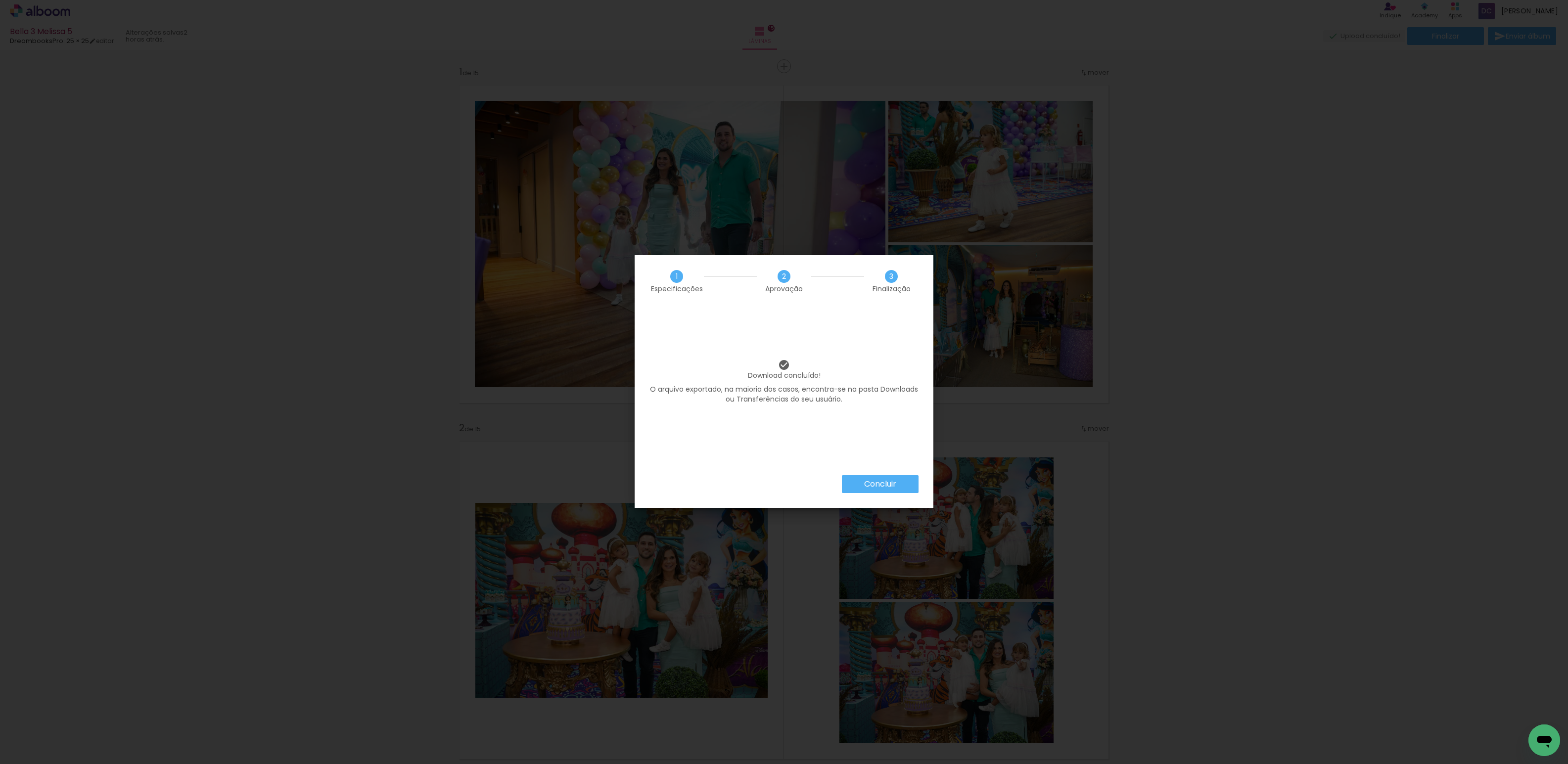
scroll to position [0, 889]
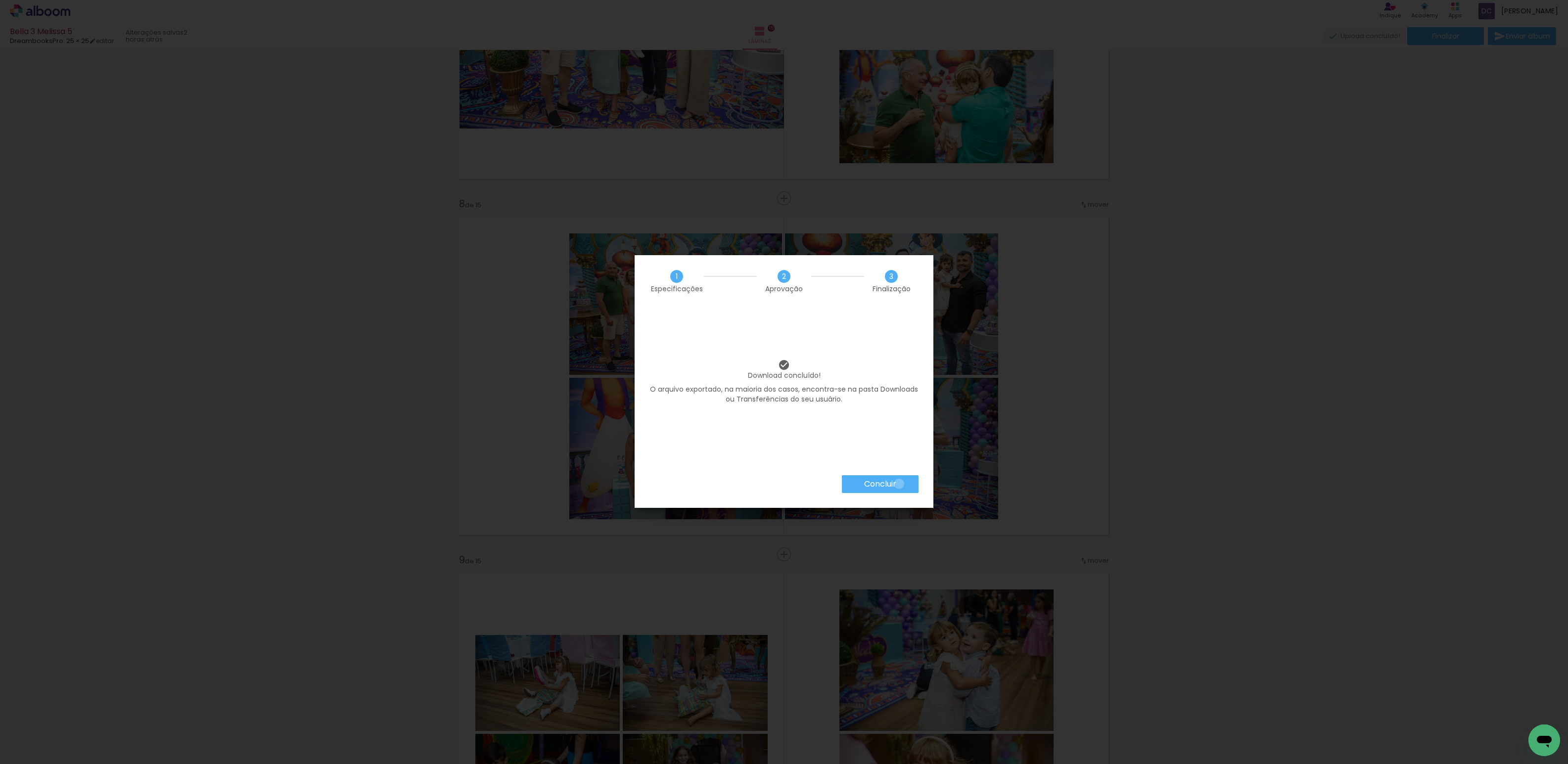
click at [898, 484] on paper-button "Concluir" at bounding box center [879, 484] width 77 height 18
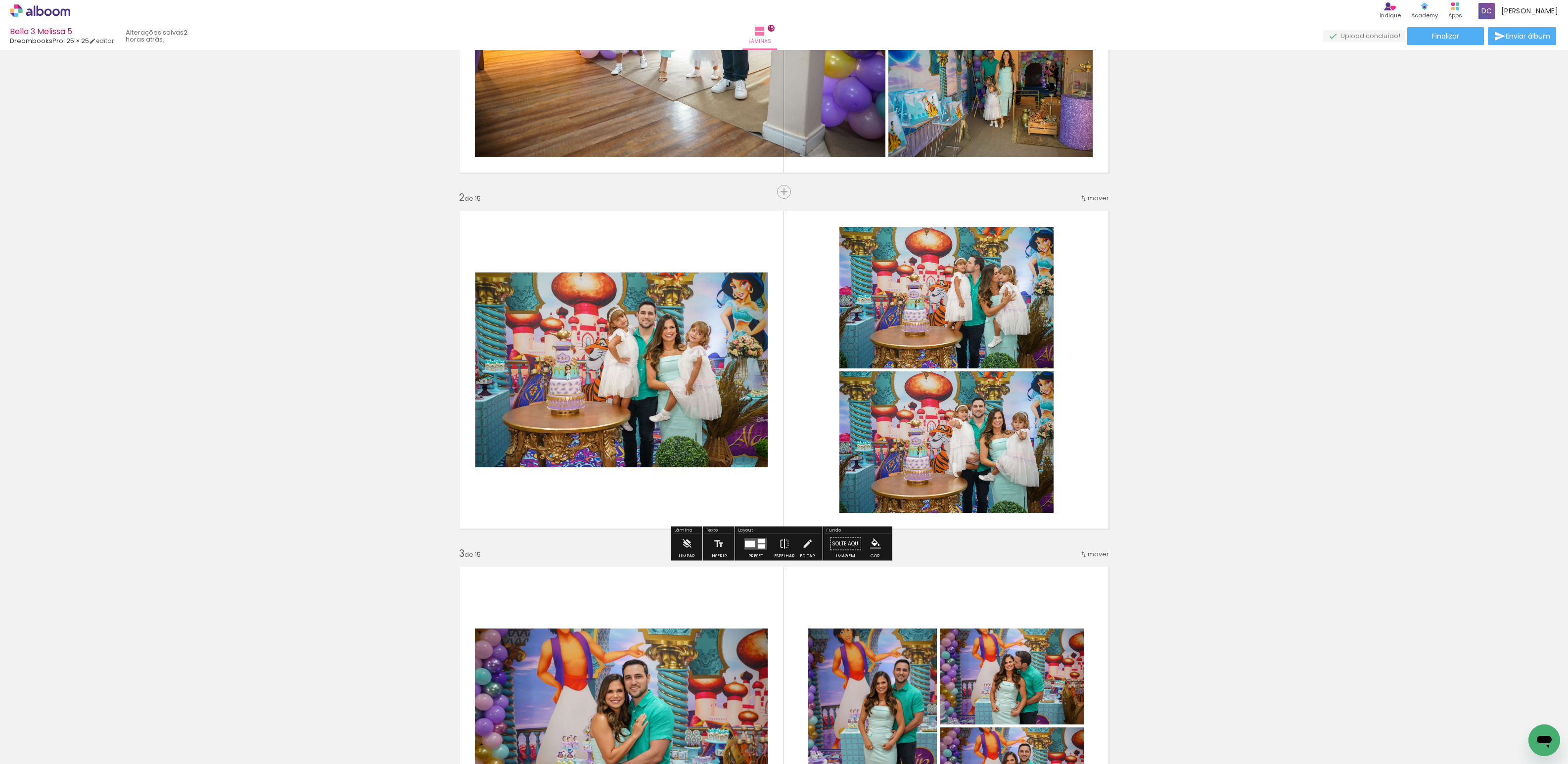
scroll to position [259, 0]
